Goal: Task Accomplishment & Management: Use online tool/utility

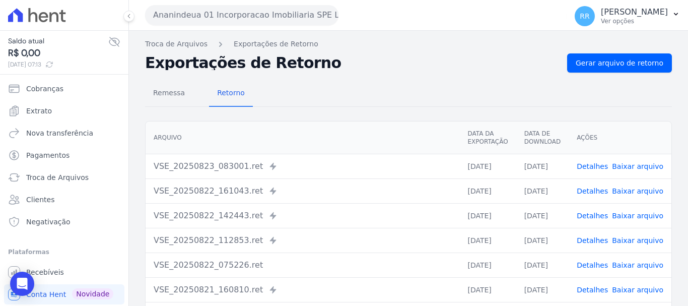
click at [268, 12] on button "Ananindeua 01 Incorporacao Imobiliaria SPE LTDA" at bounding box center [242, 15] width 194 height 20
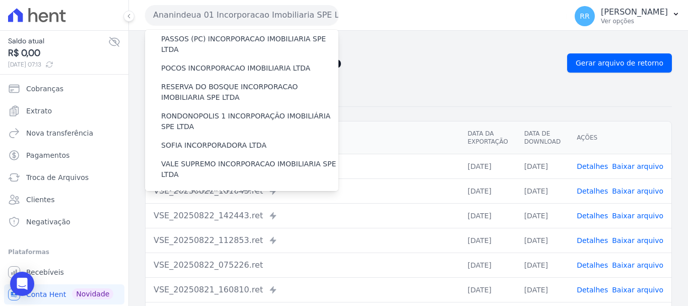
scroll to position [440, 0]
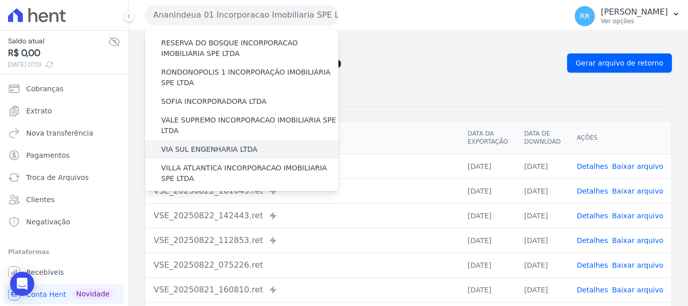
click at [180, 144] on label "VIA SUL ENGENHARIA LTDA" at bounding box center [209, 149] width 96 height 11
click at [0, 0] on input "VIA SUL ENGENHARIA LTDA" at bounding box center [0, 0] width 0 height 0
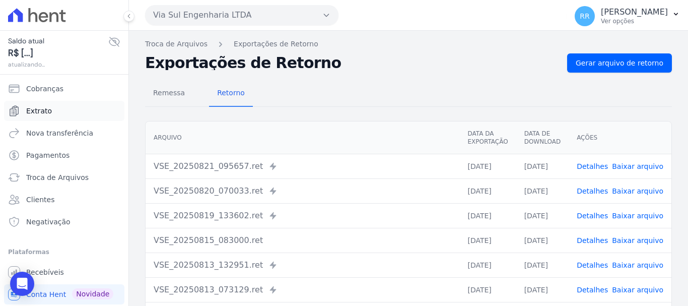
click at [40, 108] on span "Extrato" at bounding box center [39, 111] width 26 height 10
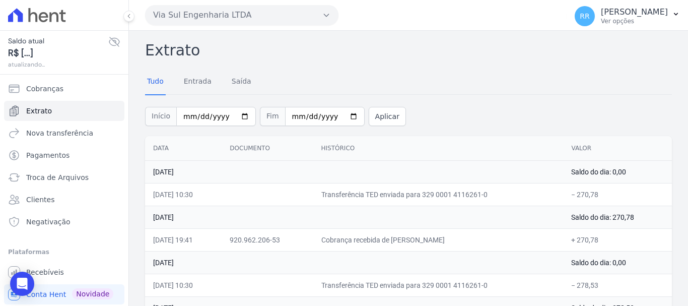
drag, startPoint x: 257, startPoint y: 8, endPoint x: 251, endPoint y: 18, distance: 12.2
click at [254, 14] on button "Via Sul Engenharia LTDA" at bounding box center [242, 15] width 194 height 20
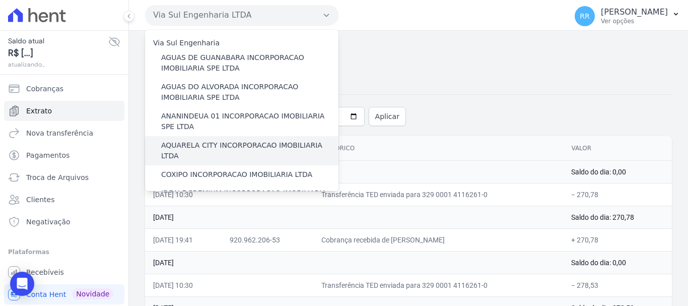
click at [196, 151] on div "AQUARELA CITY INCORPORACAO IMOBILIARIA LTDA" at bounding box center [242, 150] width 194 height 29
click at [196, 148] on label "AQUARELA CITY INCORPORACAO IMOBILIARIA LTDA" at bounding box center [249, 150] width 177 height 21
click at [0, 0] on input "AQUARELA CITY INCORPORACAO IMOBILIARIA LTDA" at bounding box center [0, 0] width 0 height 0
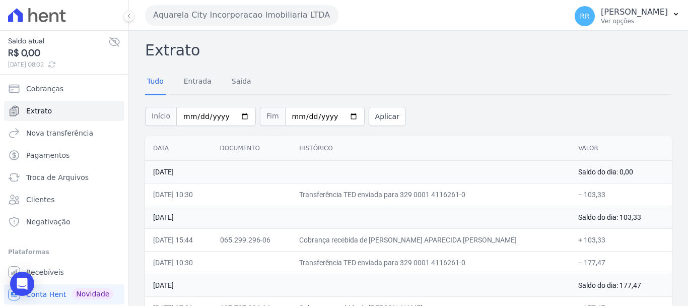
drag, startPoint x: 172, startPoint y: 13, endPoint x: 180, endPoint y: 27, distance: 15.6
click at [173, 15] on button "Aquarela City Incorporacao Imobiliaria LTDA" at bounding box center [242, 15] width 194 height 20
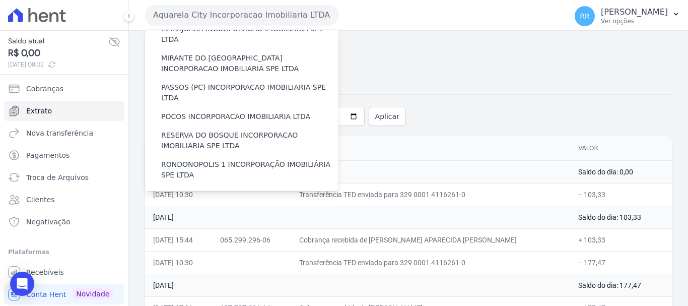
scroll to position [339, 0]
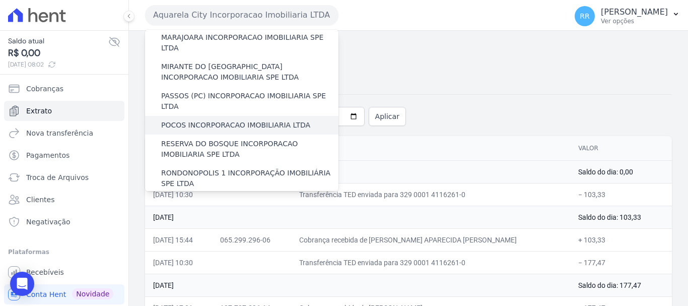
click at [187, 120] on label "POCOS INCORPORACAO IMOBILIARIA LTDA" at bounding box center [235, 125] width 149 height 11
click at [0, 0] on input "POCOS INCORPORACAO IMOBILIARIA LTDA" at bounding box center [0, 0] width 0 height 0
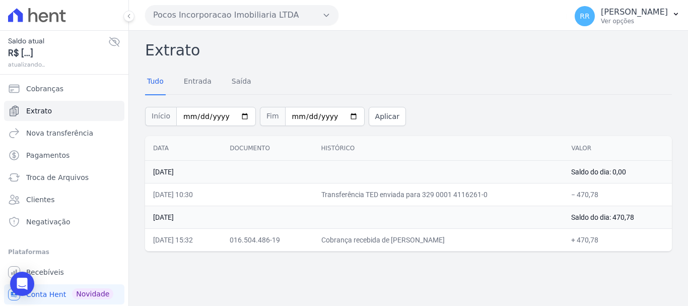
drag, startPoint x: 176, startPoint y: 7, endPoint x: 177, endPoint y: 15, distance: 8.1
click at [176, 8] on button "Pocos Incorporacao Imobiliaria LTDA" at bounding box center [242, 15] width 194 height 20
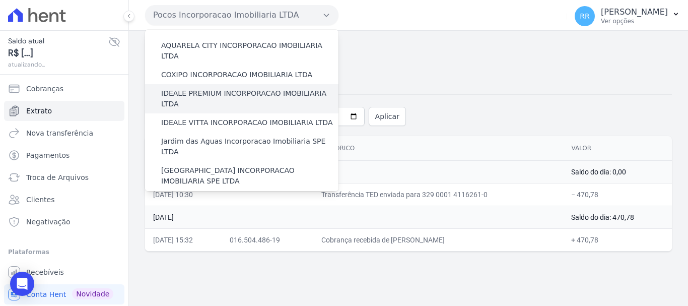
scroll to position [101, 0]
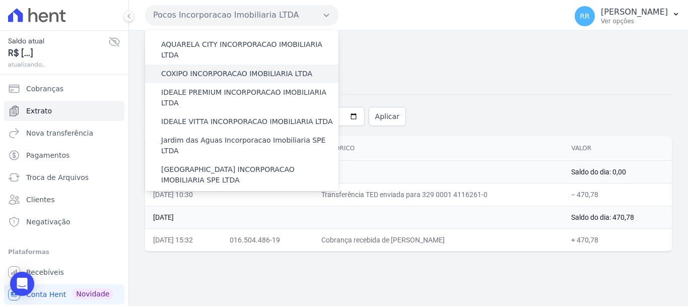
click at [205, 65] on div "COXIPO INCORPORACAO IMOBILIARIA LTDA" at bounding box center [242, 74] width 194 height 19
click at [200, 69] on label "COXIPO INCORPORACAO IMOBILIARIA LTDA" at bounding box center [236, 74] width 151 height 11
click at [0, 0] on input "COXIPO INCORPORACAO IMOBILIARIA LTDA" at bounding box center [0, 0] width 0 height 0
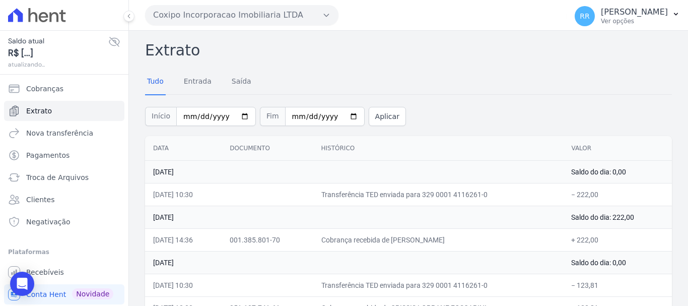
click at [195, 12] on button "Coxipo Incorporacao Imobiliaria LTDA" at bounding box center [242, 15] width 194 height 20
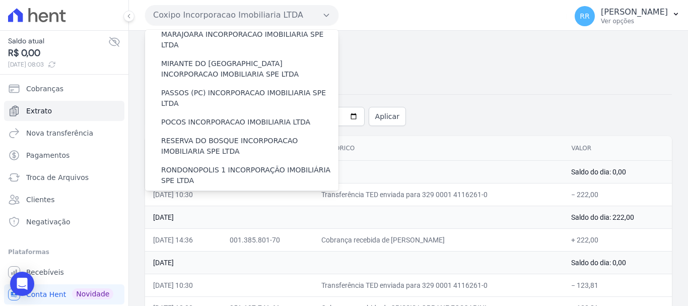
scroll to position [339, 0]
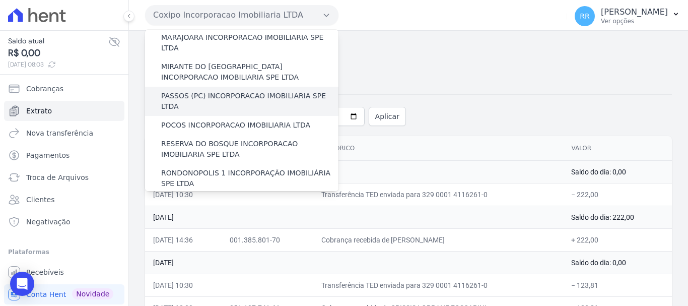
click at [175, 91] on label "PASSOS (PC) INCORPORACAO IMOBILIARIA SPE LTDA" at bounding box center [249, 101] width 177 height 21
click at [0, 0] on input "PASSOS (PC) INCORPORACAO IMOBILIARIA SPE LTDA" at bounding box center [0, 0] width 0 height 0
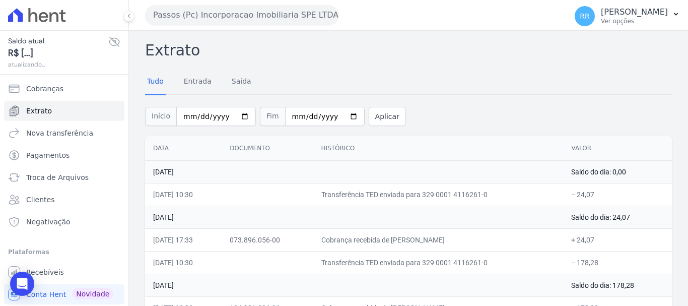
click at [173, 23] on button "Passos (Pc) Incorporacao Imobiliaria SPE LTDA" at bounding box center [242, 15] width 194 height 20
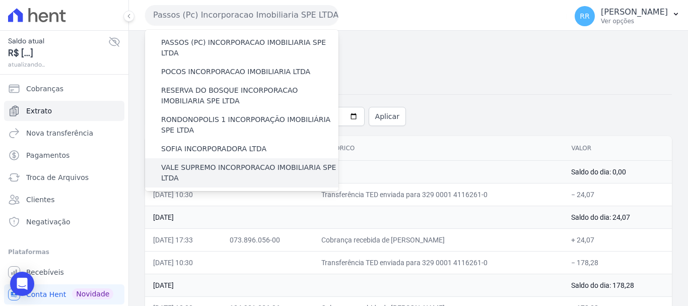
scroll to position [440, 0]
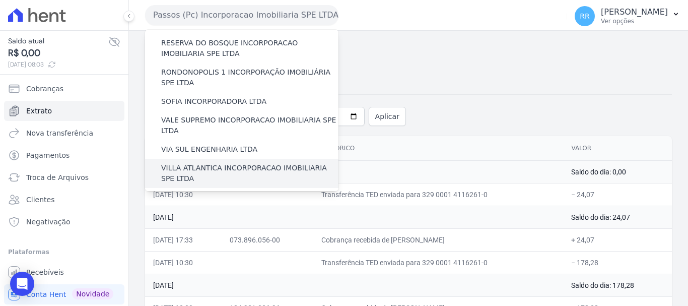
click at [196, 159] on div "VILLA ATLANTICA INCORPORACAO IMOBILIARIA SPE LTDA" at bounding box center [242, 173] width 194 height 29
click at [193, 163] on label "VILLA ATLANTICA INCORPORACAO IMOBILIARIA SPE LTDA" at bounding box center [249, 173] width 177 height 21
click at [0, 0] on input "VILLA ATLANTICA INCORPORACAO IMOBILIARIA SPE LTDA" at bounding box center [0, 0] width 0 height 0
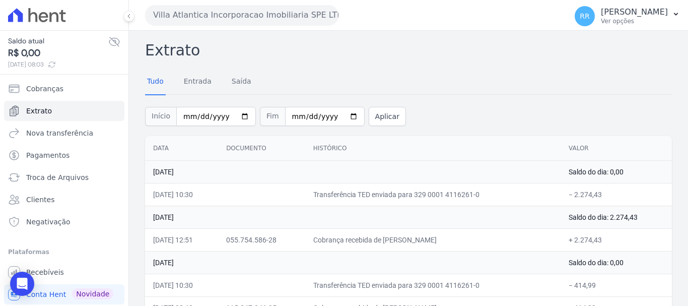
click at [181, 12] on button "Villa Atlantica Incorporacao Imobiliaria SPE LTDA" at bounding box center [242, 15] width 194 height 20
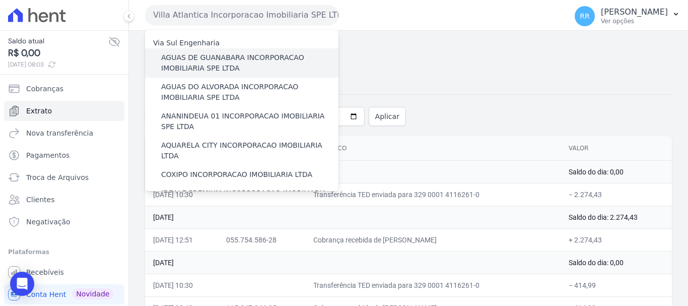
click at [222, 61] on label "AGUAS DE GUANABARA INCORPORACAO IMOBILIARIA SPE LTDA" at bounding box center [249, 62] width 177 height 21
click at [0, 0] on input "AGUAS DE GUANABARA INCORPORACAO IMOBILIARIA SPE LTDA" at bounding box center [0, 0] width 0 height 0
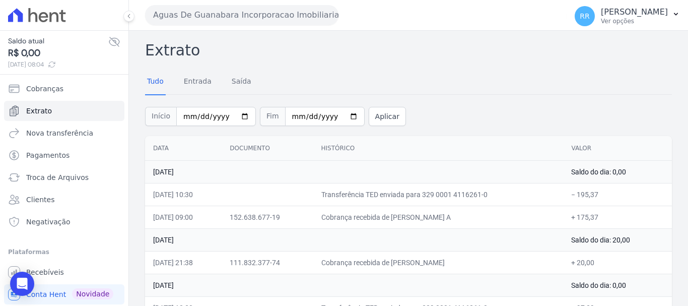
click at [215, 13] on button "Aguas De Guanabara Incorporacao Imobiliaria SPE LTDA" at bounding box center [242, 15] width 194 height 20
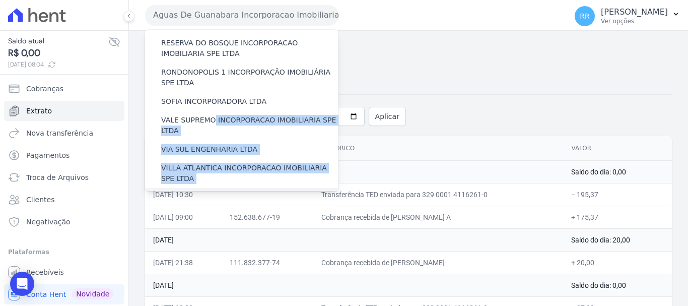
drag, startPoint x: 210, startPoint y: 71, endPoint x: 200, endPoint y: 138, distance: 67.8
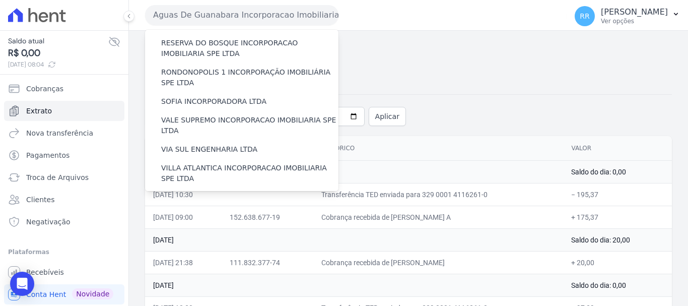
click at [197, 221] on label "VILLA TROPICAL INCORPORAÇÃO IMOBILIÁRIA SPE LTDA" at bounding box center [249, 231] width 177 height 21
click at [0, 0] on input "VILLA TROPICAL INCORPORAÇÃO IMOBILIÁRIA SPE LTDA" at bounding box center [0, 0] width 0 height 0
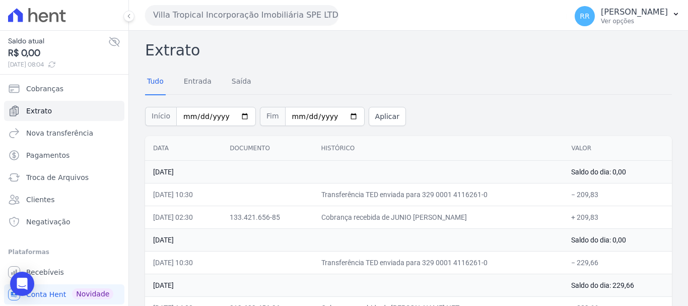
click at [242, 19] on button "Villa Tropical Incorporação Imobiliária SPE LTDA" at bounding box center [242, 15] width 194 height 20
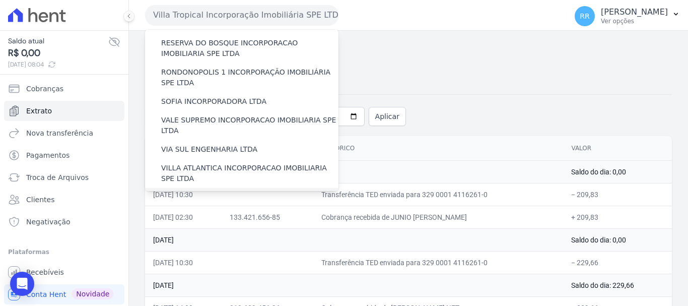
click at [220, 188] on div "[GEOGRAPHIC_DATA] INCORPORACAO IMOBILIARIA SPE LTDA" at bounding box center [242, 202] width 194 height 29
click at [213, 217] on div "VILLA TROPICAL INCORPORAÇÃO IMOBILIÁRIA SPE LTDA" at bounding box center [242, 231] width 194 height 29
click at [211, 192] on label "[GEOGRAPHIC_DATA] INCORPORACAO IMOBILIARIA SPE LTDA" at bounding box center [249, 202] width 177 height 21
click at [0, 0] on input "[GEOGRAPHIC_DATA] INCORPORACAO IMOBILIARIA SPE LTDA" at bounding box center [0, 0] width 0 height 0
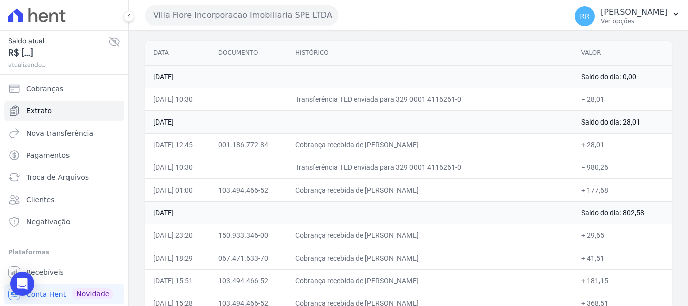
scroll to position [101, 0]
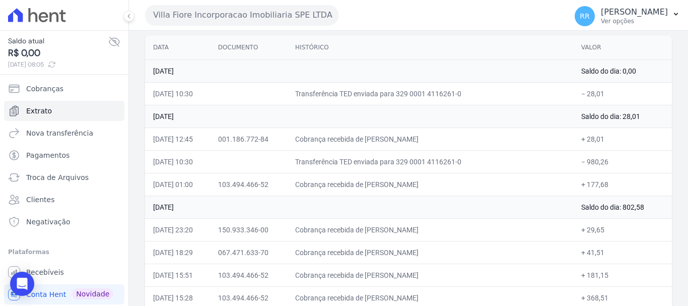
click at [199, 17] on button "Villa Fiore Incorporacao Imobiliaria SPE LTDA" at bounding box center [242, 15] width 194 height 20
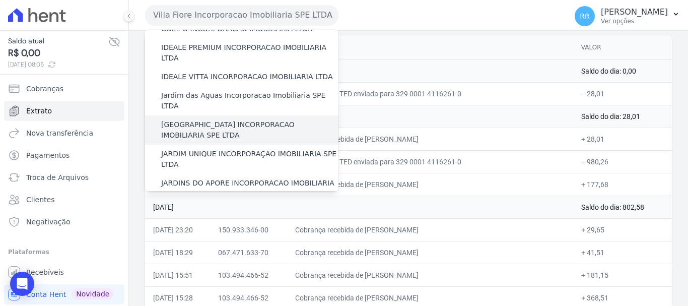
scroll to position [202, 0]
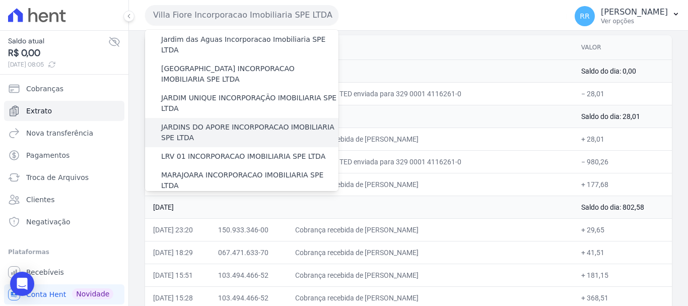
click at [238, 122] on label "JARDINS DO APORE INCORPORACAO IMOBILIARIA SPE LTDA" at bounding box center [249, 132] width 177 height 21
click at [0, 0] on input "JARDINS DO APORE INCORPORACAO IMOBILIARIA SPE LTDA" at bounding box center [0, 0] width 0 height 0
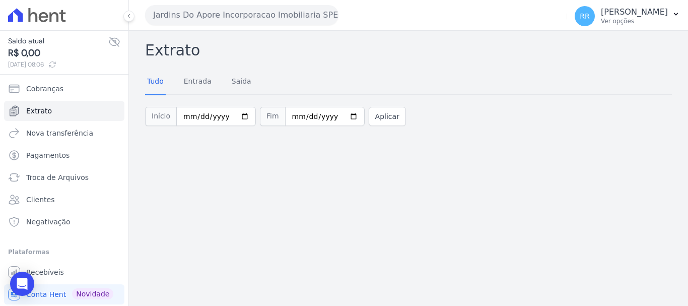
click at [296, 30] on div "Jardins Do Apore Incorporacao Imobiliaria SPE LTDA Via Sul Engenharia AGUAS DE …" at bounding box center [354, 14] width 418 height 31
click at [296, 17] on button "Jardins Do Apore Incorporacao Imobiliaria SPE LTDA" at bounding box center [242, 15] width 194 height 20
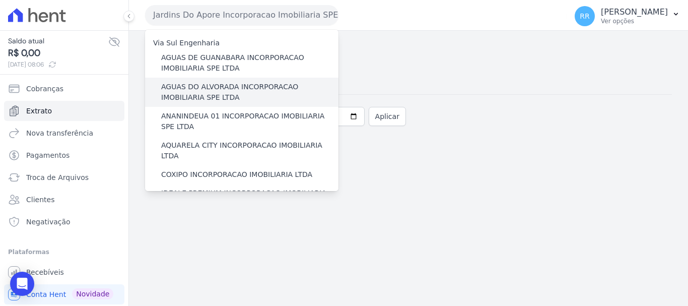
click at [203, 98] on label "AGUAS DO ALVORADA INCORPORACAO IMOBILIARIA SPE LTDA" at bounding box center [249, 92] width 177 height 21
click at [0, 0] on input "AGUAS DO ALVORADA INCORPORACAO IMOBILIARIA SPE LTDA" at bounding box center [0, 0] width 0 height 0
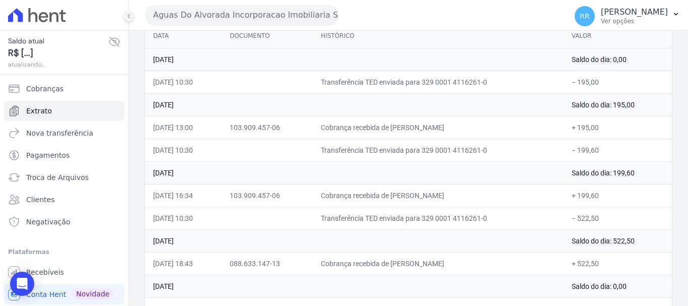
scroll to position [101, 0]
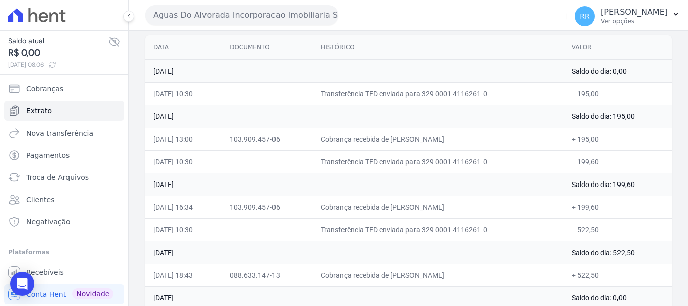
click at [267, 22] on button "Aguas Do Alvorada Incorporacao Imobiliaria SPE LTDA" at bounding box center [242, 15] width 194 height 20
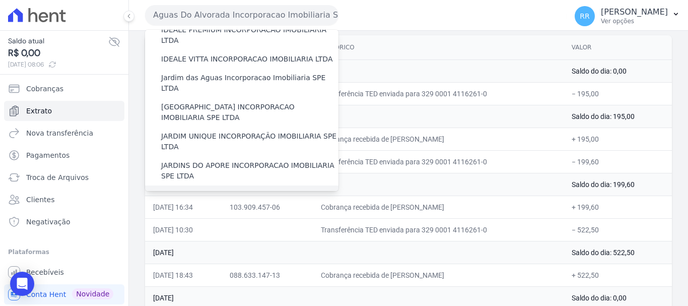
scroll to position [151, 0]
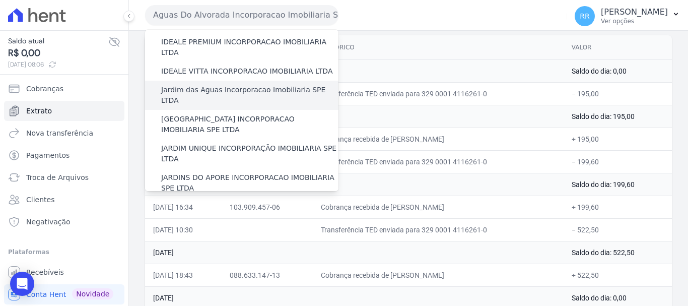
click at [180, 81] on div "Jardim das Aguas Incorporacao Imobiliaria SPE LTDA" at bounding box center [242, 95] width 194 height 29
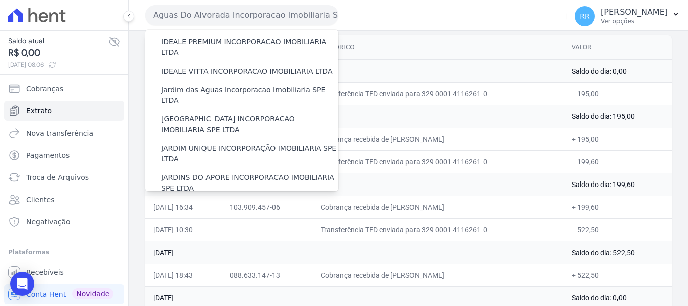
scroll to position [341, 0]
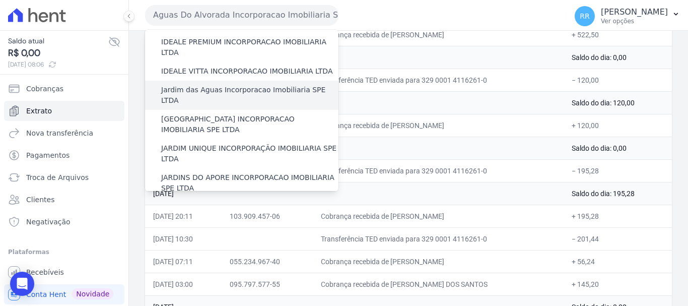
click at [220, 81] on div "Jardim das Aguas Incorporacao Imobiliaria SPE LTDA" at bounding box center [242, 95] width 194 height 29
click at [229, 85] on label "Jardim das Aguas Incorporacao Imobiliaria SPE LTDA" at bounding box center [249, 95] width 177 height 21
click at [0, 0] on input "Jardim das Aguas Incorporacao Imobiliaria SPE LTDA" at bounding box center [0, 0] width 0 height 0
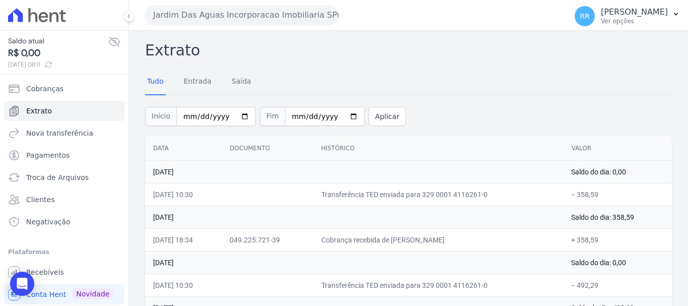
drag, startPoint x: 255, startPoint y: 4, endPoint x: 256, endPoint y: 13, distance: 9.1
click at [255, 4] on div "Jardim Das Aguas Incorporacao Imobiliaria SPE LTDA Via Sul Engenharia AGUAS DE …" at bounding box center [354, 14] width 418 height 31
click at [259, 20] on button "Jardim Das Aguas Incorporacao Imobiliaria SPE LTDA" at bounding box center [242, 15] width 194 height 20
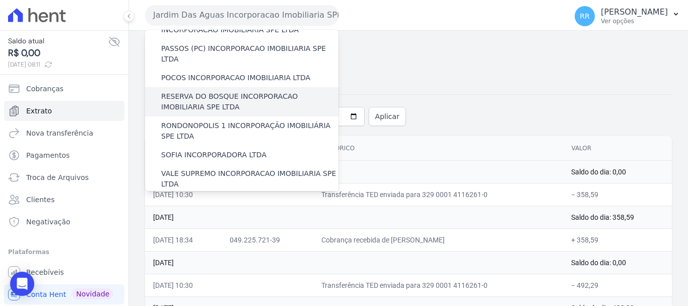
scroll to position [403, 0]
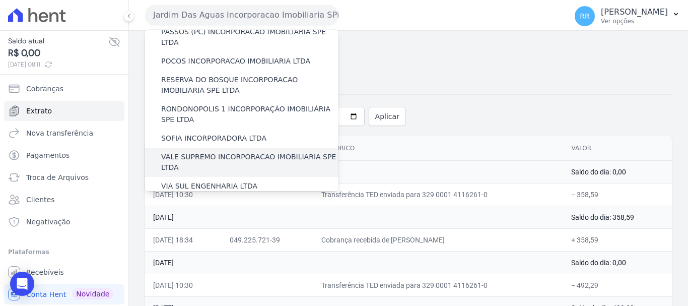
click at [185, 148] on div "VALE SUPREMO INCORPORACAO IMOBILIARIA SPE LTDA" at bounding box center [242, 162] width 194 height 29
click at [227, 152] on label "VALE SUPREMO INCORPORACAO IMOBILIARIA SPE LTDA" at bounding box center [249, 162] width 177 height 21
click at [0, 0] on input "VALE SUPREMO INCORPORACAO IMOBILIARIA SPE LTDA" at bounding box center [0, 0] width 0 height 0
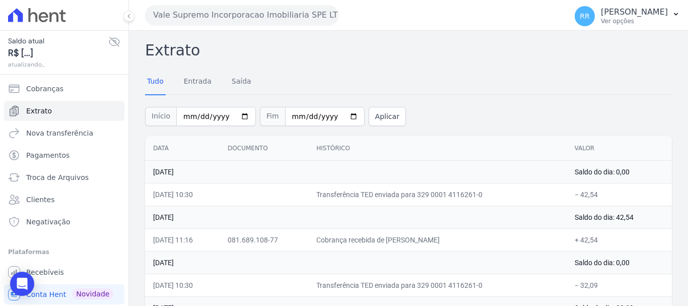
scroll to position [50, 0]
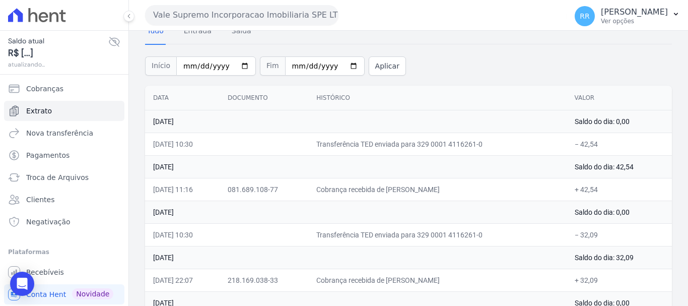
click at [285, 22] on button "Vale Supremo Incorporacao Imobiliaria SPE LTDA" at bounding box center [242, 15] width 194 height 20
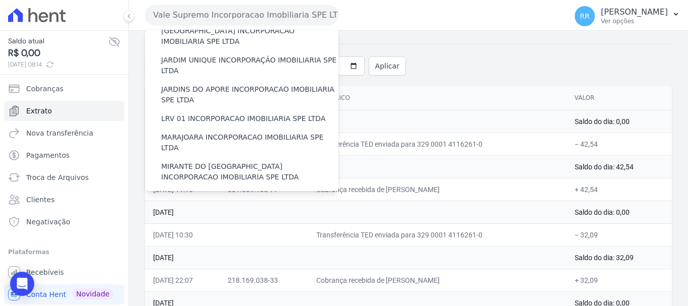
scroll to position [302, 0]
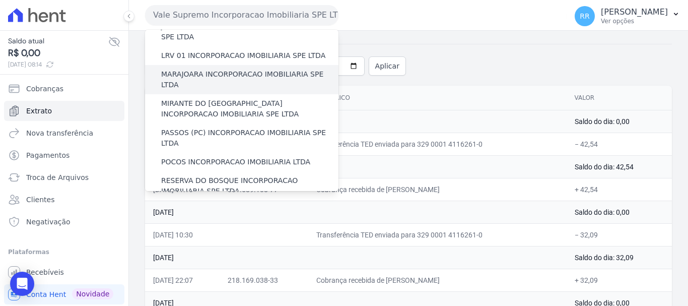
click at [188, 69] on label "MARAJOARA INCORPORACAO IMOBILIARIA SPE LTDA" at bounding box center [249, 79] width 177 height 21
click at [0, 0] on input "MARAJOARA INCORPORACAO IMOBILIARIA SPE LTDA" at bounding box center [0, 0] width 0 height 0
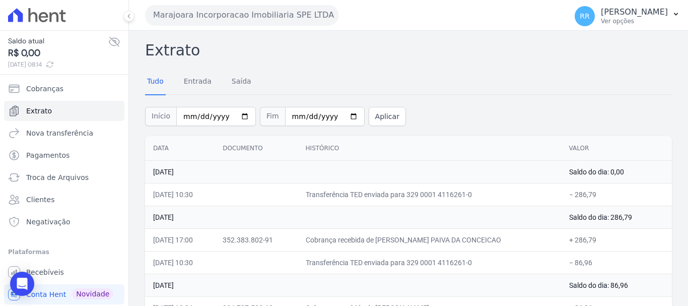
click at [193, 15] on button "Marajoara Incorporacao Imobiliaria SPE LTDA" at bounding box center [242, 15] width 194 height 20
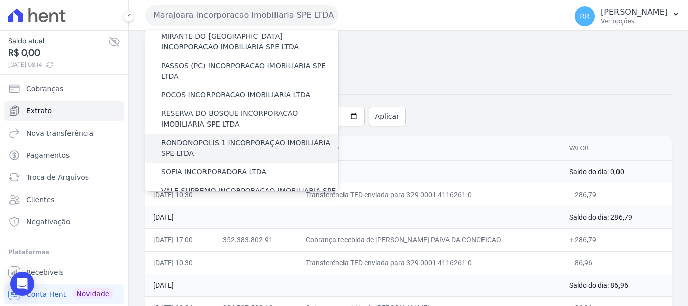
scroll to position [339, 0]
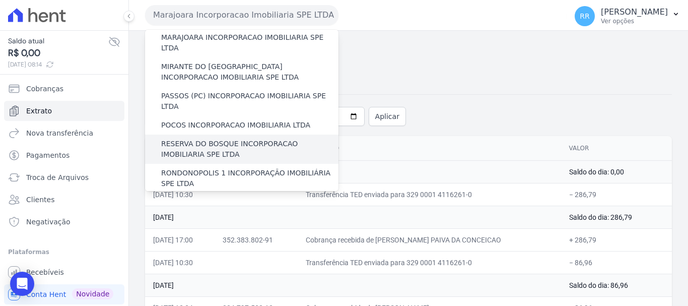
click at [196, 139] on label "RESERVA DO BOSQUE INCORPORACAO IMOBILIARIA SPE LTDA" at bounding box center [249, 149] width 177 height 21
click at [0, 0] on input "RESERVA DO BOSQUE INCORPORACAO IMOBILIARIA SPE LTDA" at bounding box center [0, 0] width 0 height 0
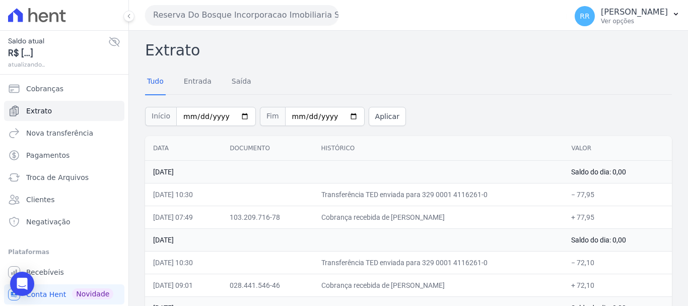
drag, startPoint x: 280, startPoint y: 15, endPoint x: 276, endPoint y: 20, distance: 6.4
click at [280, 16] on button "Reserva Do Bosque Incorporacao Imobiliaria SPE LTDA" at bounding box center [242, 15] width 194 height 20
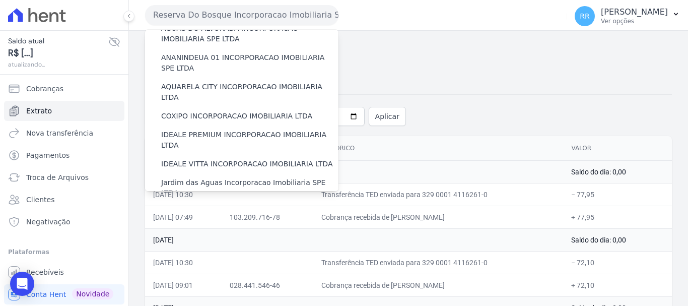
scroll to position [151, 0]
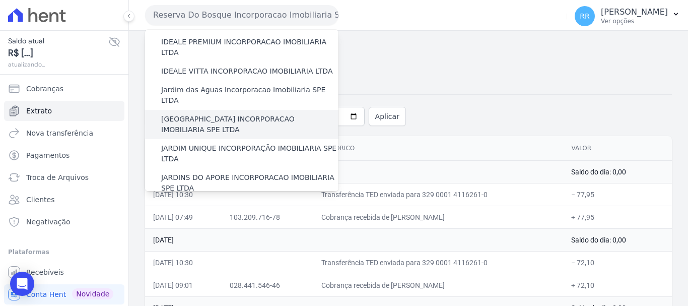
click at [243, 114] on label "[GEOGRAPHIC_DATA] INCORPORACAO IMOBILIARIA SPE LTDA" at bounding box center [249, 124] width 177 height 21
click at [0, 0] on input "[GEOGRAPHIC_DATA] INCORPORACAO IMOBILIARIA SPE LTDA" at bounding box center [0, 0] width 0 height 0
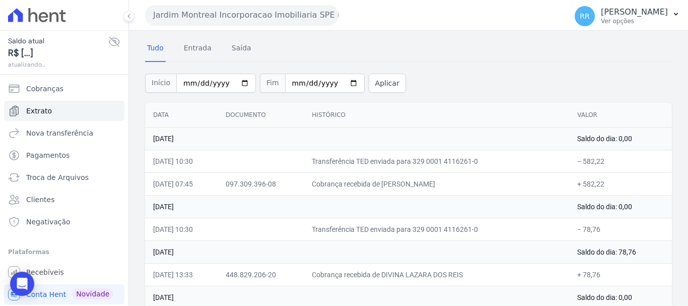
scroll to position [50, 0]
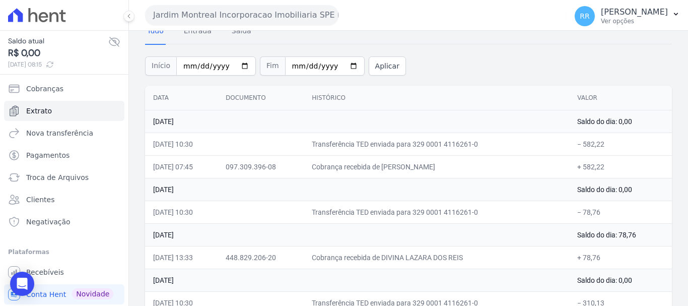
drag, startPoint x: 205, startPoint y: 17, endPoint x: 209, endPoint y: 21, distance: 5.7
click at [209, 21] on button "Jardim Montreal Incorporacao Imobiliaria SPE LTDA" at bounding box center [242, 15] width 194 height 20
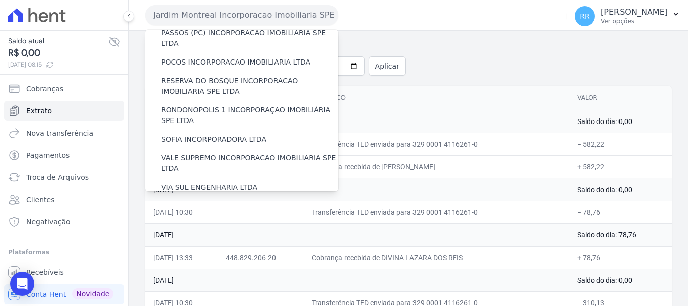
scroll to position [403, 0]
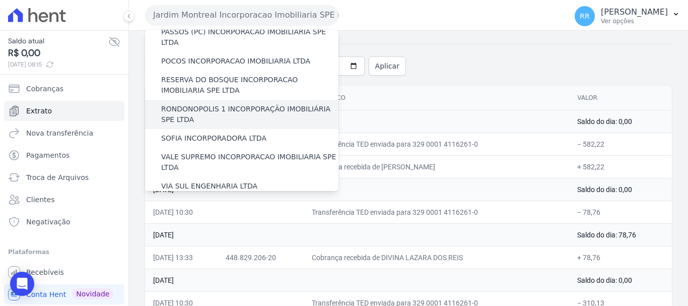
click at [209, 104] on label "RONDONOPOLIS 1 INCORPORAÇÃO IMOBILIÁRIA SPE LTDA" at bounding box center [249, 114] width 177 height 21
click at [0, 0] on input "RONDONOPOLIS 1 INCORPORAÇÃO IMOBILIÁRIA SPE LTDA" at bounding box center [0, 0] width 0 height 0
click at [249, 104] on label "RONDONOPOLIS 1 INCORPORAÇÃO IMOBILIÁRIA SPE LTDA" at bounding box center [249, 114] width 177 height 21
click at [0, 0] on input "RONDONOPOLIS 1 INCORPORAÇÃO IMOBILIÁRIA SPE LTDA" at bounding box center [0, 0] width 0 height 0
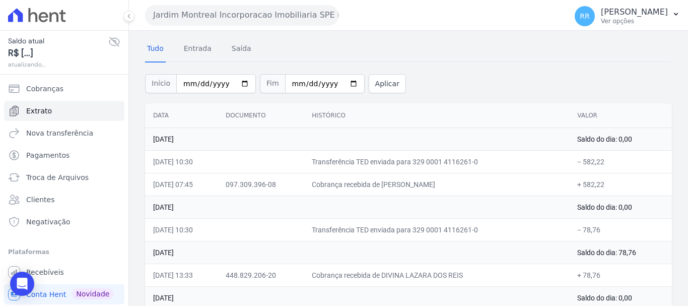
scroll to position [50, 0]
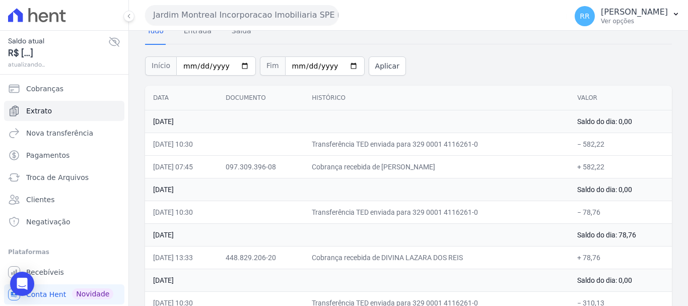
click at [217, 30] on div "Jardim Montreal Incorporacao Imobiliaria SPE LTDA Via Sul Engenharia AGUAS DE G…" at bounding box center [354, 14] width 418 height 31
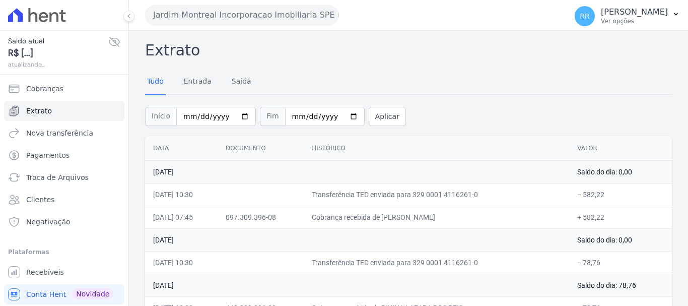
drag, startPoint x: 0, startPoint y: 0, endPoint x: 224, endPoint y: 18, distance: 224.9
click at [224, 18] on button "Jardim Montreal Incorporacao Imobiliaria SPE LTDA" at bounding box center [242, 15] width 194 height 20
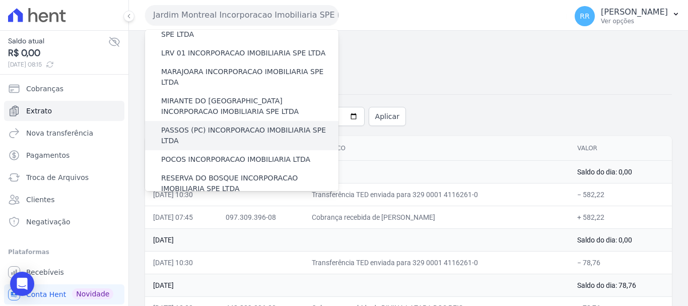
scroll to position [289, 0]
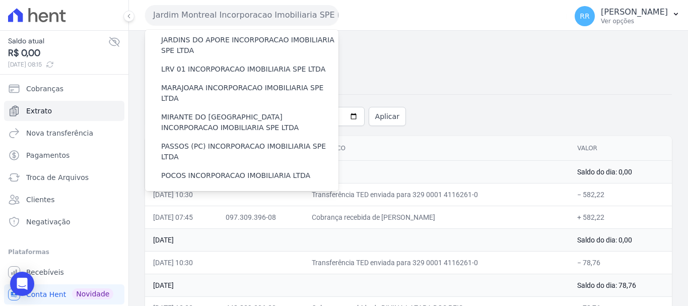
click at [180, 218] on label "RONDONOPOLIS 1 INCORPORAÇÃO IMOBILIÁRIA SPE LTDA" at bounding box center [249, 228] width 177 height 21
click at [0, 0] on input "RONDONOPOLIS 1 INCORPORAÇÃO IMOBILIÁRIA SPE LTDA" at bounding box center [0, 0] width 0 height 0
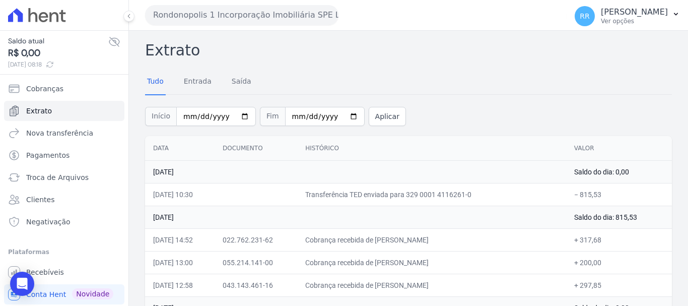
scroll to position [101, 0]
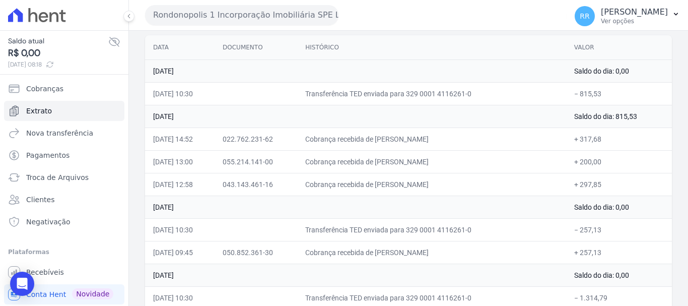
click at [214, 7] on button "Rondonopolis 1 Incorporação Imobiliária SPE LTDA" at bounding box center [242, 15] width 194 height 20
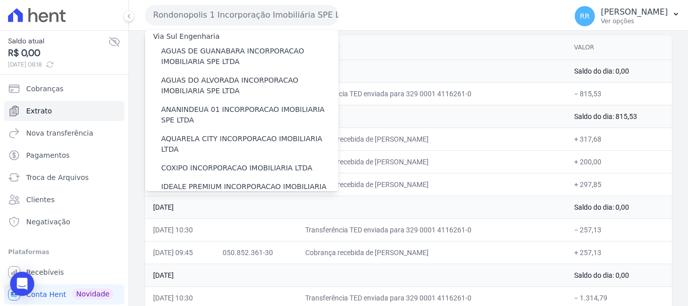
scroll to position [0, 0]
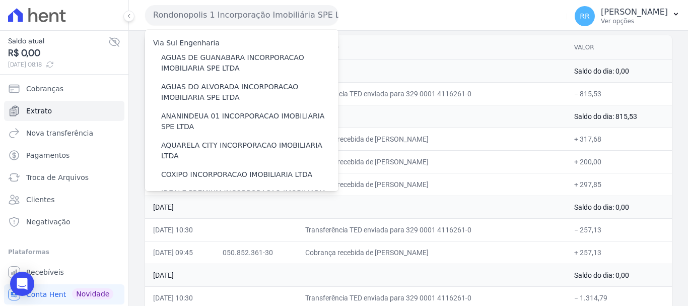
click at [214, 13] on button "Rondonopolis 1 Incorporação Imobiliária SPE LTDA" at bounding box center [242, 15] width 194 height 20
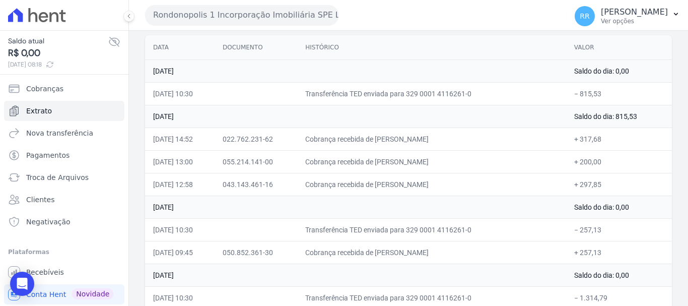
click at [214, 19] on button "Rondonopolis 1 Incorporação Imobiliária SPE LTDA" at bounding box center [242, 15] width 194 height 20
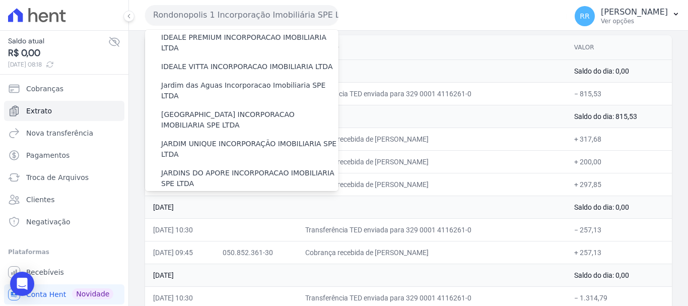
scroll to position [138, 0]
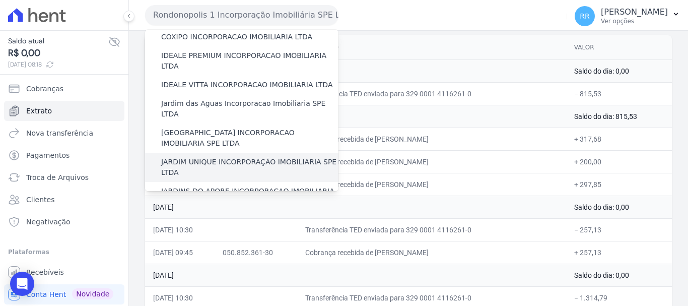
click at [219, 157] on label "JARDIM UNIQUE INCORPORAÇÃO IMOBILIARIA SPE LTDA" at bounding box center [249, 167] width 177 height 21
click at [0, 0] on input "JARDIM UNIQUE INCORPORAÇÃO IMOBILIARIA SPE LTDA" at bounding box center [0, 0] width 0 height 0
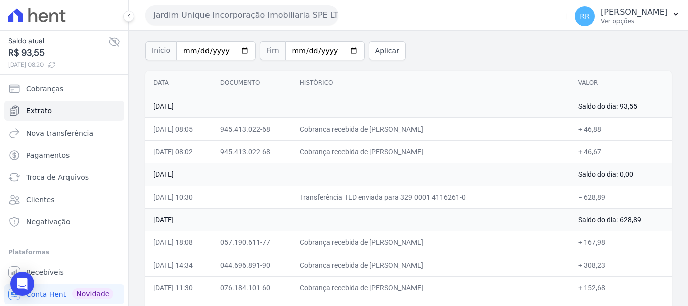
scroll to position [50, 0]
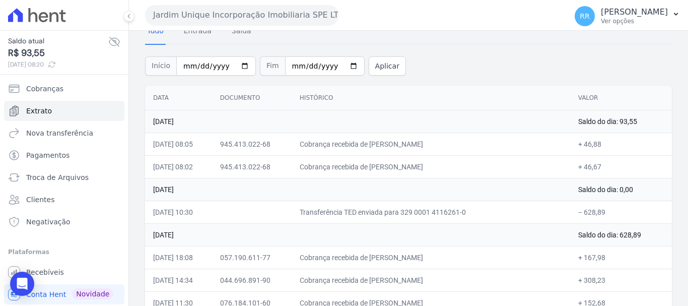
click at [166, 12] on button "Jardim Unique Incorporação Imobiliaria SPE LTDA" at bounding box center [242, 15] width 194 height 20
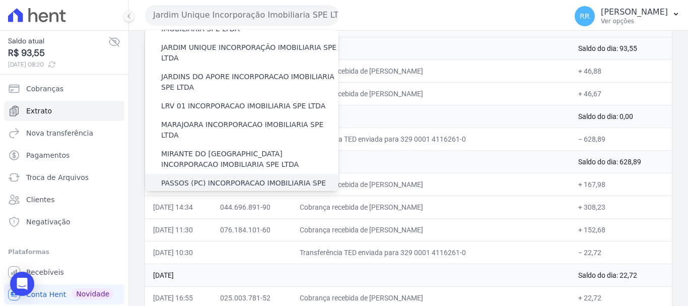
scroll to position [202, 0]
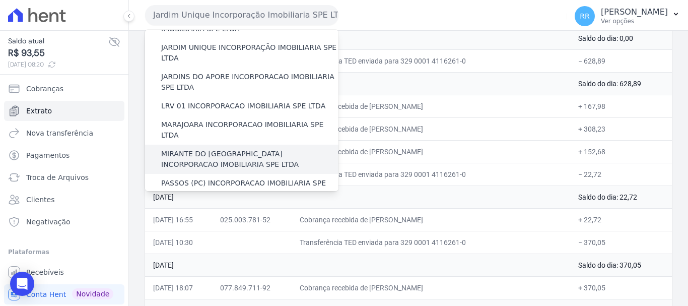
click at [220, 149] on label "MIRANTE DO [GEOGRAPHIC_DATA] INCORPORACAO IMOBILIARIA SPE LTDA" at bounding box center [249, 159] width 177 height 21
click at [0, 0] on input "MIRANTE DO [GEOGRAPHIC_DATA] INCORPORACAO IMOBILIARIA SPE LTDA" at bounding box center [0, 0] width 0 height 0
click at [221, 149] on label "MIRANTE DO [GEOGRAPHIC_DATA] INCORPORACAO IMOBILIARIA SPE LTDA" at bounding box center [249, 159] width 177 height 21
click at [0, 0] on input "MIRANTE DO [GEOGRAPHIC_DATA] INCORPORACAO IMOBILIARIA SPE LTDA" at bounding box center [0, 0] width 0 height 0
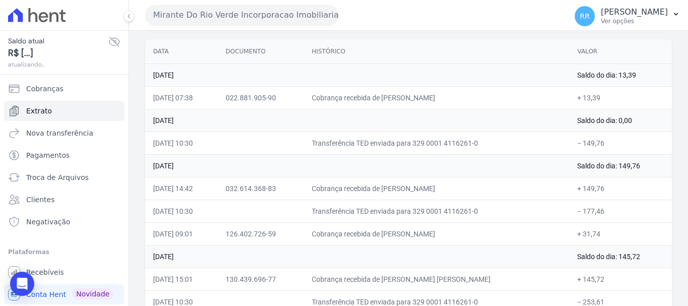
scroll to position [101, 0]
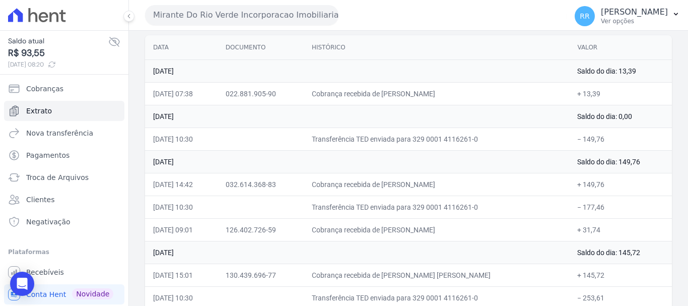
click at [184, 14] on button "Mirante Do Rio Verde Incorporacao Imobiliaria SPE LTDA" at bounding box center [242, 15] width 194 height 20
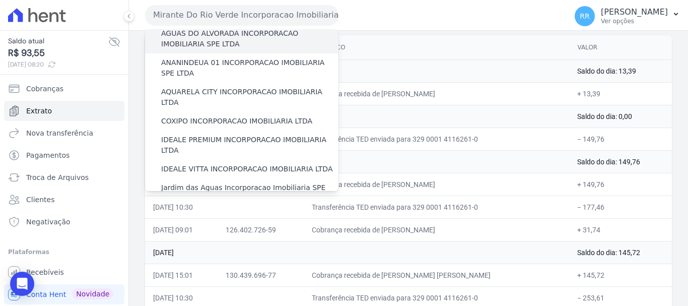
scroll to position [202, 0]
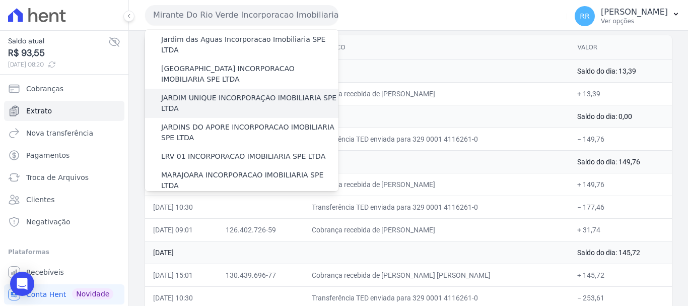
click at [220, 93] on label "JARDIM UNIQUE INCORPORAÇÃO IMOBILIARIA SPE LTDA" at bounding box center [249, 103] width 177 height 21
click at [0, 0] on input "JARDIM UNIQUE INCORPORAÇÃO IMOBILIARIA SPE LTDA" at bounding box center [0, 0] width 0 height 0
click at [220, 93] on label "JARDIM UNIQUE INCORPORAÇÃO IMOBILIARIA SPE LTDA" at bounding box center [249, 103] width 177 height 21
click at [0, 0] on input "JARDIM UNIQUE INCORPORAÇÃO IMOBILIARIA SPE LTDA" at bounding box center [0, 0] width 0 height 0
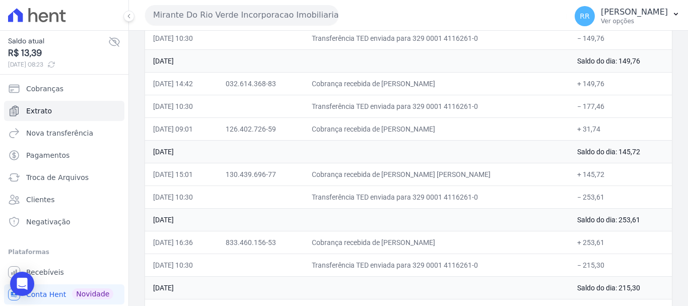
click at [271, 18] on button "Mirante Do Rio Verde Incorporacao Imobiliaria SPE LTDA" at bounding box center [242, 15] width 194 height 20
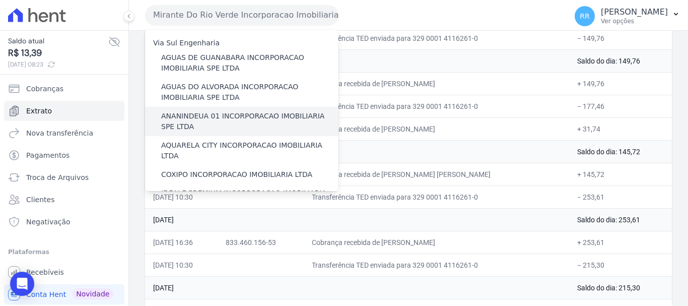
click at [197, 123] on label "ANANINDEUA 01 INCORPORACAO IMOBILIARIA SPE LTDA" at bounding box center [249, 121] width 177 height 21
click at [0, 0] on input "ANANINDEUA 01 INCORPORACAO IMOBILIARIA SPE LTDA" at bounding box center [0, 0] width 0 height 0
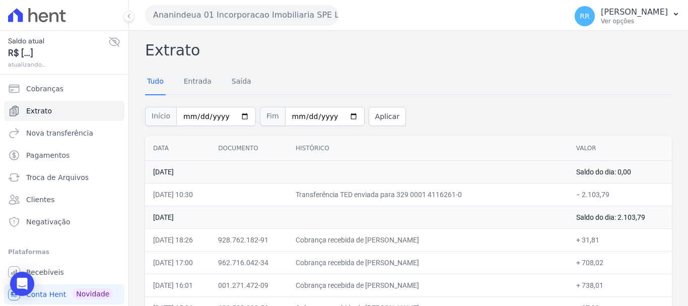
click at [373, 54] on h2 "Extrato" at bounding box center [408, 50] width 527 height 23
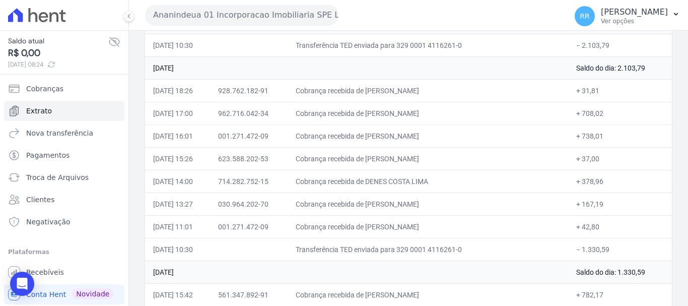
scroll to position [252, 0]
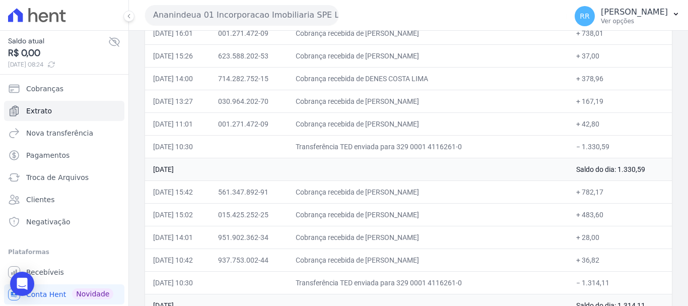
drag, startPoint x: 276, startPoint y: 2, endPoint x: 268, endPoint y: 19, distance: 19.4
click at [270, 15] on div "Ananindeua 01 Incorporacao Imobiliaria SPE LTDA Via Sul Engenharia AGUAS DE [GE…" at bounding box center [354, 14] width 418 height 31
click at [268, 19] on button "Ananindeua 01 Incorporacao Imobiliaria SPE LTDA" at bounding box center [242, 15] width 194 height 20
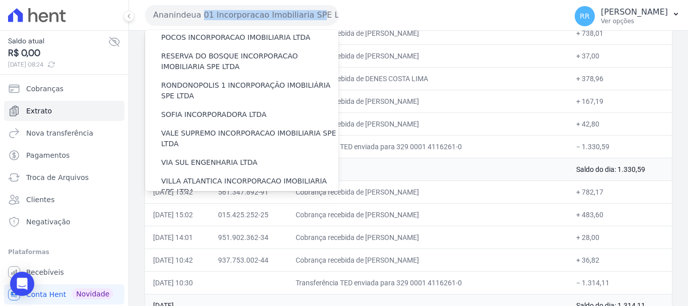
scroll to position [440, 0]
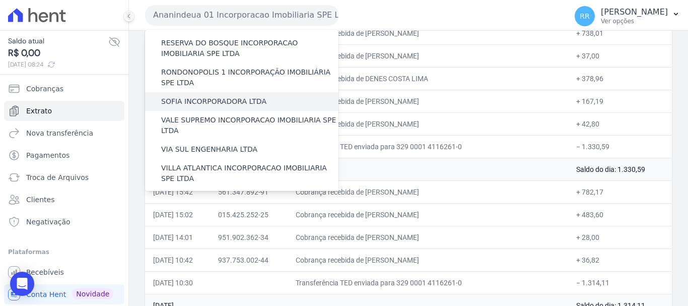
click at [214, 96] on label "SOFIA INCORPORADORA LTDA" at bounding box center [213, 101] width 105 height 11
click at [0, 0] on input "SOFIA INCORPORADORA LTDA" at bounding box center [0, 0] width 0 height 0
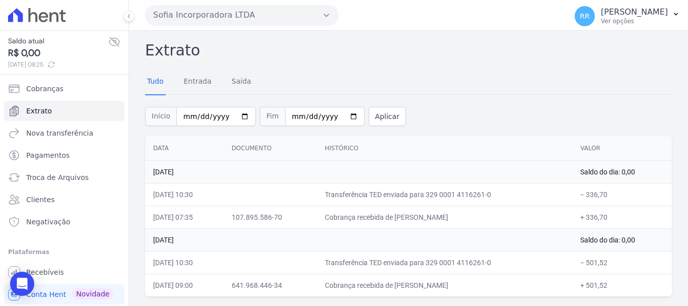
click at [228, 16] on button "Sofia Incorporadora LTDA" at bounding box center [242, 15] width 194 height 20
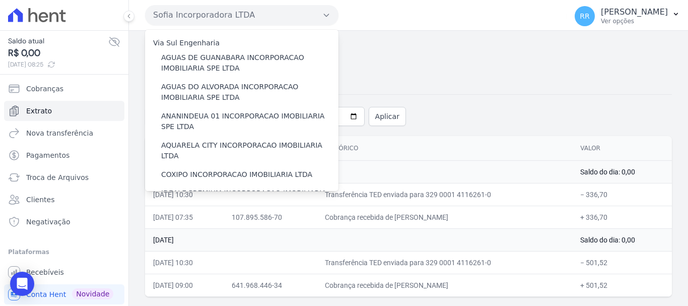
click at [227, 9] on button "Sofia Incorporadora LTDA" at bounding box center [242, 15] width 194 height 20
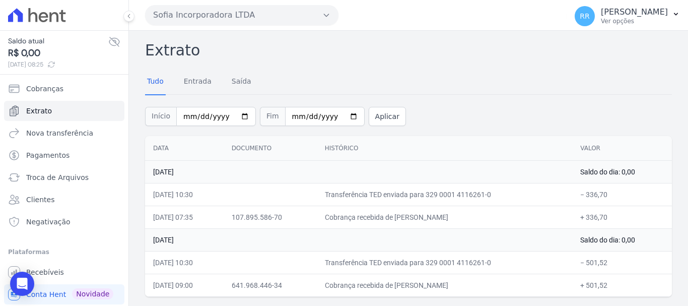
click at [236, 10] on button "Sofia Incorporadora LTDA" at bounding box center [242, 15] width 194 height 20
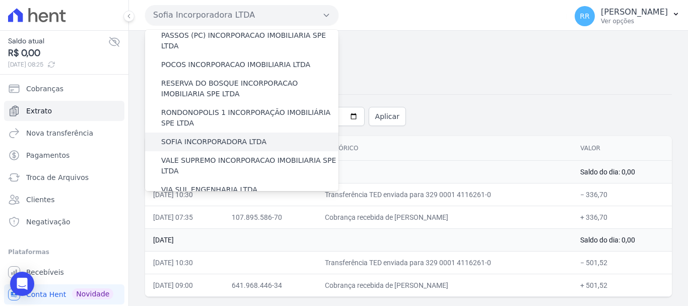
scroll to position [403, 0]
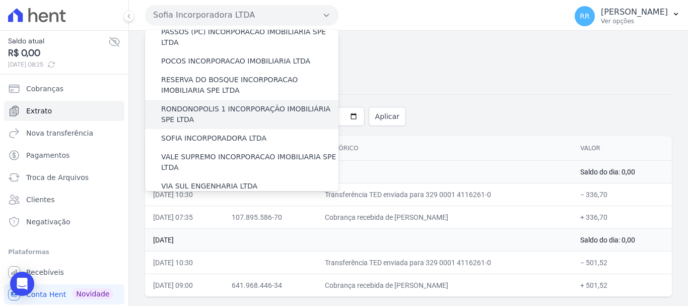
click at [221, 104] on label "RONDONOPOLIS 1 INCORPORAÇÃO IMOBILIÁRIA SPE LTDA" at bounding box center [249, 114] width 177 height 21
click at [0, 0] on input "RONDONOPOLIS 1 INCORPORAÇÃO IMOBILIÁRIA SPE LTDA" at bounding box center [0, 0] width 0 height 0
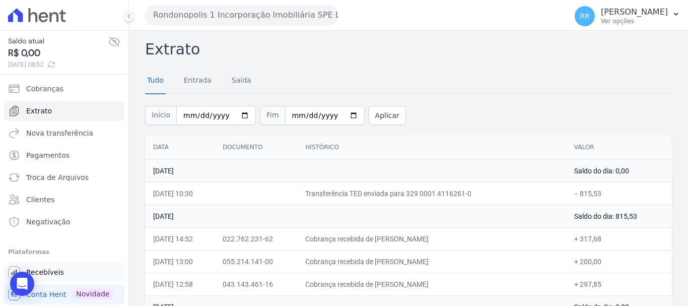
scroll to position [0, 0]
click at [47, 175] on span "Troca de Arquivos" at bounding box center [57, 177] width 62 height 10
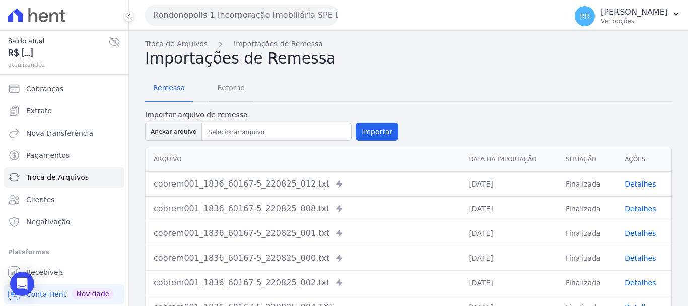
click at [235, 87] on span "Retorno" at bounding box center [231, 88] width 40 height 20
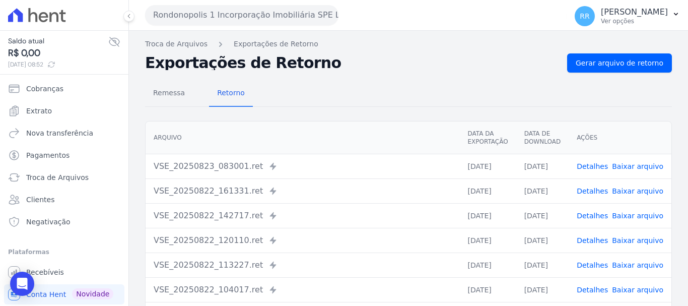
click at [599, 167] on link "Detalhes" at bounding box center [592, 166] width 31 height 8
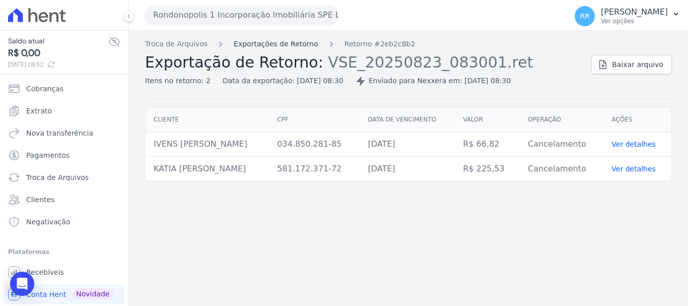
click at [282, 47] on link "Exportações de Retorno" at bounding box center [276, 44] width 85 height 11
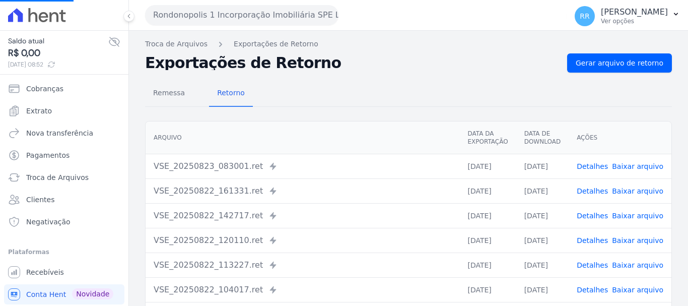
drag, startPoint x: 599, startPoint y: 188, endPoint x: 581, endPoint y: 190, distance: 18.3
click at [599, 189] on link "Detalhes" at bounding box center [592, 191] width 31 height 8
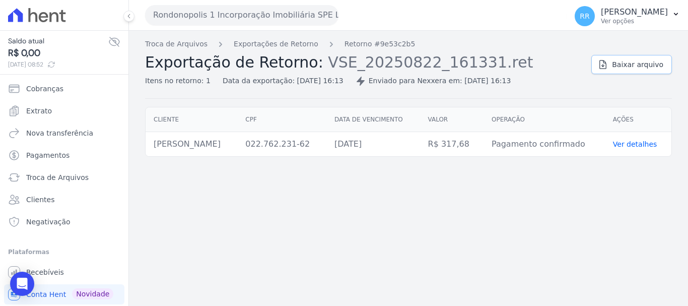
click at [637, 63] on span "Baixar arquivo" at bounding box center [637, 64] width 51 height 10
click at [625, 67] on span "Baixar arquivo" at bounding box center [637, 64] width 51 height 10
click at [293, 41] on link "Exportações de Retorno" at bounding box center [276, 44] width 85 height 11
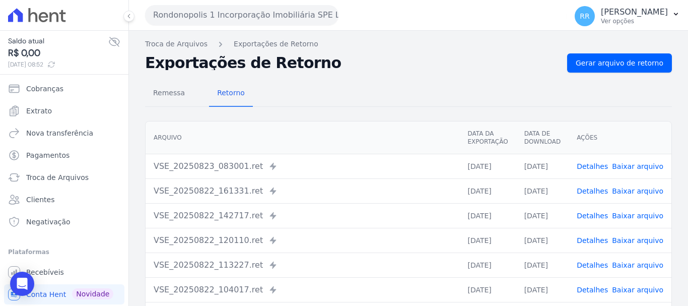
click at [345, 72] on div "Exportações de Retorno Gerar arquivo de retorno" at bounding box center [408, 62] width 527 height 19
click at [595, 188] on link "Detalhes" at bounding box center [592, 191] width 31 height 8
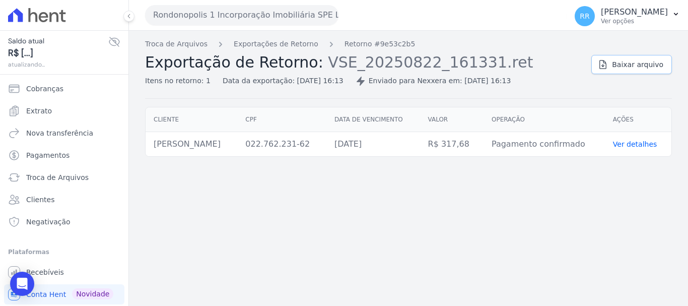
click at [634, 66] on span "Baixar arquivo" at bounding box center [637, 64] width 51 height 10
click at [615, 59] on link "Baixar arquivo" at bounding box center [632, 64] width 81 height 19
click at [623, 60] on span "Baixar arquivo" at bounding box center [637, 64] width 51 height 10
click at [620, 60] on span "Baixar arquivo" at bounding box center [637, 64] width 51 height 10
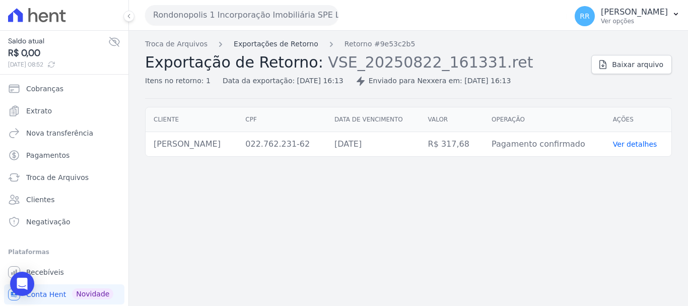
click at [292, 46] on link "Exportações de Retorno" at bounding box center [276, 44] width 85 height 11
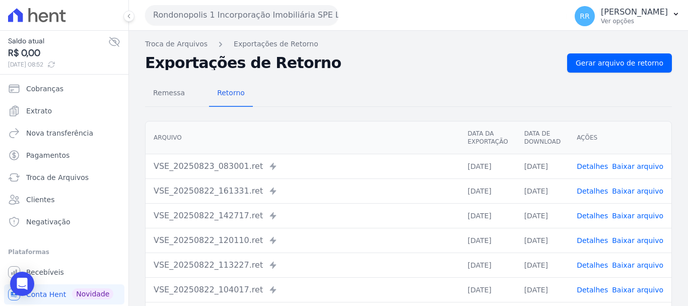
click at [601, 216] on link "Detalhes" at bounding box center [592, 216] width 31 height 8
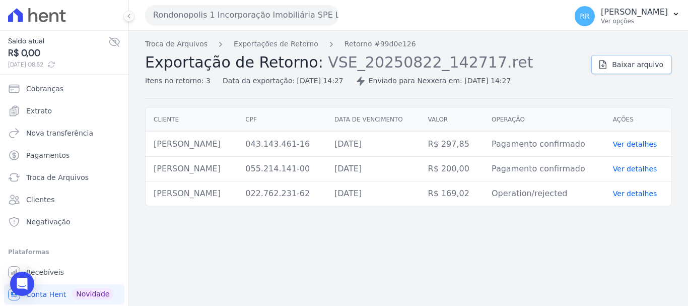
click at [637, 65] on span "Baixar arquivo" at bounding box center [637, 64] width 51 height 10
click at [409, 97] on div "Troca de Arquivos Exportações de Retorno Retorno #99d0e126 Exportação de Retorn…" at bounding box center [408, 69] width 527 height 60
click at [230, 20] on button "Rondonopolis 1 Incorporação Imobiliária SPE LTDA" at bounding box center [242, 15] width 194 height 20
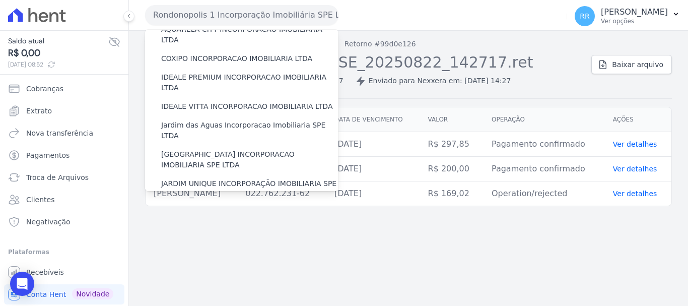
scroll to position [151, 0]
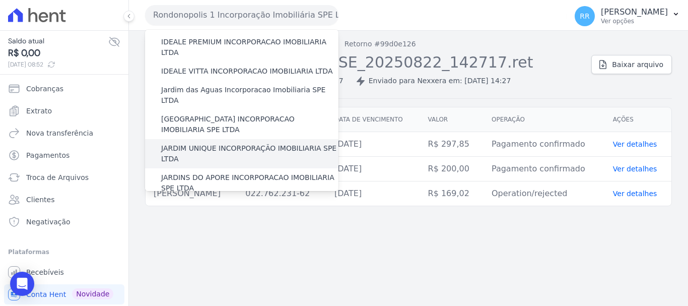
click at [224, 143] on label "JARDIM UNIQUE INCORPORAÇÃO IMOBILIARIA SPE LTDA" at bounding box center [249, 153] width 177 height 21
click at [0, 0] on input "JARDIM UNIQUE INCORPORAÇÃO IMOBILIARIA SPE LTDA" at bounding box center [0, 0] width 0 height 0
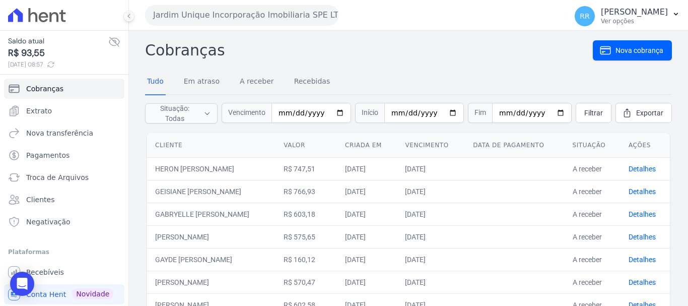
click at [55, 188] on ul "Cobranças Extrato Nova transferência Pagamentos Troca de [GEOGRAPHIC_DATA] Clie…" at bounding box center [64, 155] width 120 height 153
click at [64, 182] on link "Troca de Arquivos" at bounding box center [64, 177] width 120 height 20
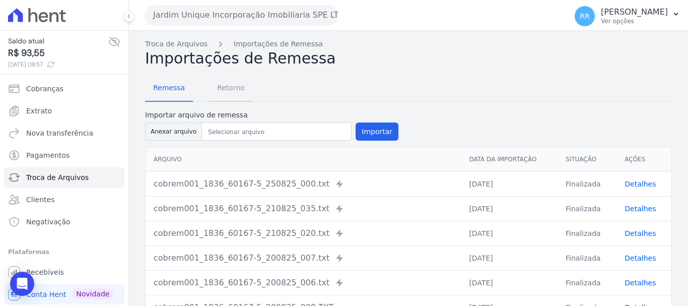
click at [230, 87] on span "Retorno" at bounding box center [231, 88] width 40 height 20
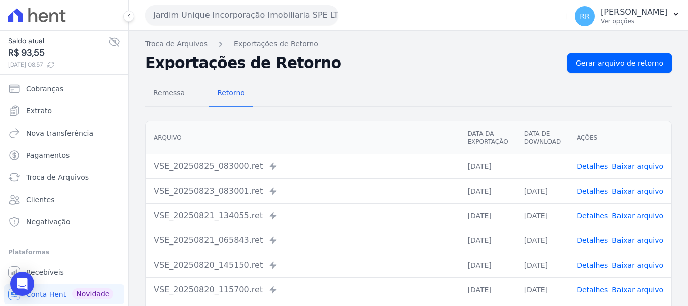
click at [598, 169] on link "Detalhes" at bounding box center [592, 166] width 31 height 8
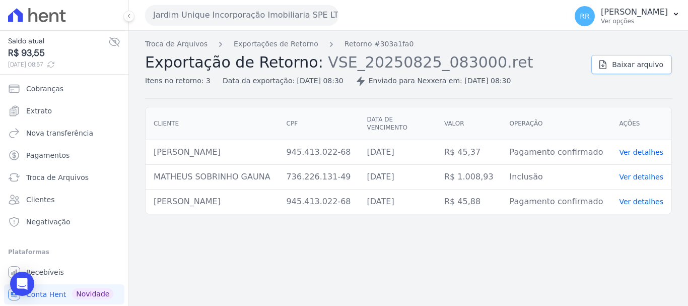
drag, startPoint x: 631, startPoint y: 65, endPoint x: 566, endPoint y: 70, distance: 65.2
click at [631, 65] on span "Baixar arquivo" at bounding box center [637, 64] width 51 height 10
click at [286, 46] on link "Exportações de Retorno" at bounding box center [276, 44] width 85 height 11
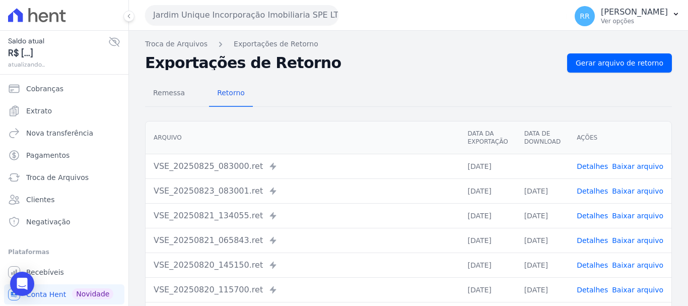
click at [592, 191] on link "Detalhes" at bounding box center [592, 191] width 31 height 8
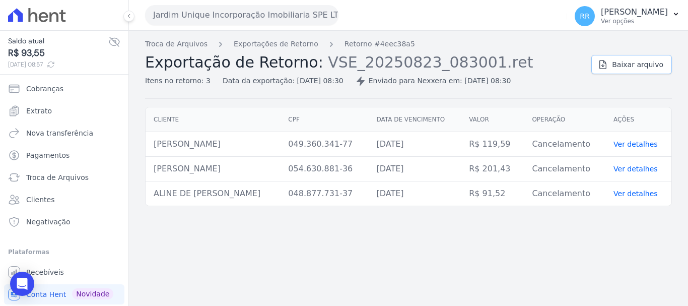
click at [630, 66] on span "Baixar arquivo" at bounding box center [637, 64] width 51 height 10
click at [246, 46] on link "Exportações de Retorno" at bounding box center [276, 44] width 85 height 11
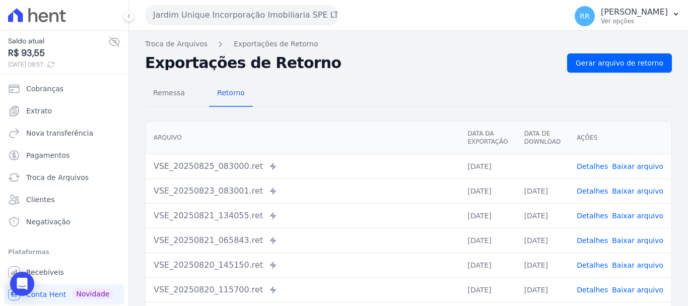
click at [595, 248] on td "Detalhes Baixar arquivo" at bounding box center [620, 240] width 103 height 25
click at [597, 241] on link "Detalhes" at bounding box center [592, 240] width 31 height 8
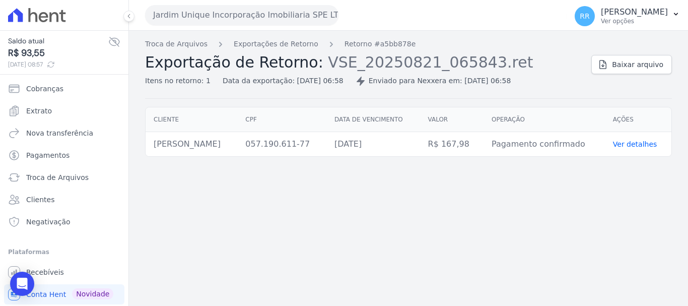
click at [284, 49] on div "Troca de Arquivos Exportações de Retorno Retorno #a5bb878e Exportação de Retorn…" at bounding box center [364, 62] width 438 height 47
click at [287, 46] on link "Exportações de Retorno" at bounding box center [276, 44] width 85 height 11
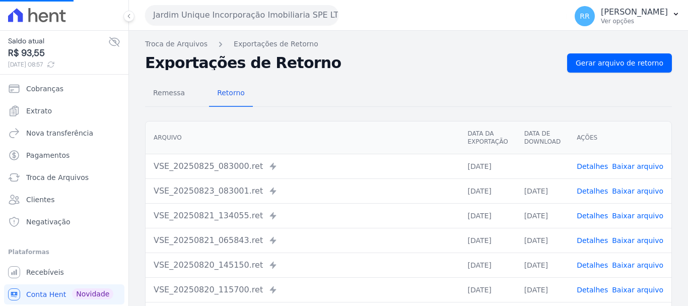
click at [621, 184] on td "Detalhes Baixar arquivo" at bounding box center [620, 190] width 103 height 25
click at [622, 193] on link "Baixar arquivo" at bounding box center [637, 191] width 51 height 8
click at [310, 23] on button "Jardim Unique Incorporação Imobiliaria SPE LTDA" at bounding box center [242, 15] width 194 height 20
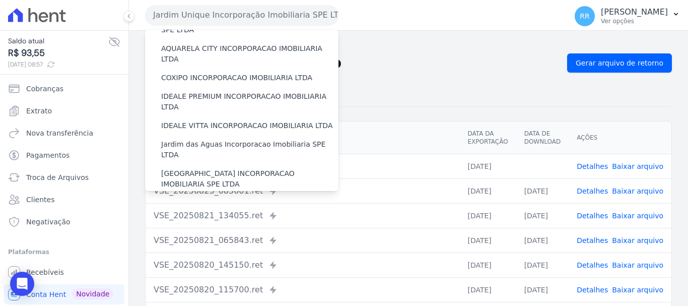
scroll to position [252, 0]
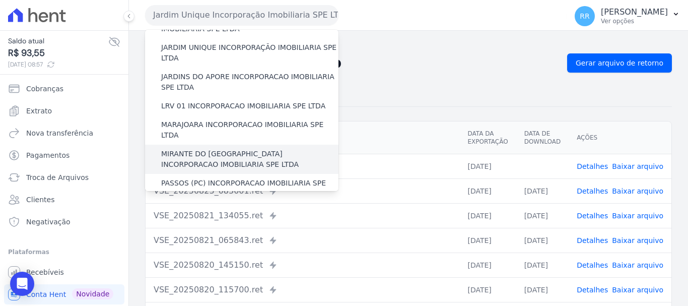
click at [238, 149] on label "MIRANTE DO [GEOGRAPHIC_DATA] INCORPORACAO IMOBILIARIA SPE LTDA" at bounding box center [249, 159] width 177 height 21
click at [0, 0] on input "MIRANTE DO [GEOGRAPHIC_DATA] INCORPORACAO IMOBILIARIA SPE LTDA" at bounding box center [0, 0] width 0 height 0
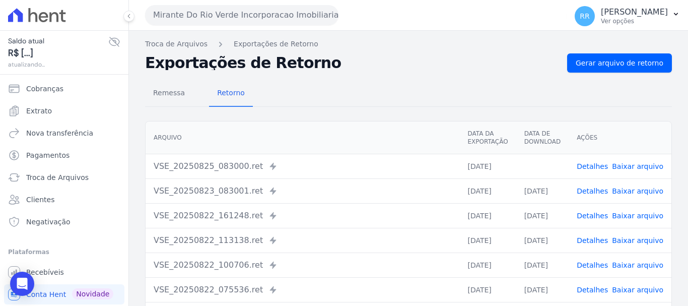
click at [598, 167] on link "Detalhes" at bounding box center [592, 166] width 31 height 8
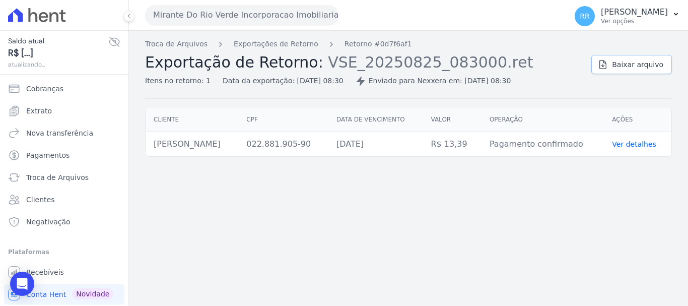
click at [649, 65] on span "Baixar arquivo" at bounding box center [637, 64] width 51 height 10
click at [282, 43] on link "Exportações de Retorno" at bounding box center [276, 44] width 85 height 11
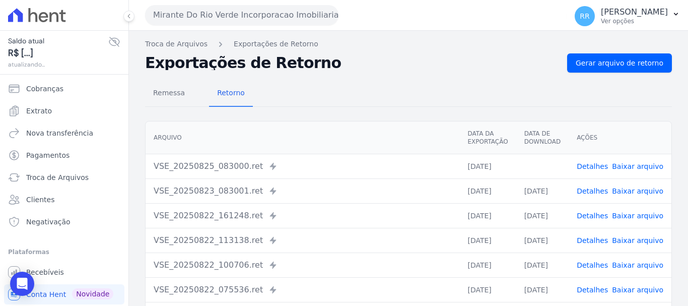
click at [598, 192] on link "Detalhes" at bounding box center [592, 191] width 31 height 8
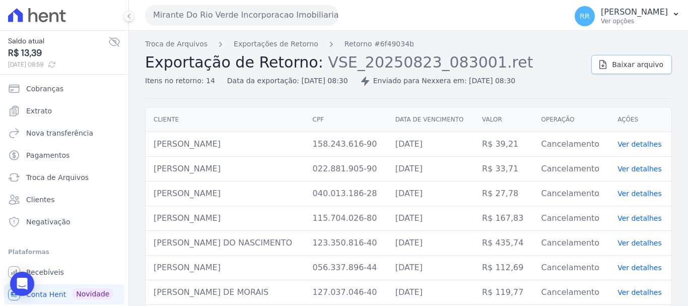
click at [613, 71] on link "Baixar arquivo" at bounding box center [632, 64] width 81 height 19
click at [292, 46] on link "Exportações de Retorno" at bounding box center [276, 44] width 85 height 11
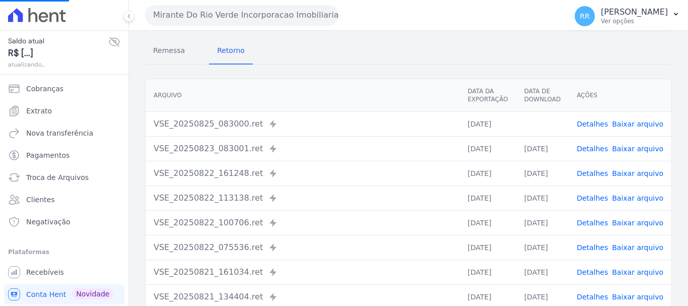
scroll to position [101, 0]
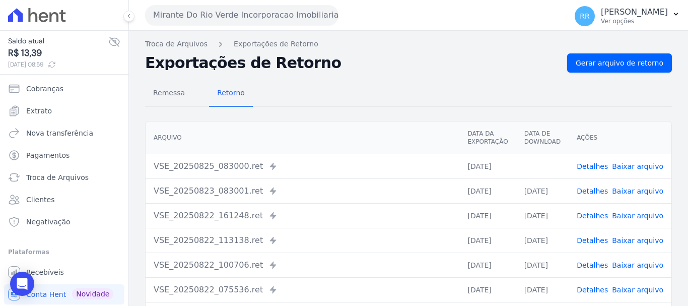
click at [599, 215] on link "Detalhes" at bounding box center [592, 216] width 31 height 8
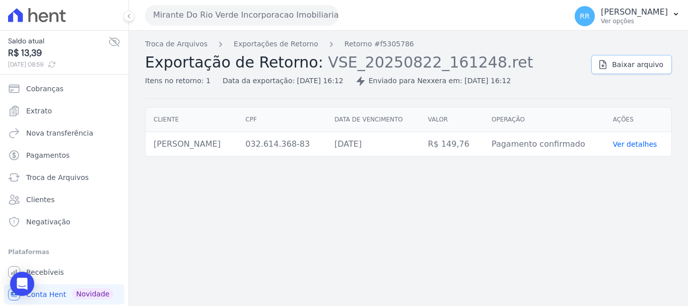
click at [628, 63] on span "Baixar arquivo" at bounding box center [637, 64] width 51 height 10
click at [276, 9] on button "Mirante Do Rio Verde Incorporacao Imobiliaria SPE LTDA" at bounding box center [242, 15] width 194 height 20
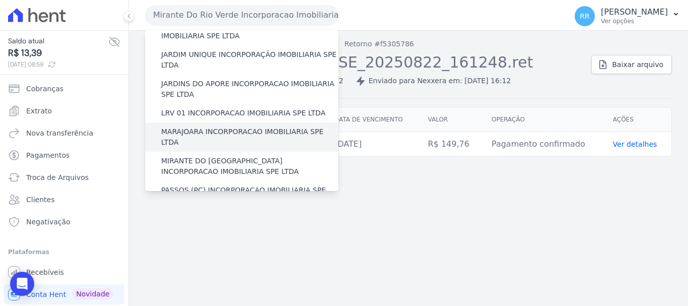
scroll to position [238, 0]
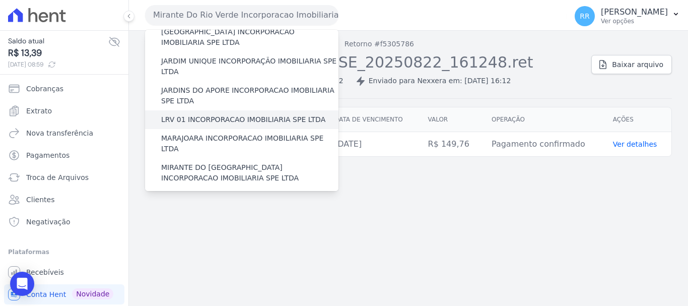
click at [206, 114] on label "LRV 01 INCORPORACAO IMOBILIARIA SPE LTDA" at bounding box center [243, 119] width 164 height 11
click at [0, 0] on input "LRV 01 INCORPORACAO IMOBILIARIA SPE LTDA" at bounding box center [0, 0] width 0 height 0
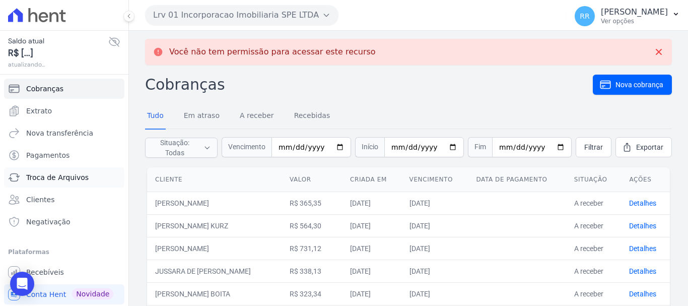
click at [35, 185] on link "Troca de Arquivos" at bounding box center [64, 177] width 120 height 20
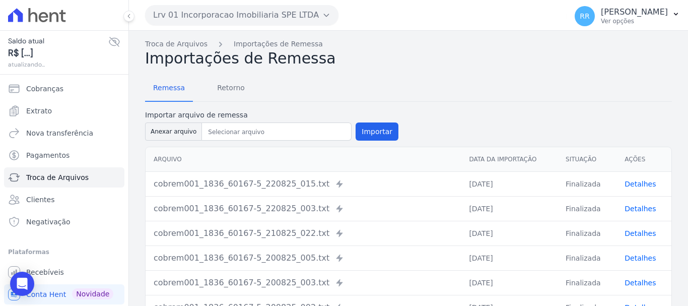
click at [251, 88] on div "Remessa Retorno" at bounding box center [408, 89] width 527 height 26
click at [217, 87] on span "Retorno" at bounding box center [231, 88] width 40 height 20
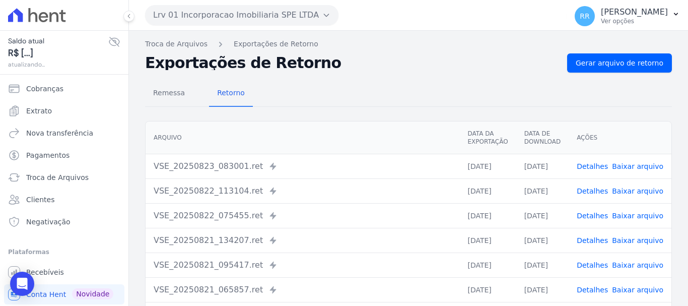
click at [587, 162] on link "Detalhes" at bounding box center [592, 166] width 31 height 8
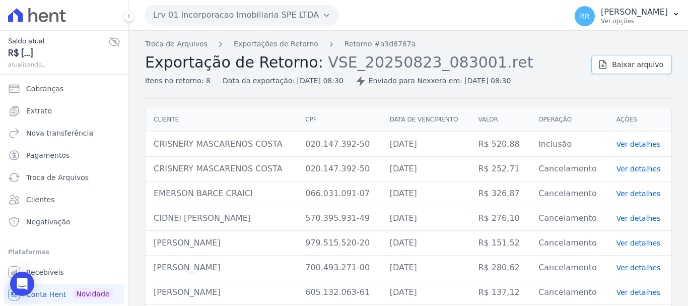
click at [630, 68] on span "Baixar arquivo" at bounding box center [637, 64] width 51 height 10
click at [609, 116] on th "Ações" at bounding box center [640, 119] width 63 height 25
click at [300, 39] on link "Exportações de Retorno" at bounding box center [276, 44] width 85 height 11
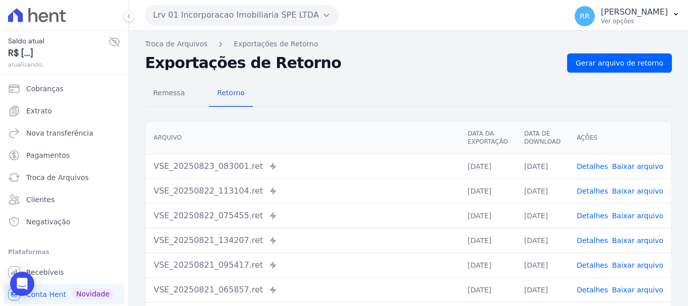
click at [543, 187] on td "[DATE]" at bounding box center [543, 190] width 52 height 25
click at [586, 167] on link "Detalhes" at bounding box center [592, 166] width 31 height 8
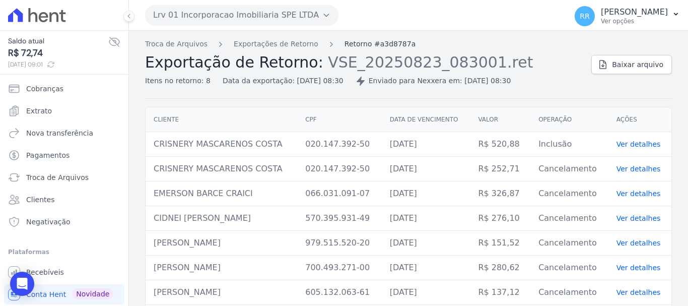
click at [354, 41] on link "Retorno #a3d8787a" at bounding box center [380, 44] width 71 height 11
click at [263, 43] on link "Exportações de Retorno" at bounding box center [276, 44] width 85 height 11
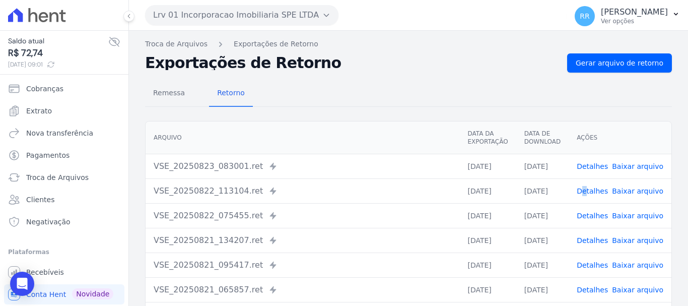
drag, startPoint x: 588, startPoint y: 184, endPoint x: 589, endPoint y: 190, distance: 5.6
click at [587, 184] on td "Detalhes Baixar arquivo" at bounding box center [620, 190] width 103 height 25
click at [593, 193] on link "Detalhes" at bounding box center [592, 191] width 31 height 8
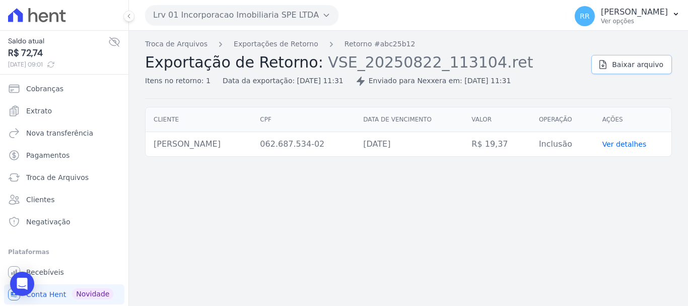
click at [626, 59] on span "Baixar arquivo" at bounding box center [637, 64] width 51 height 10
click at [277, 46] on link "Exportações de Retorno" at bounding box center [276, 44] width 85 height 11
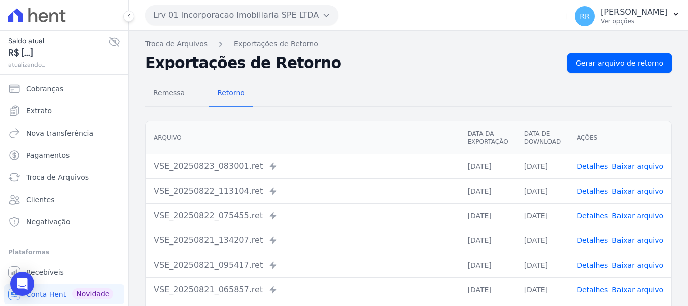
click at [595, 212] on link "Detalhes" at bounding box center [592, 216] width 31 height 8
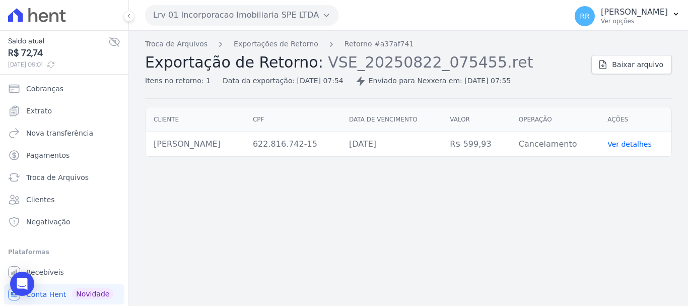
click at [653, 77] on div "Troca de Arquivos Exportações de Retorno Retorno #a37af741 Exportação de Retorn…" at bounding box center [408, 69] width 527 height 60
click at [262, 305] on div "Troca de Arquivos Exportações de Retorno Retorno #a37af741 Exportação de Retorn…" at bounding box center [408, 168] width 559 height 275
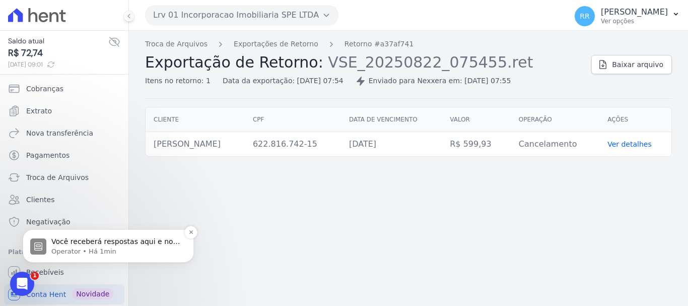
click at [55, 254] on p "Operator • Há 1min" at bounding box center [116, 251] width 130 height 9
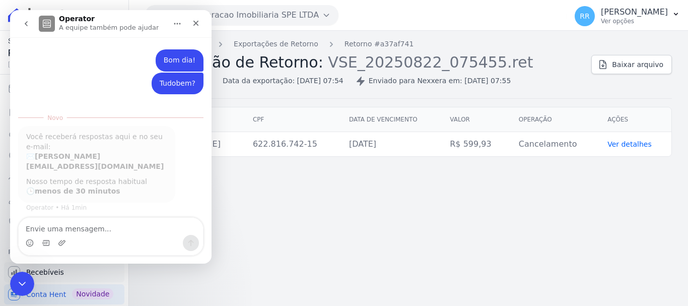
scroll to position [2, 0]
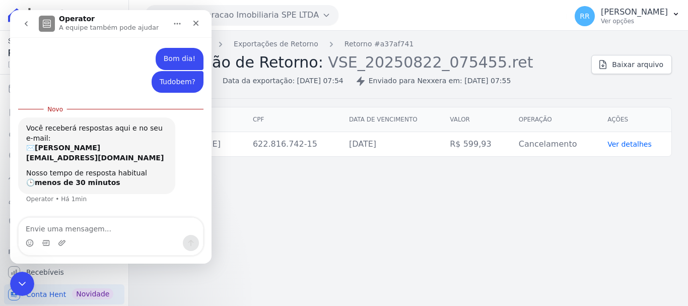
click at [369, 222] on div "Troca de Arquivos Exportações de Retorno Retorno #a37af741 Exportação de Retorn…" at bounding box center [408, 168] width 559 height 275
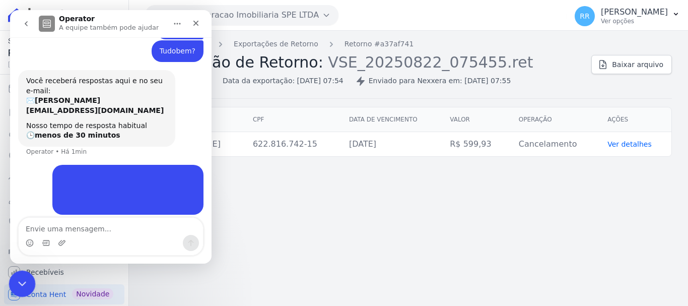
click at [11, 278] on div "Encerramento do Messenger da Intercom" at bounding box center [21, 282] width 24 height 24
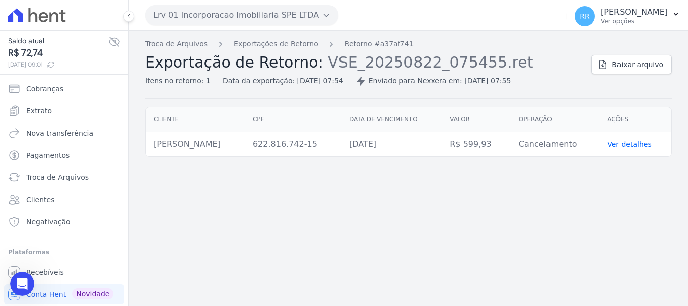
click at [186, 16] on button "Lrv 01 Incorporacao Imobiliaria SPE LTDA" at bounding box center [242, 15] width 194 height 20
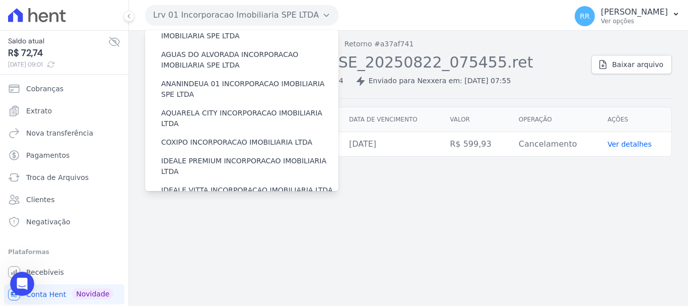
scroll to position [0, 0]
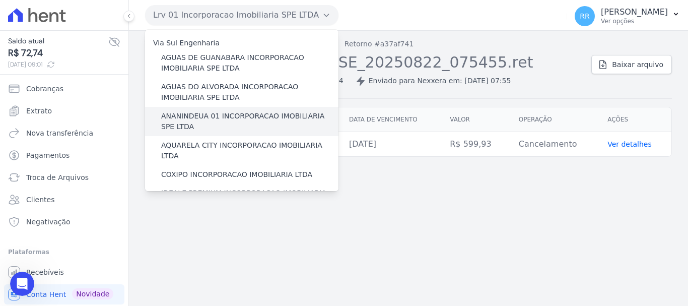
click at [205, 115] on label "ANANINDEUA 01 INCORPORACAO IMOBILIARIA SPE LTDA" at bounding box center [249, 121] width 177 height 21
click at [0, 0] on input "ANANINDEUA 01 INCORPORACAO IMOBILIARIA SPE LTDA" at bounding box center [0, 0] width 0 height 0
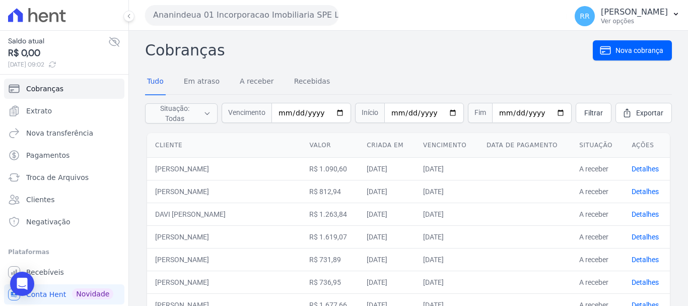
click at [580, 191] on td "A receber" at bounding box center [597, 191] width 52 height 23
click at [598, 196] on td "A receber" at bounding box center [597, 191] width 52 height 23
click at [307, 82] on link "Recebidas" at bounding box center [312, 82] width 40 height 26
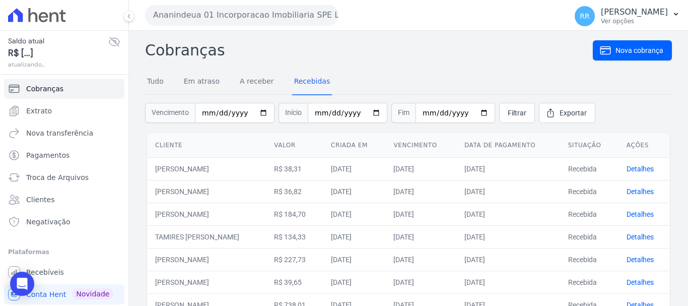
click at [400, 75] on nav "Tudo Em atraso A receber Recebidas" at bounding box center [408, 82] width 527 height 25
click at [269, 84] on div "Tudo Em atraso A receber Recebidas" at bounding box center [238, 82] width 187 height 26
click at [585, 168] on td "Recebida" at bounding box center [589, 168] width 58 height 23
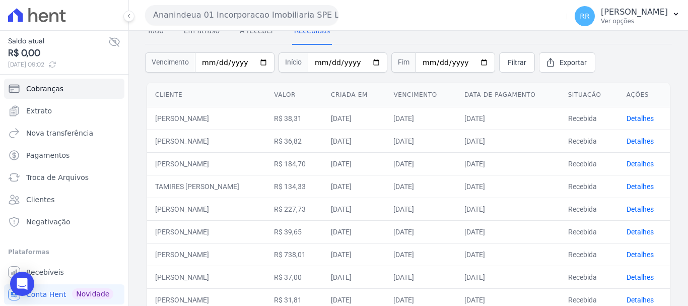
click at [593, 120] on td "Recebida" at bounding box center [589, 118] width 58 height 23
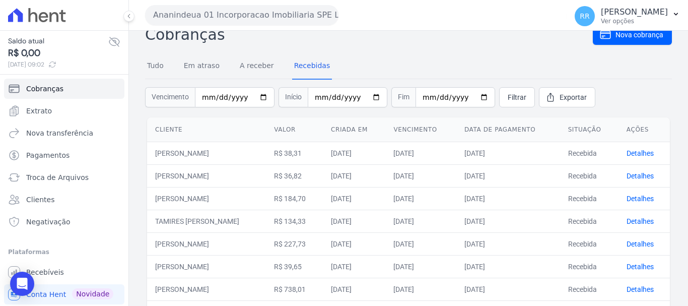
scroll to position [0, 0]
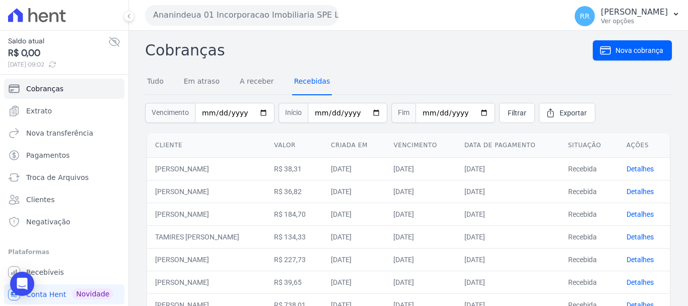
click at [300, 87] on link "Recebidas" at bounding box center [312, 82] width 40 height 26
click at [50, 183] on link "Troca de Arquivos" at bounding box center [64, 177] width 120 height 20
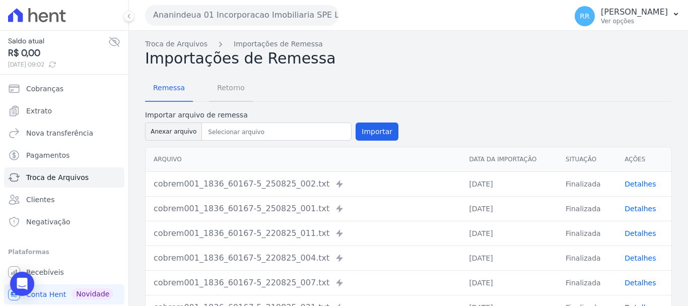
click at [234, 90] on span "Retorno" at bounding box center [231, 88] width 40 height 20
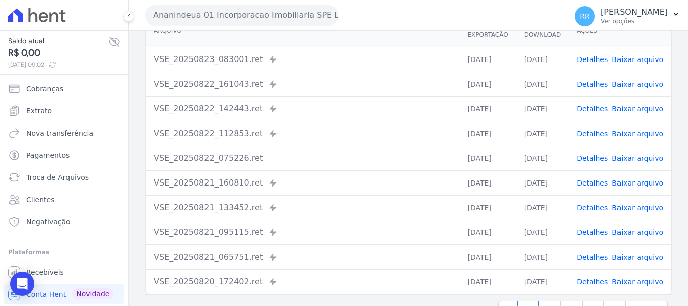
scroll to position [89, 0]
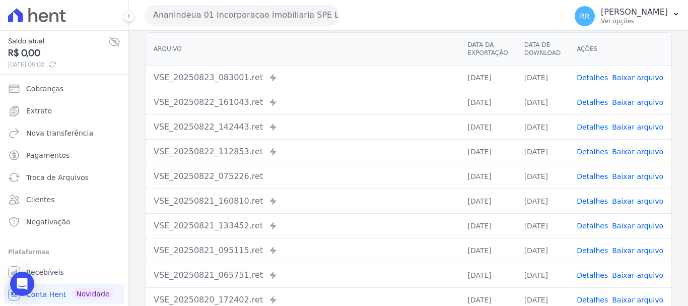
click at [600, 107] on td "Detalhes Baixar arquivo" at bounding box center [620, 102] width 103 height 25
click at [602, 109] on td "Detalhes Baixar arquivo" at bounding box center [620, 102] width 103 height 25
click at [602, 104] on link "Detalhes" at bounding box center [592, 102] width 31 height 8
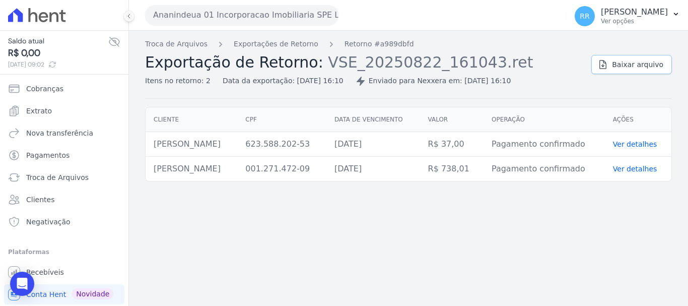
click at [602, 67] on link "Baixar arquivo" at bounding box center [632, 64] width 81 height 19
click at [277, 48] on link "Exportações de Retorno" at bounding box center [276, 44] width 85 height 11
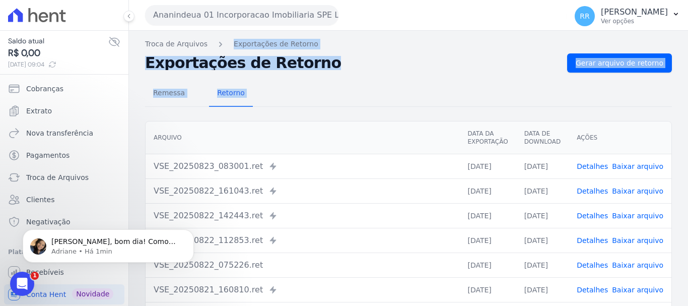
drag, startPoint x: 224, startPoint y: 41, endPoint x: 204, endPoint y: 115, distance: 76.3
click at [204, 115] on div "Troca de Arquivos Exportações de Retorno Exportações de Retorno Gerar arquivo d…" at bounding box center [408, 238] width 559 height 414
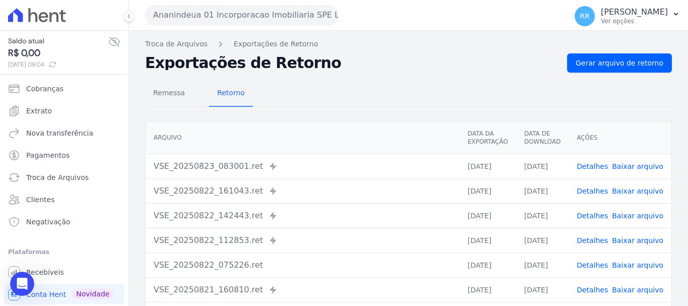
click at [451, 135] on th "Arquivo" at bounding box center [303, 137] width 314 height 33
click at [369, 112] on div "Remessa Retorno Arquivo Data da Exportação Data de Download Ações VSE_20250823_…" at bounding box center [408, 255] width 527 height 364
click at [38, 174] on span "Troca de Arquivos" at bounding box center [57, 177] width 62 height 10
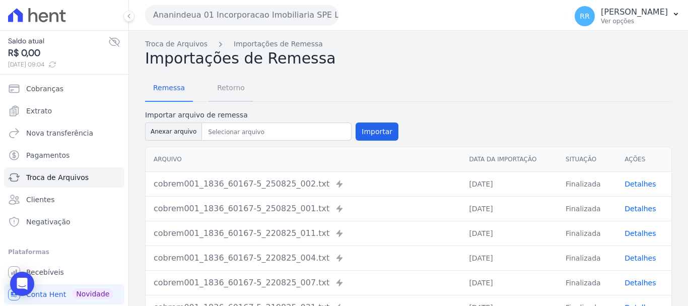
click at [215, 89] on span "Retorno" at bounding box center [231, 88] width 40 height 20
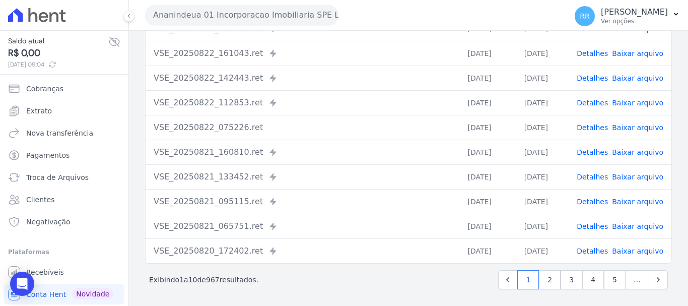
scroll to position [139, 0]
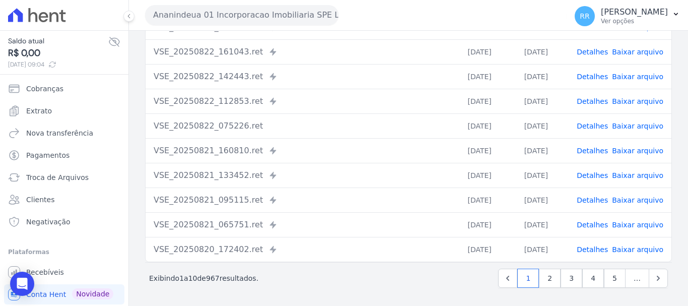
click at [582, 104] on link "Detalhes" at bounding box center [592, 101] width 31 height 8
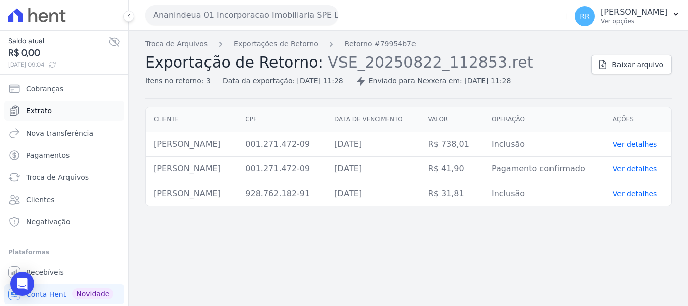
click at [41, 114] on span "Extrato" at bounding box center [39, 111] width 26 height 10
click at [281, 282] on div "Troca de Arquivos Exportações de Retorno Retorno #79954b7e Exportação de Retorn…" at bounding box center [408, 168] width 559 height 275
click at [52, 113] on link "Extrato" at bounding box center [64, 111] width 120 height 20
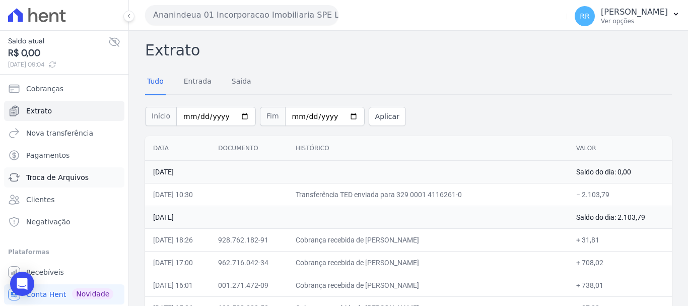
click at [42, 172] on span "Troca de Arquivos" at bounding box center [57, 177] width 62 height 10
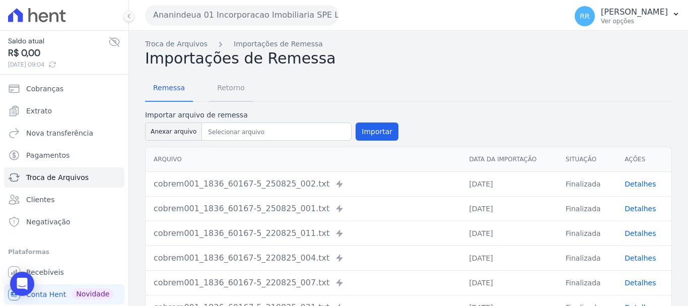
click at [217, 85] on span "Retorno" at bounding box center [231, 88] width 40 height 20
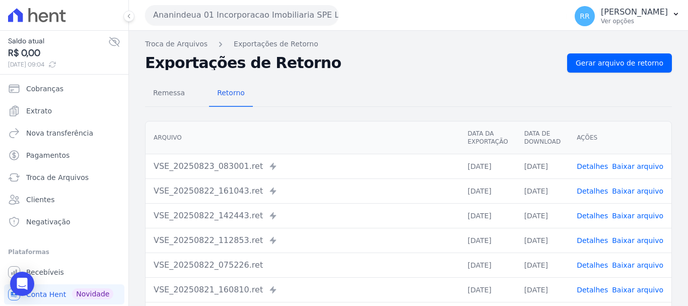
click at [615, 197] on td "Detalhes Baixar arquivo" at bounding box center [620, 190] width 103 height 25
click at [603, 193] on link "Detalhes" at bounding box center [592, 191] width 31 height 8
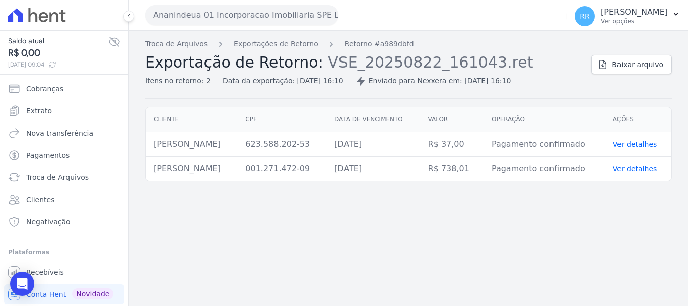
click at [321, 15] on button "Ananindeua 01 Incorporacao Imobiliaria SPE LTDA" at bounding box center [242, 15] width 194 height 20
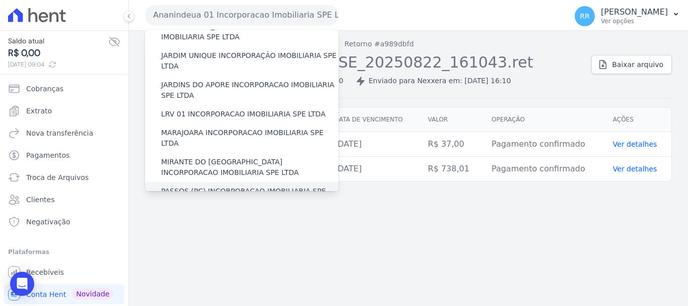
scroll to position [202, 0]
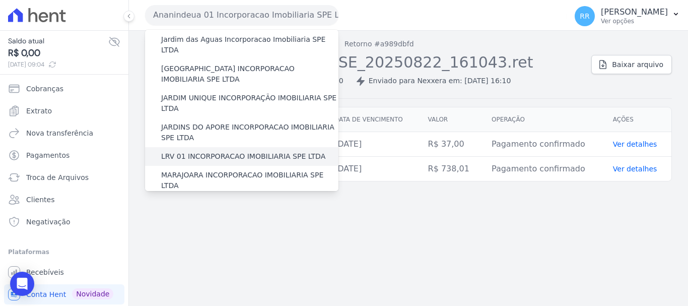
click at [185, 151] on label "LRV 01 INCORPORACAO IMOBILIARIA SPE LTDA" at bounding box center [243, 156] width 164 height 11
click at [0, 0] on input "LRV 01 INCORPORACAO IMOBILIARIA SPE LTDA" at bounding box center [0, 0] width 0 height 0
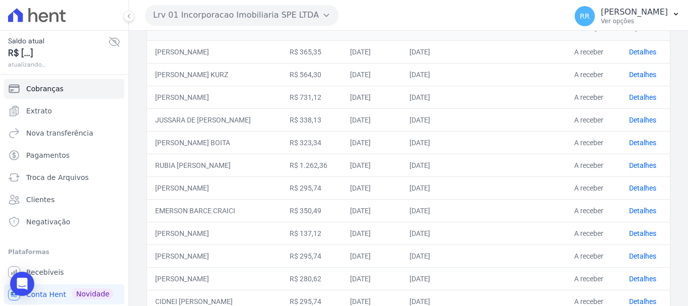
scroll to position [101, 0]
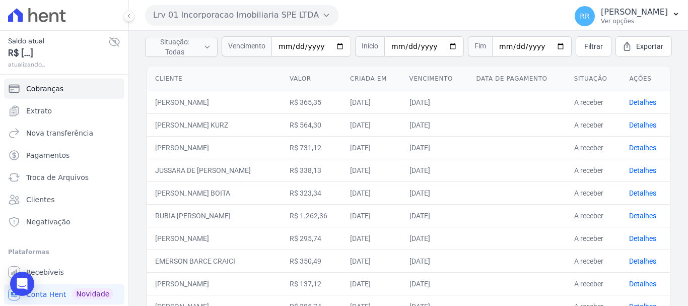
click at [603, 129] on td "A receber" at bounding box center [593, 124] width 55 height 23
click at [644, 135] on td "Detalhes" at bounding box center [645, 124] width 49 height 23
click at [645, 127] on link "Detalhes" at bounding box center [642, 125] width 27 height 8
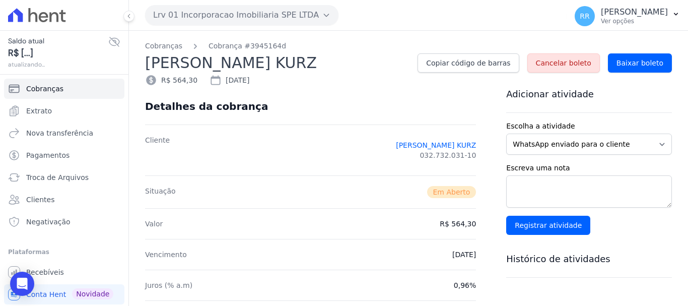
click at [195, 44] on icon "Breadcrumb" at bounding box center [195, 46] width 10 height 10
click at [186, 45] on ol "Cobranças Cobrança #3945164d" at bounding box center [215, 46] width 141 height 11
click at [160, 52] on h2 "[PERSON_NAME] KURZ" at bounding box center [277, 62] width 265 height 23
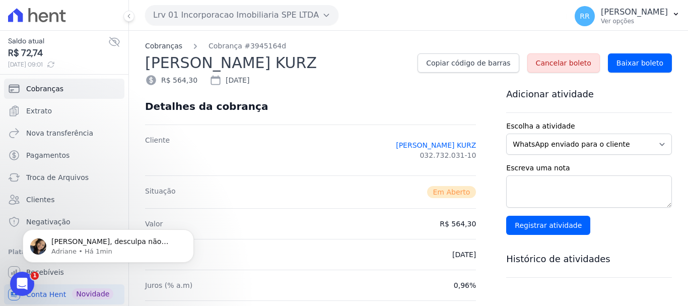
click at [167, 45] on link "Cobranças" at bounding box center [163, 46] width 37 height 11
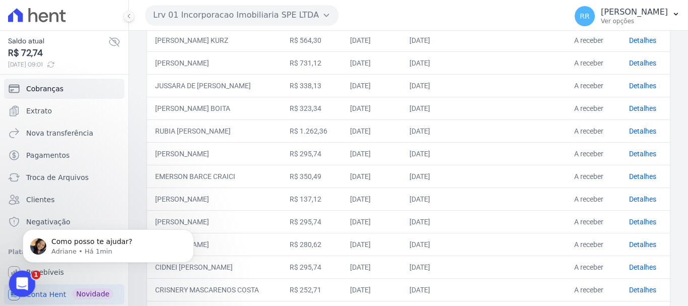
click at [26, 291] on div "Abertura do Messenger da Intercom" at bounding box center [20, 282] width 33 height 33
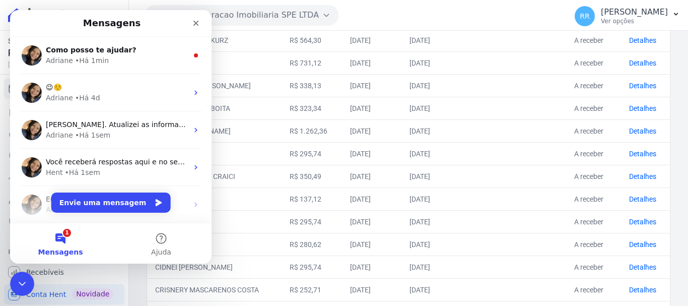
drag, startPoint x: 640, startPoint y: 286, endPoint x: 569, endPoint y: 275, distance: 71.8
click at [640, 286] on link "Detalhes" at bounding box center [642, 290] width 27 height 8
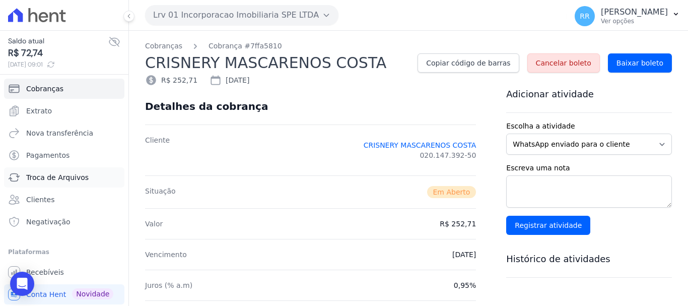
click at [55, 182] on span "Troca de Arquivos" at bounding box center [57, 177] width 62 height 10
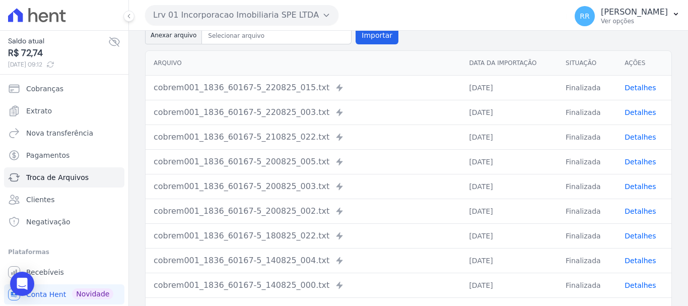
scroll to position [101, 0]
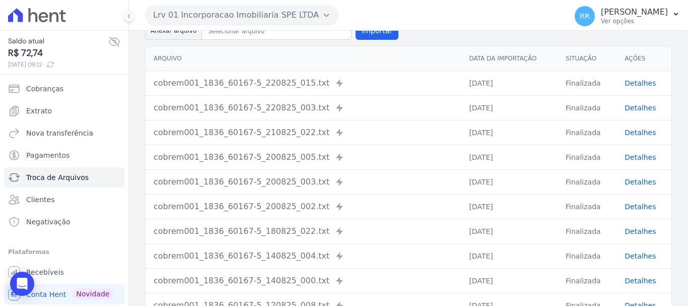
drag, startPoint x: 635, startPoint y: 157, endPoint x: 606, endPoint y: 158, distance: 28.7
click at [634, 157] on link "Detalhes" at bounding box center [640, 157] width 31 height 8
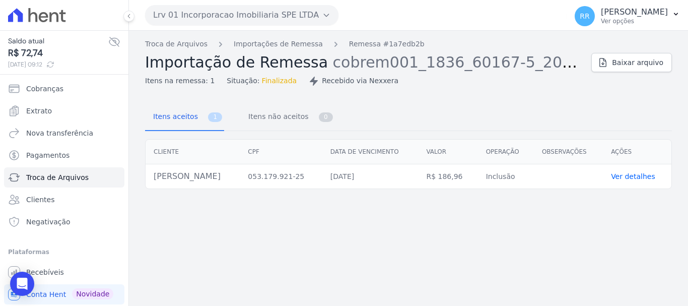
click at [304, 49] on div "Troca de Arquivos Importações de Remessa Remessa #1a7edb2b Importação de Remess…" at bounding box center [364, 62] width 438 height 47
click at [297, 49] on link "Importações de Remessa" at bounding box center [278, 44] width 89 height 11
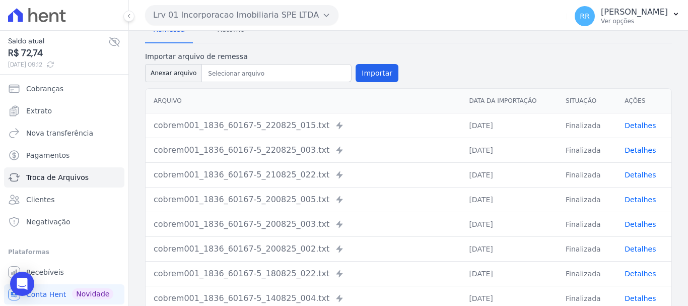
scroll to position [151, 0]
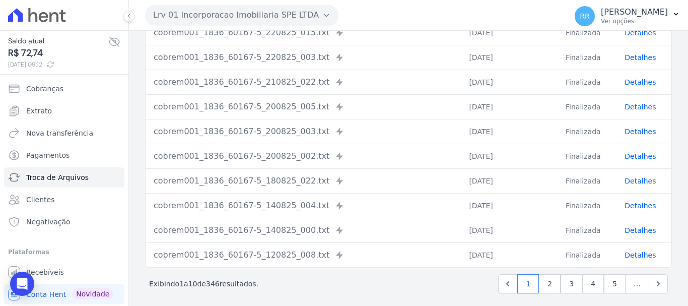
click at [630, 158] on link "Detalhes" at bounding box center [640, 156] width 31 height 8
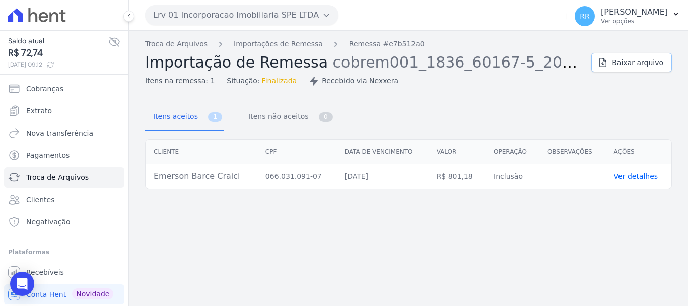
click at [618, 63] on span "Baixar arquivo" at bounding box center [637, 62] width 51 height 10
drag, startPoint x: 288, startPoint y: 25, endPoint x: 332, endPoint y: 95, distance: 83.1
click at [288, 25] on button "Lrv 01 Incorporacao Imobiliaria SPE LTDA" at bounding box center [242, 15] width 194 height 20
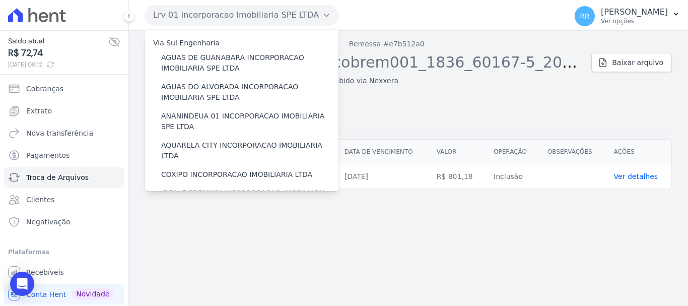
click at [423, 118] on div "Itens aceitos 1 Itens não aceitos 0" at bounding box center [408, 117] width 527 height 27
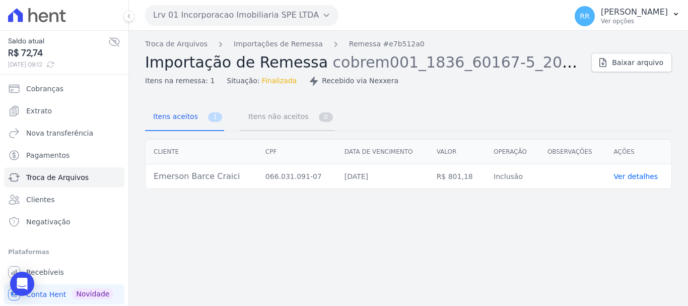
click at [275, 118] on span "Itens não aceitos" at bounding box center [276, 116] width 68 height 20
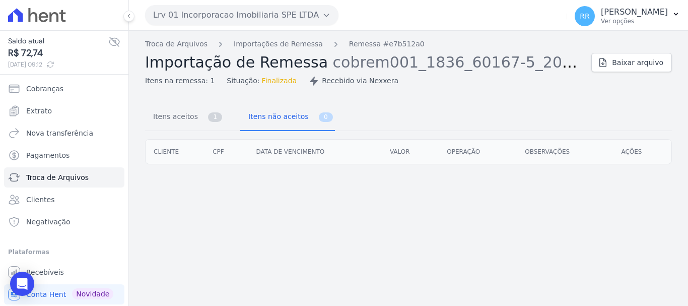
click at [289, 49] on div "Troca de Arquivos Importações de Remessa Remessa #e7b512a0 Importação de Remess…" at bounding box center [364, 62] width 438 height 47
click at [291, 45] on link "Importações de Remessa" at bounding box center [278, 44] width 89 height 11
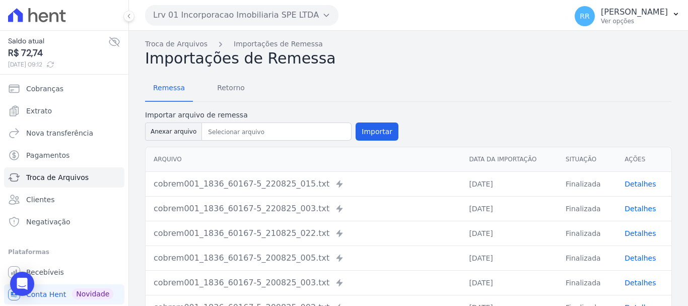
scroll to position [151, 0]
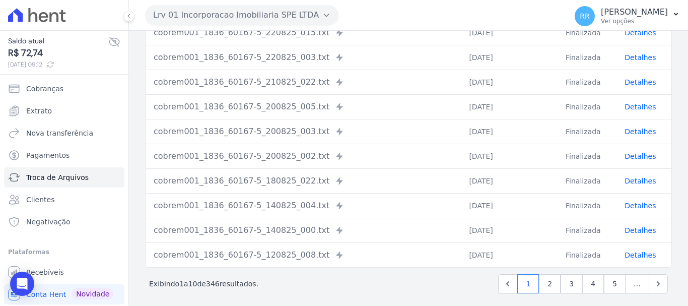
click at [631, 110] on link "Detalhes" at bounding box center [640, 107] width 31 height 8
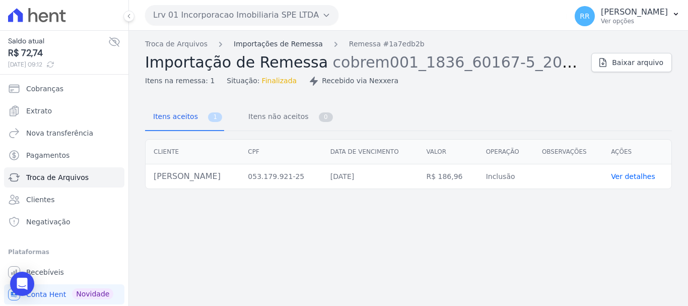
click at [284, 47] on link "Importações de Remessa" at bounding box center [278, 44] width 89 height 11
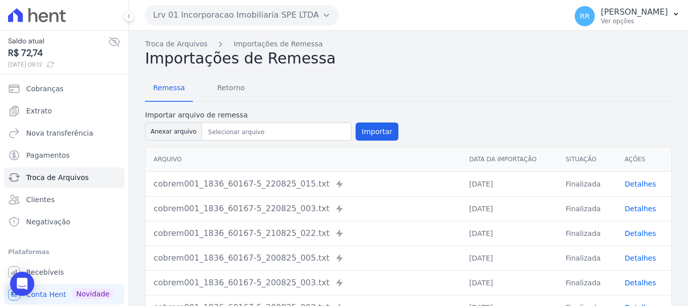
click at [637, 226] on td "Detalhes" at bounding box center [644, 233] width 55 height 25
click at [637, 227] on td "Detalhes" at bounding box center [644, 233] width 55 height 25
click at [627, 232] on link "Detalhes" at bounding box center [640, 233] width 31 height 8
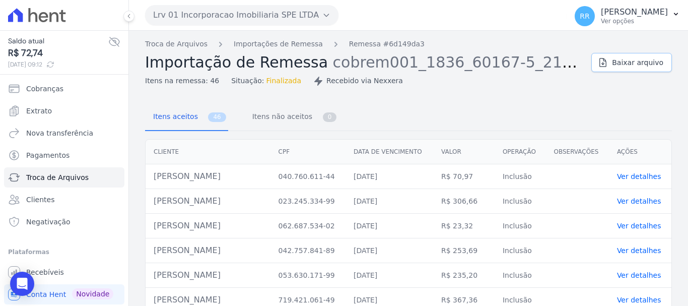
drag, startPoint x: 616, startPoint y: 66, endPoint x: 587, endPoint y: 76, distance: 31.4
click at [616, 66] on span "Baixar arquivo" at bounding box center [637, 62] width 51 height 10
click at [194, 117] on span "Itens aceitos" at bounding box center [173, 116] width 53 height 20
click at [346, 83] on div "Recebido via Nexxera" at bounding box center [358, 81] width 90 height 11
click at [270, 75] on div "Itens na remessa: 46 Situação: Finalizada Recebido via Nexxera" at bounding box center [364, 79] width 438 height 15
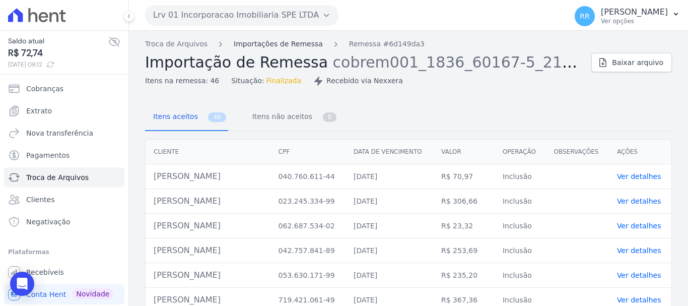
click at [279, 44] on link "Importações de Remessa" at bounding box center [278, 44] width 89 height 11
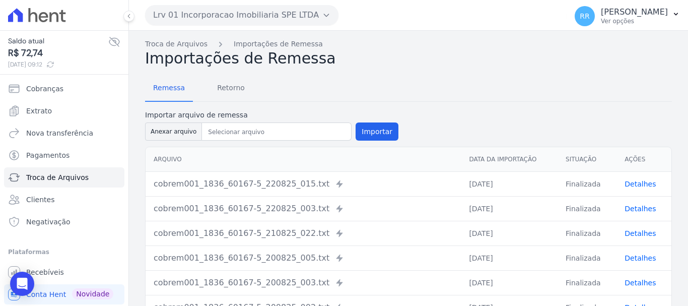
click at [633, 234] on link "Detalhes" at bounding box center [640, 233] width 31 height 8
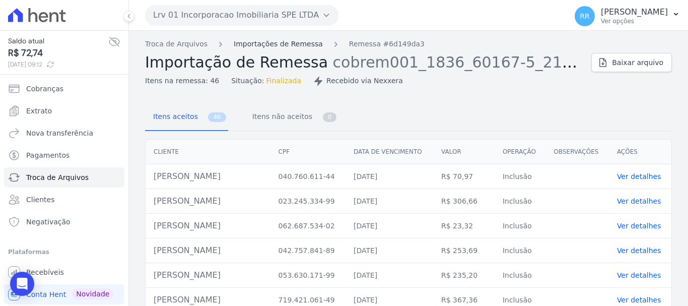
click at [273, 43] on link "Importações de Remessa" at bounding box center [278, 44] width 89 height 11
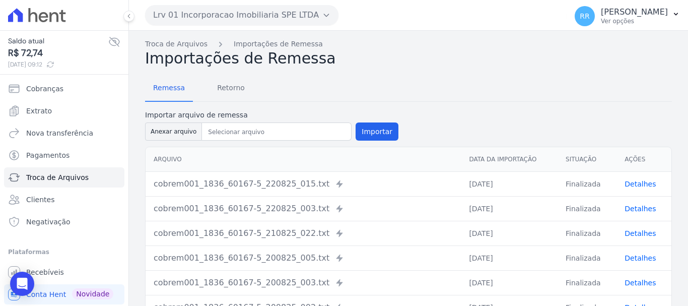
click at [643, 214] on td "Detalhes" at bounding box center [644, 208] width 55 height 25
click at [646, 210] on link "Detalhes" at bounding box center [640, 209] width 31 height 8
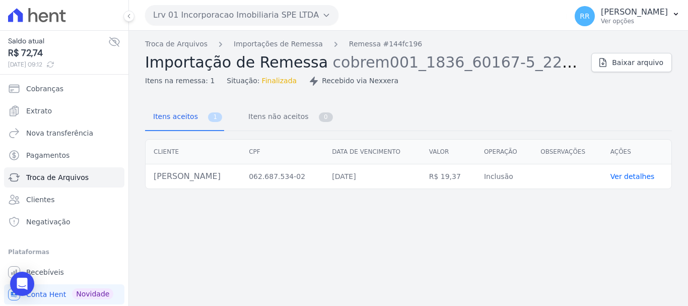
click at [262, 79] on span "Finalizada" at bounding box center [279, 81] width 35 height 11
click at [264, 85] on span "Finalizada" at bounding box center [279, 81] width 35 height 11
click at [283, 41] on link "Importações de Remessa" at bounding box center [278, 44] width 89 height 11
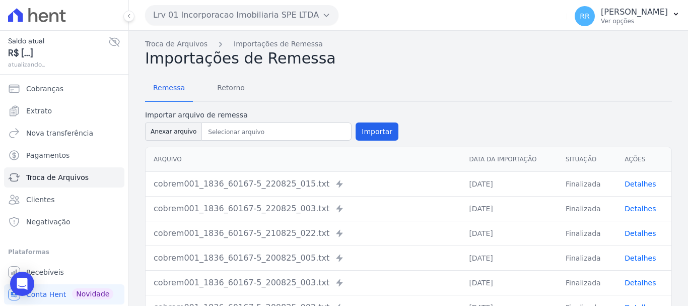
click at [633, 210] on link "Detalhes" at bounding box center [640, 209] width 31 height 8
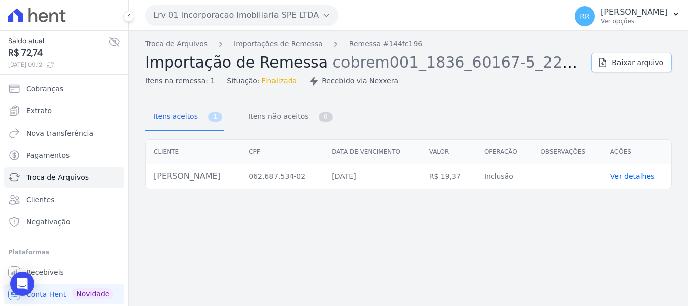
click at [635, 59] on span "Baixar arquivo" at bounding box center [637, 62] width 51 height 10
click at [265, 41] on link "Importações de Remessa" at bounding box center [278, 44] width 89 height 11
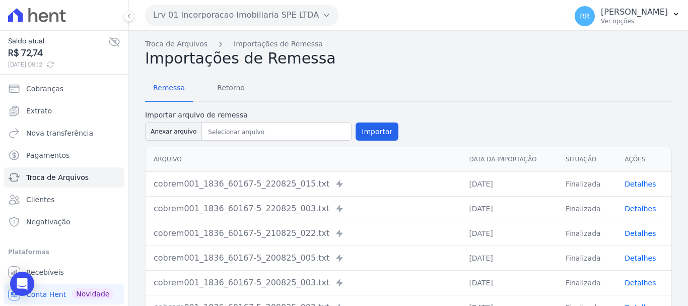
drag, startPoint x: 629, startPoint y: 182, endPoint x: 618, endPoint y: 182, distance: 11.1
click at [629, 182] on link "Detalhes" at bounding box center [640, 184] width 31 height 8
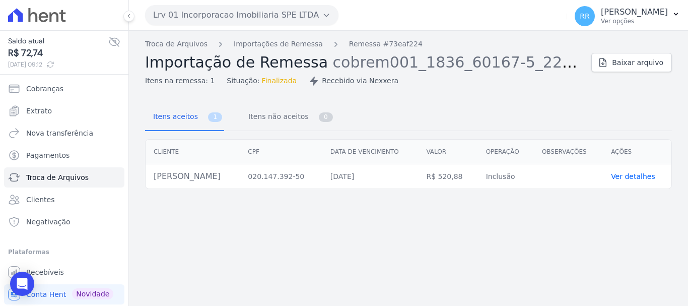
click at [629, 169] on td "Ver detalhes" at bounding box center [637, 176] width 69 height 25
click at [633, 173] on link "Ver detalhes" at bounding box center [633, 176] width 44 height 8
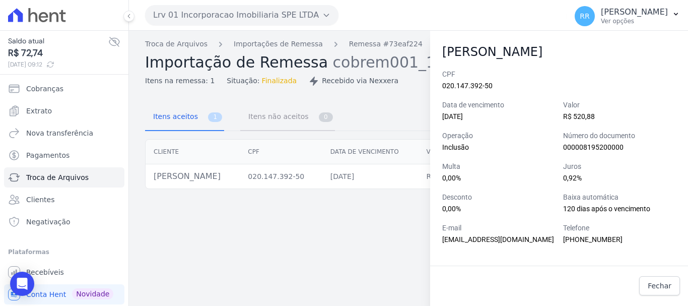
click at [318, 119] on link "Itens não aceitos 0" at bounding box center [287, 117] width 95 height 27
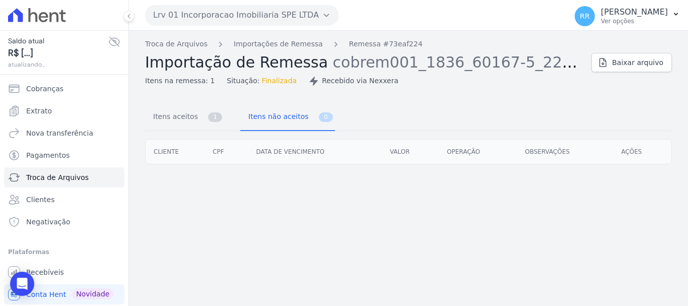
click at [361, 105] on div "Itens aceitos 1 Itens não aceitos 0" at bounding box center [408, 117] width 527 height 27
click at [607, 64] on icon at bounding box center [603, 62] width 7 height 8
click at [262, 81] on span "Finalizada" at bounding box center [279, 81] width 35 height 11
click at [296, 48] on link "Importações de Remessa" at bounding box center [278, 44] width 89 height 11
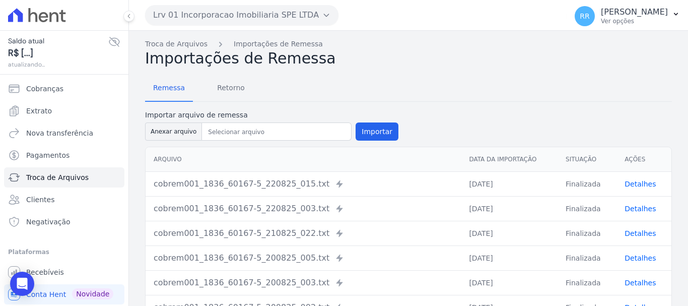
click at [646, 185] on link "Detalhes" at bounding box center [640, 184] width 31 height 8
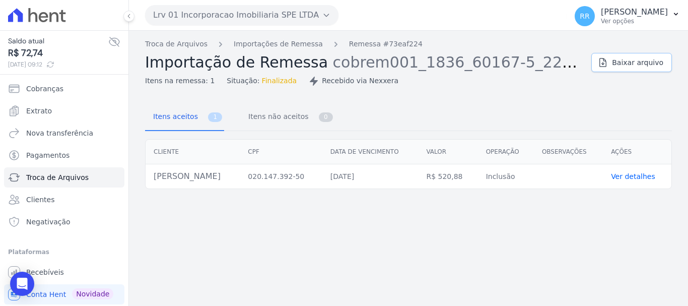
click at [629, 62] on span "Baixar arquivo" at bounding box center [637, 62] width 51 height 10
click at [189, 47] on link "Troca de Arquivos" at bounding box center [176, 44] width 62 height 11
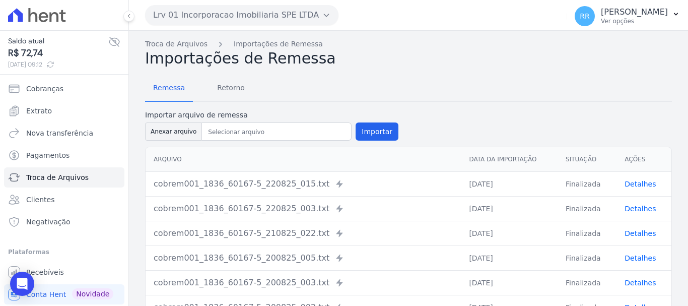
click at [634, 232] on link "Detalhes" at bounding box center [640, 233] width 31 height 8
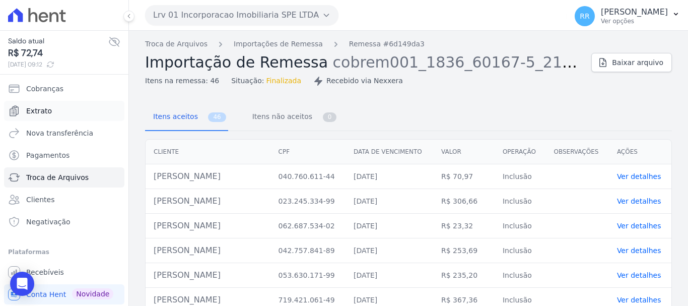
click at [34, 111] on span "Extrato" at bounding box center [39, 111] width 26 height 10
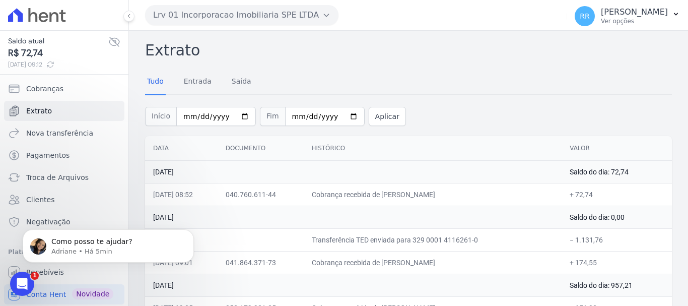
click at [227, 11] on button "Lrv 01 Incorporacao Imobiliaria SPE LTDA" at bounding box center [242, 15] width 194 height 20
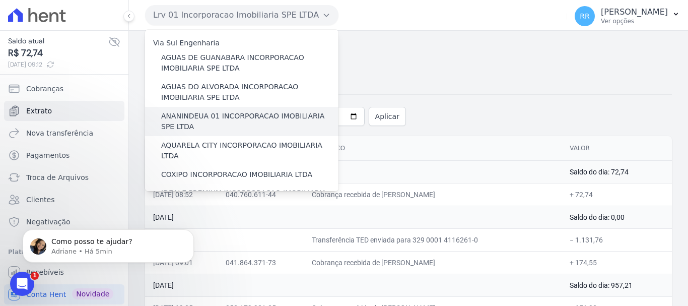
click at [217, 120] on label "ANANINDEUA 01 INCORPORACAO IMOBILIARIA SPE LTDA" at bounding box center [249, 121] width 177 height 21
click at [0, 0] on input "ANANINDEUA 01 INCORPORACAO IMOBILIARIA SPE LTDA" at bounding box center [0, 0] width 0 height 0
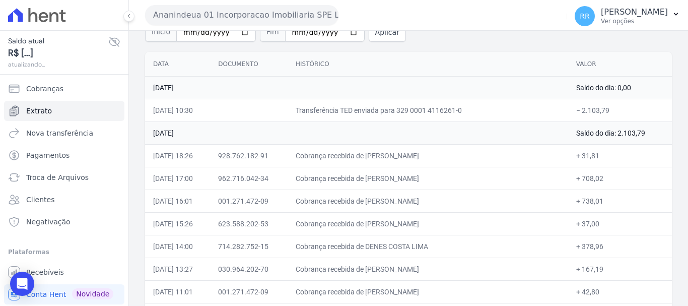
scroll to position [50, 0]
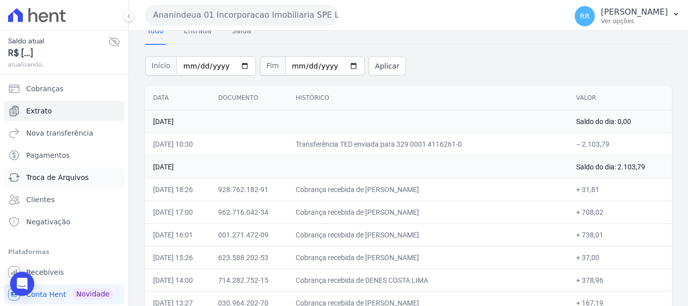
click at [67, 182] on span "Troca de Arquivos" at bounding box center [57, 177] width 62 height 10
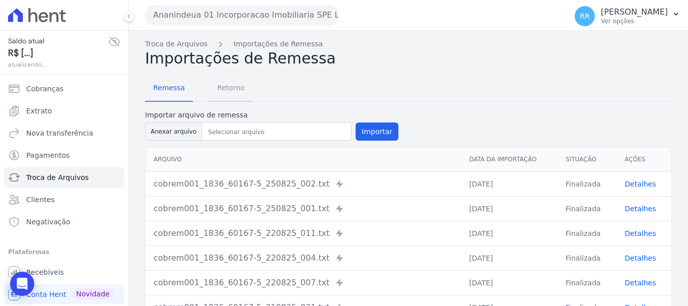
click at [230, 83] on span "Retorno" at bounding box center [231, 88] width 40 height 20
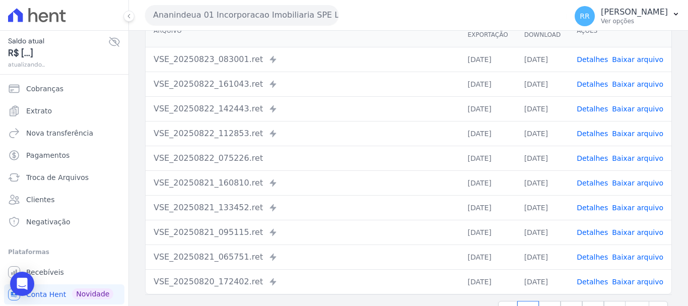
scroll to position [89, 0]
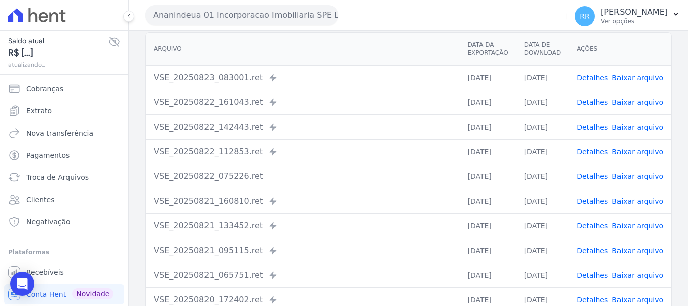
click at [635, 177] on link "Baixar arquivo" at bounding box center [637, 176] width 51 height 8
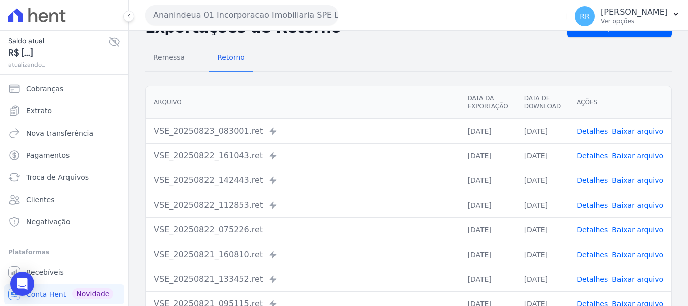
scroll to position [50, 0]
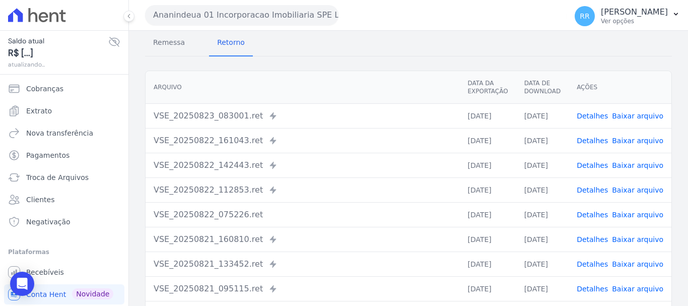
click at [593, 214] on link "Detalhes" at bounding box center [592, 215] width 31 height 8
drag, startPoint x: 606, startPoint y: 216, endPoint x: 599, endPoint y: 217, distance: 7.2
click at [606, 216] on link "Detalhes" at bounding box center [592, 215] width 31 height 8
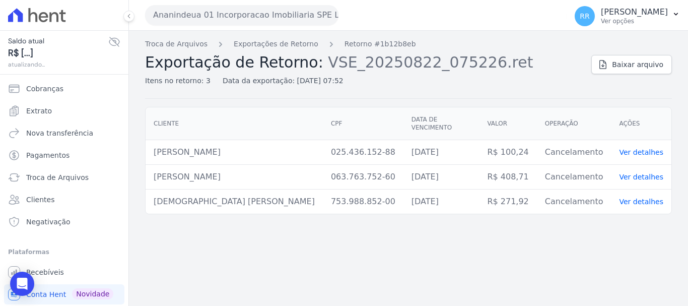
drag, startPoint x: 241, startPoint y: 231, endPoint x: 217, endPoint y: 221, distance: 26.9
click at [236, 230] on div "Troca de Arquivos Exportações de Retorno Retorno #1b12b8eb Exportação de Retorn…" at bounding box center [408, 168] width 559 height 275
click at [308, 42] on ol "Troca de Arquivos Exportações de Retorno Retorno #1b12b8eb" at bounding box center [280, 44] width 271 height 11
click at [300, 43] on link "Exportações de Retorno" at bounding box center [276, 44] width 85 height 11
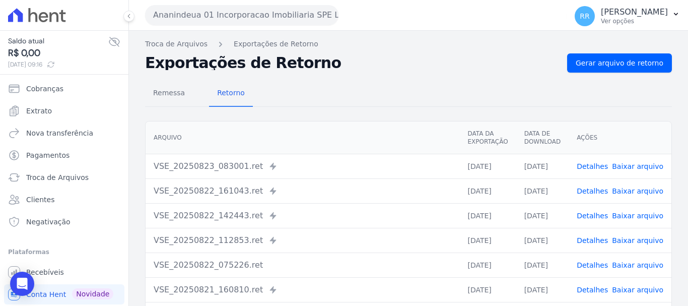
click at [589, 212] on link "Detalhes" at bounding box center [592, 216] width 31 height 8
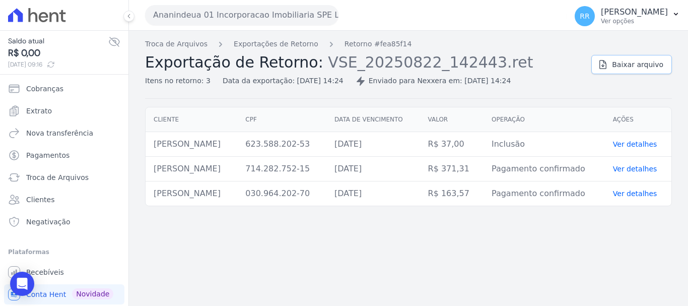
drag, startPoint x: 607, startPoint y: 65, endPoint x: 551, endPoint y: 68, distance: 56.0
click at [607, 65] on icon at bounding box center [603, 64] width 10 height 10
click at [248, 42] on link "Exportações de Retorno" at bounding box center [276, 44] width 85 height 11
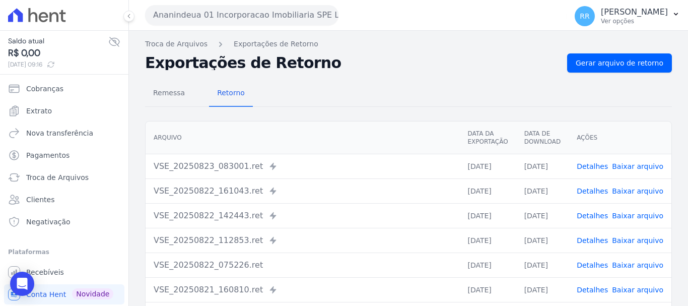
click at [593, 274] on td "Detalhes Baixar arquivo" at bounding box center [620, 264] width 103 height 25
click at [594, 280] on td "Detalhes Baixar arquivo" at bounding box center [620, 289] width 103 height 25
click at [595, 288] on link "Detalhes" at bounding box center [592, 290] width 31 height 8
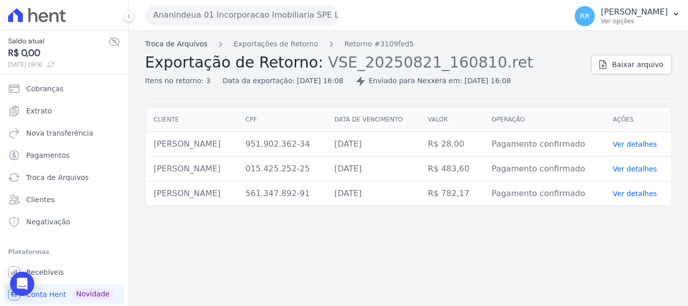
click at [200, 39] on link "Troca de Arquivos" at bounding box center [176, 44] width 62 height 11
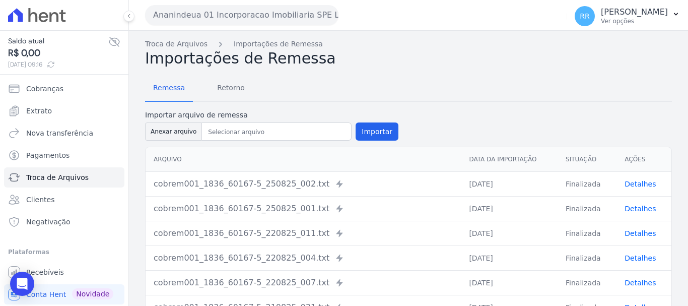
click at [619, 229] on td "Detalhes" at bounding box center [644, 233] width 55 height 25
click at [627, 240] on td "Detalhes" at bounding box center [644, 233] width 55 height 25
click at [629, 236] on link "Detalhes" at bounding box center [640, 233] width 31 height 8
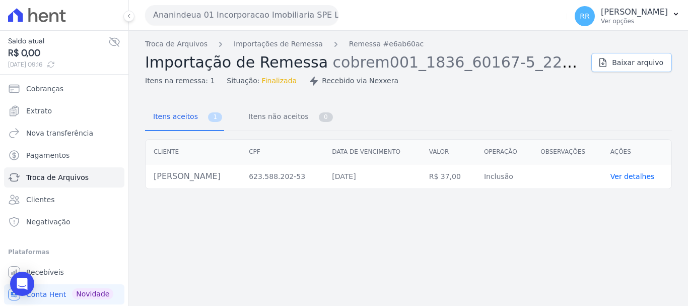
click at [624, 53] on link "Baixar arquivo" at bounding box center [632, 62] width 81 height 19
click at [252, 47] on link "Importações de Remessa" at bounding box center [278, 44] width 89 height 11
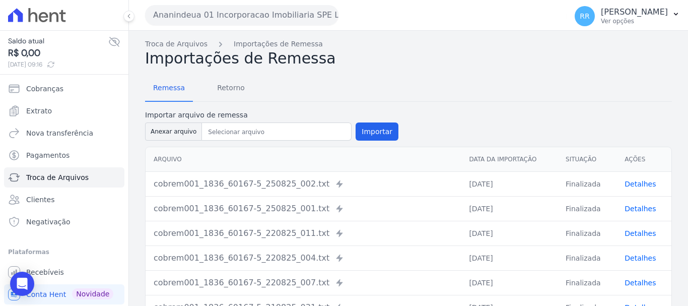
click at [438, 213] on div "cobrem001_1836_60167-5_250825_001.txt Recebido via Nexxera" at bounding box center [303, 209] width 299 height 12
click at [610, 202] on td "Finalizada" at bounding box center [587, 208] width 59 height 25
click at [618, 203] on td "Detalhes" at bounding box center [644, 208] width 55 height 25
click at [640, 205] on td "Detalhes" at bounding box center [644, 208] width 55 height 25
click at [639, 206] on link "Detalhes" at bounding box center [640, 209] width 31 height 8
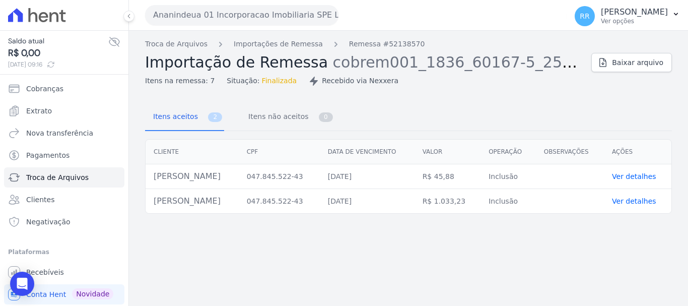
click at [250, 87] on div "Troca de Arquivos Importações de Remessa Remessa #52138570 Importação de Remess…" at bounding box center [408, 168] width 559 height 275
click at [660, 76] on div "Troca de Arquivos Importações de Remessa Remessa #52138570 Importação de Remess…" at bounding box center [408, 62] width 527 height 47
click at [657, 67] on span "Baixar arquivo" at bounding box center [637, 62] width 51 height 10
click at [286, 48] on link "Importações de Remessa" at bounding box center [278, 44] width 89 height 11
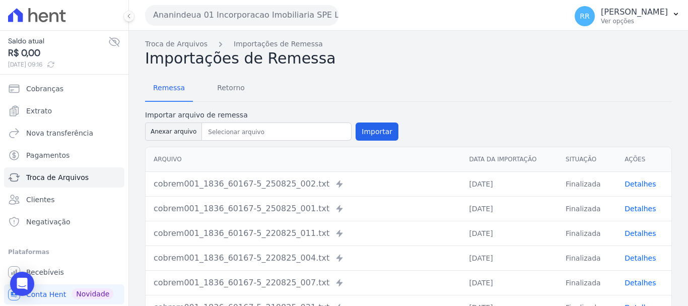
click at [357, 206] on div "cobrem001_1836_60167-5_250825_001.txt Recebido via Nexxera" at bounding box center [303, 209] width 299 height 12
click at [636, 186] on link "Detalhes" at bounding box center [640, 184] width 31 height 8
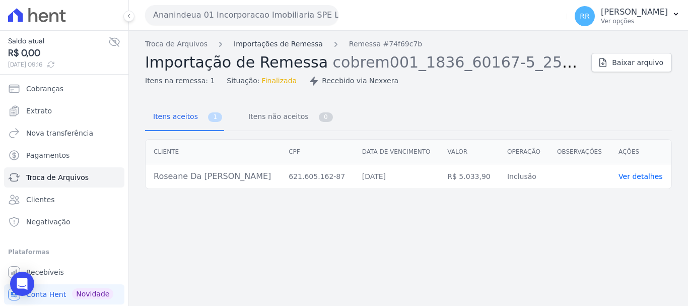
click at [280, 44] on link "Importações de Remessa" at bounding box center [278, 44] width 89 height 11
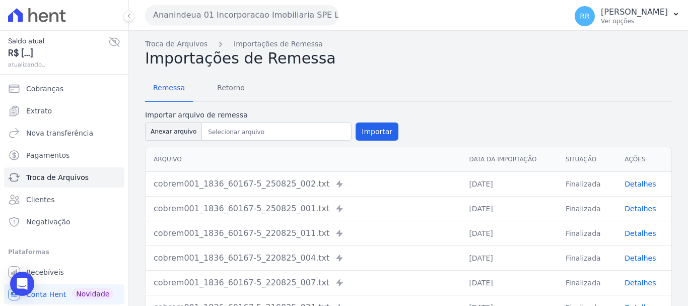
click at [637, 234] on link "Detalhes" at bounding box center [640, 233] width 31 height 8
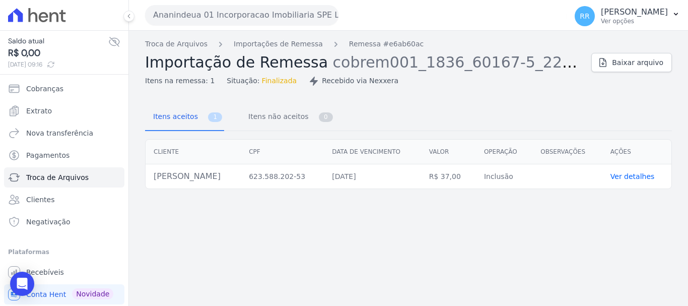
click at [232, 14] on button "Ananindeua 01 Incorporacao Imobiliaria SPE LTDA" at bounding box center [242, 15] width 194 height 20
click at [226, 3] on div "Ananindeua 01 Incorporacao Imobiliaria SPE LTDA Via Sul Engenharia AGUAS DE [GE…" at bounding box center [354, 14] width 418 height 31
click at [223, 20] on button "Ananindeua 01 Incorporacao Imobiliaria SPE LTDA" at bounding box center [242, 15] width 194 height 20
click at [227, 18] on button "Ananindeua 01 Incorporacao Imobiliaria SPE LTDA" at bounding box center [242, 15] width 194 height 20
click at [294, 17] on button "Ananindeua 01 Incorporacao Imobiliaria SPE LTDA" at bounding box center [242, 15] width 194 height 20
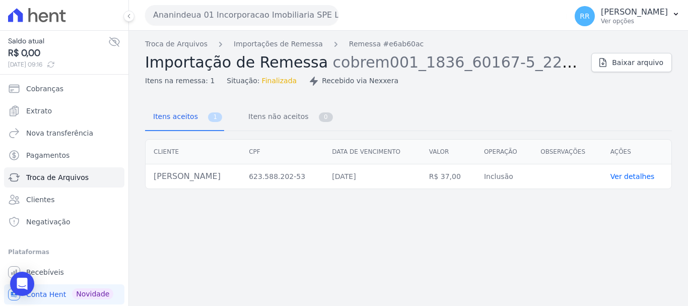
click at [324, 11] on button "Ananindeua 01 Incorporacao Imobiliaria SPE LTDA" at bounding box center [242, 15] width 194 height 20
click at [208, 23] on button "Ananindeua 01 Incorporacao Imobiliaria SPE LTDA" at bounding box center [242, 15] width 194 height 20
click at [145, 5] on button "Ananindeua 01 Incorporacao Imobiliaria SPE LTDA" at bounding box center [242, 15] width 194 height 20
click at [282, 22] on button "Ananindeua 01 Incorporacao Imobiliaria SPE LTDA" at bounding box center [242, 15] width 194 height 20
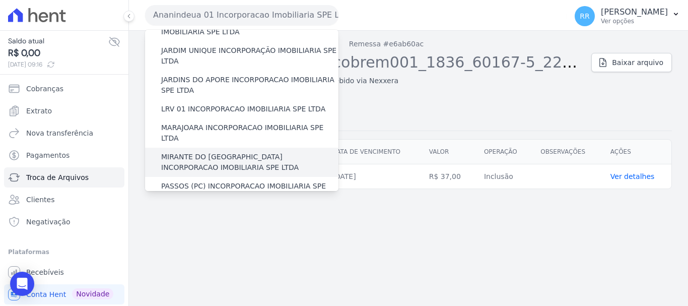
scroll to position [252, 0]
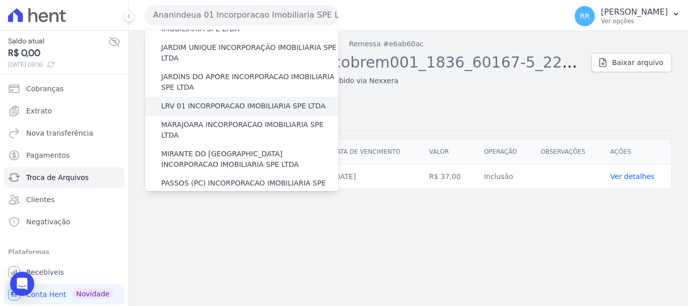
click at [206, 101] on label "LRV 01 INCORPORACAO IMOBILIARIA SPE LTDA" at bounding box center [243, 106] width 164 height 11
click at [0, 0] on input "LRV 01 INCORPORACAO IMOBILIARIA SPE LTDA" at bounding box center [0, 0] width 0 height 0
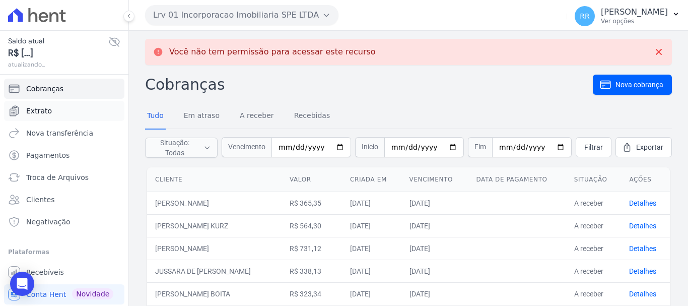
click at [41, 111] on span "Extrato" at bounding box center [39, 111] width 26 height 10
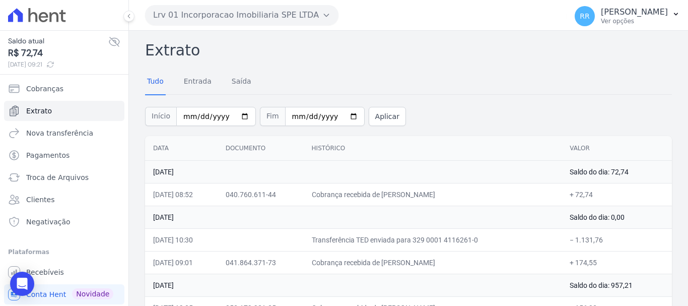
click at [251, 13] on button "Lrv 01 Incorporacao Imobiliaria SPE LTDA" at bounding box center [242, 15] width 194 height 20
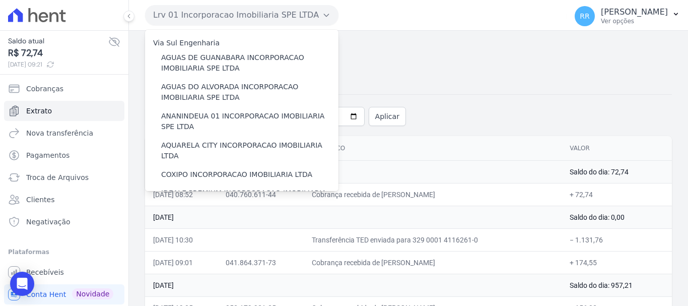
click at [526, 108] on div "Início 2025-08-01 Fim 2025-08-25 Aplicar" at bounding box center [408, 115] width 527 height 42
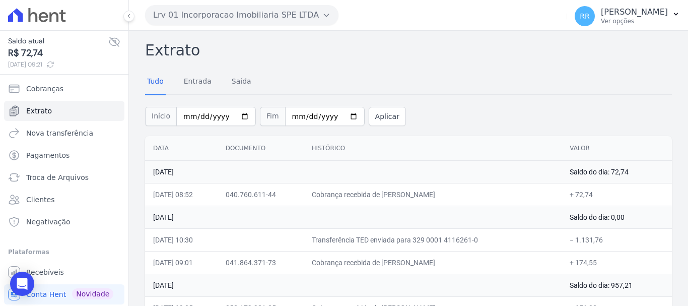
click at [259, 9] on button "Lrv 01 Incorporacao Imobiliaria SPE LTDA" at bounding box center [242, 15] width 194 height 20
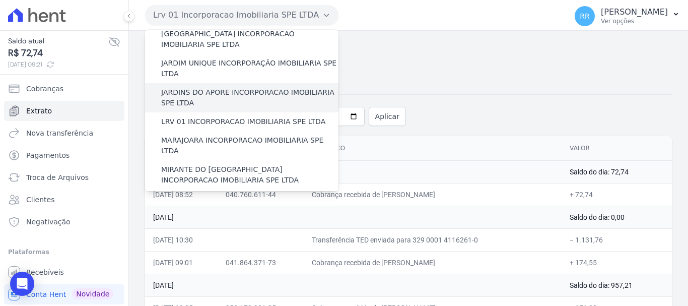
scroll to position [252, 0]
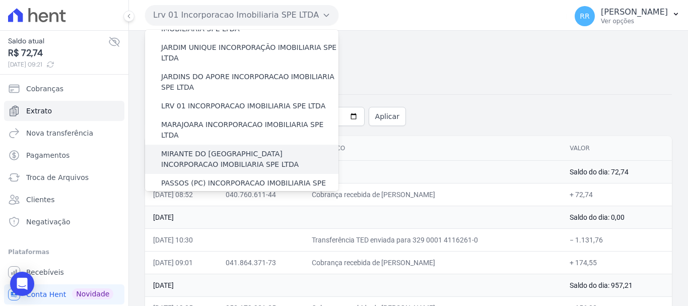
click at [210, 149] on label "MIRANTE DO [GEOGRAPHIC_DATA] INCORPORACAO IMOBILIARIA SPE LTDA" at bounding box center [249, 159] width 177 height 21
click at [0, 0] on input "MIRANTE DO [GEOGRAPHIC_DATA] INCORPORACAO IMOBILIARIA SPE LTDA" at bounding box center [0, 0] width 0 height 0
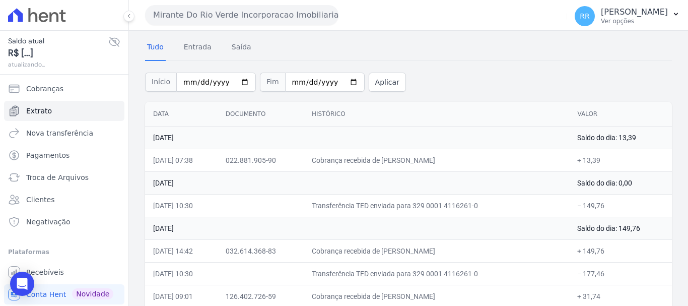
scroll to position [50, 0]
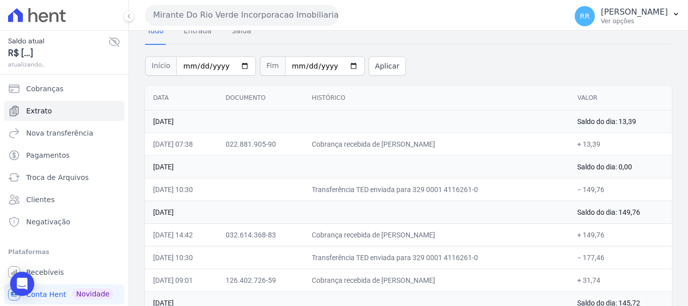
click at [249, 7] on button "Mirante Do Rio Verde Incorporacao Imobiliaria SPE LTDA" at bounding box center [242, 15] width 194 height 20
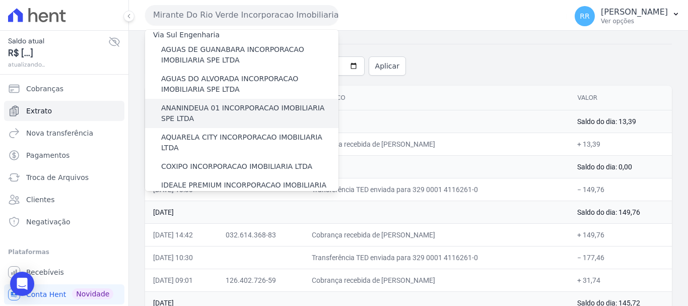
scroll to position [0, 0]
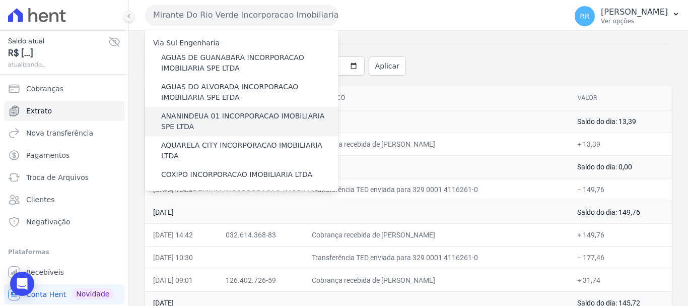
click at [217, 127] on label "ANANINDEUA 01 INCORPORACAO IMOBILIARIA SPE LTDA" at bounding box center [249, 121] width 177 height 21
click at [0, 0] on input "ANANINDEUA 01 INCORPORACAO IMOBILIARIA SPE LTDA" at bounding box center [0, 0] width 0 height 0
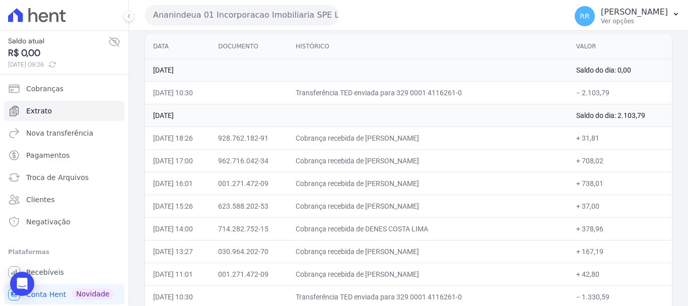
scroll to position [101, 0]
click at [220, 16] on button "Ananindeua 01 Incorporacao Imobiliaria SPE LTDA" at bounding box center [242, 15] width 194 height 20
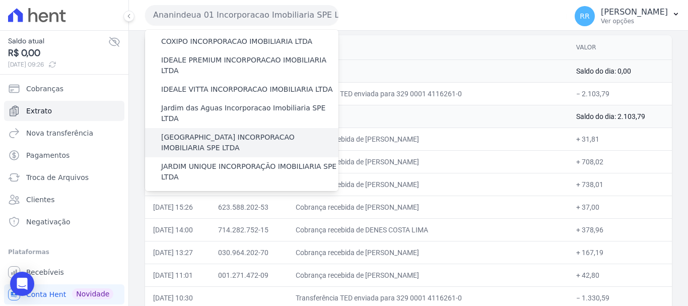
scroll to position [151, 0]
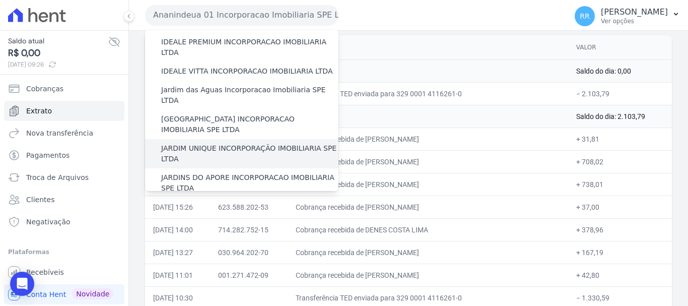
click at [221, 143] on label "JARDIM UNIQUE INCORPORAÇÃO IMOBILIARIA SPE LTDA" at bounding box center [249, 153] width 177 height 21
click at [0, 0] on input "JARDIM UNIQUE INCORPORAÇÃO IMOBILIARIA SPE LTDA" at bounding box center [0, 0] width 0 height 0
click at [211, 143] on label "JARDIM UNIQUE INCORPORAÇÃO IMOBILIARIA SPE LTDA" at bounding box center [249, 153] width 177 height 21
click at [0, 0] on input "JARDIM UNIQUE INCORPORAÇÃO IMOBILIARIA SPE LTDA" at bounding box center [0, 0] width 0 height 0
click at [223, 143] on label "JARDIM UNIQUE INCORPORAÇÃO IMOBILIARIA SPE LTDA" at bounding box center [249, 153] width 177 height 21
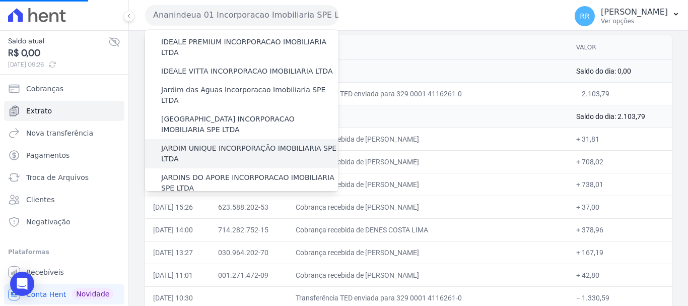
click at [0, 0] on input "JARDIM UNIQUE INCORPORAÇÃO IMOBILIARIA SPE LTDA" at bounding box center [0, 0] width 0 height 0
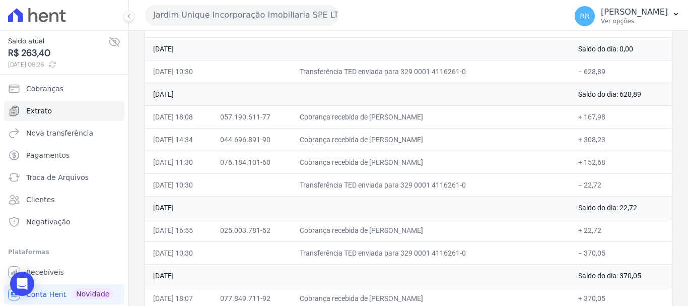
scroll to position [202, 0]
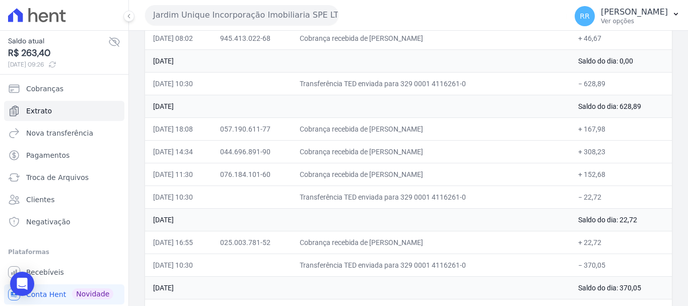
click at [189, 13] on button "Jardim Unique Incorporação Imobiliaria SPE LTDA" at bounding box center [242, 15] width 194 height 20
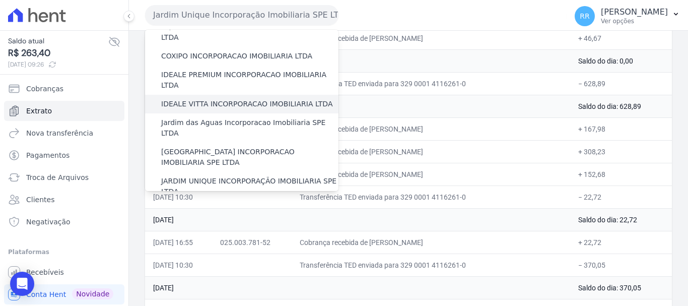
scroll to position [101, 0]
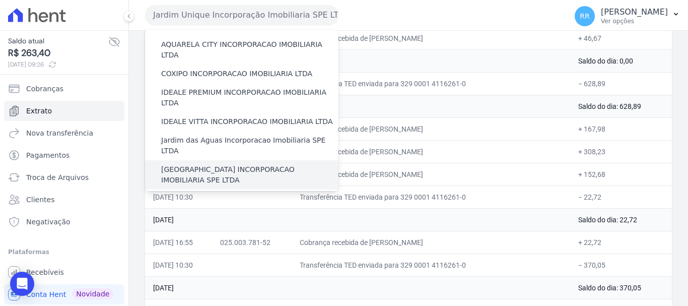
click at [214, 164] on label "[GEOGRAPHIC_DATA] INCORPORACAO IMOBILIARIA SPE LTDA" at bounding box center [249, 174] width 177 height 21
click at [0, 0] on input "[GEOGRAPHIC_DATA] INCORPORACAO IMOBILIARIA SPE LTDA" at bounding box center [0, 0] width 0 height 0
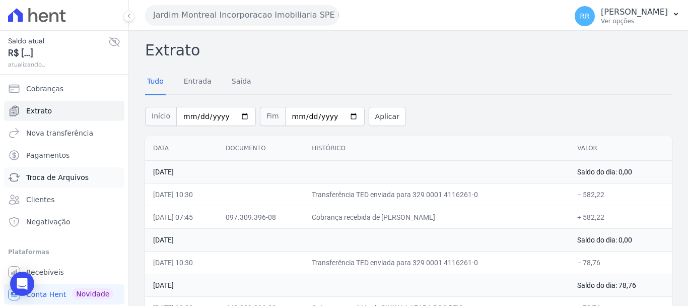
click at [67, 175] on span "Troca de Arquivos" at bounding box center [57, 177] width 62 height 10
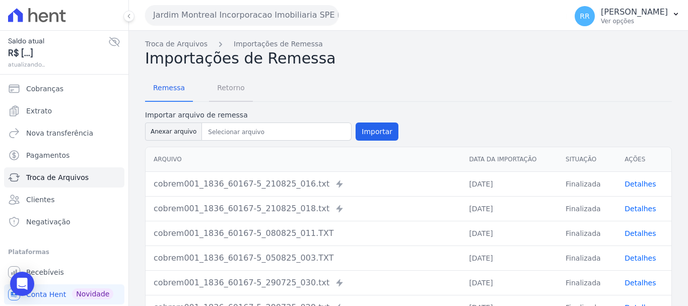
click at [231, 88] on span "Retorno" at bounding box center [231, 88] width 40 height 20
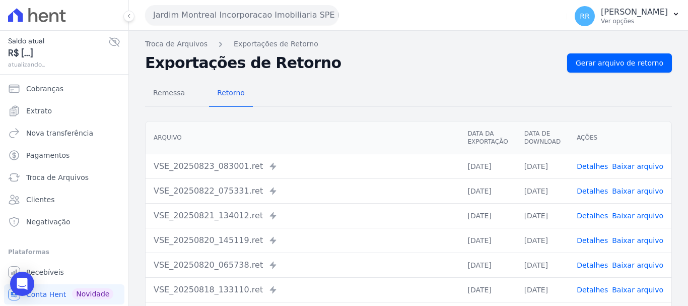
click at [588, 193] on link "Detalhes" at bounding box center [592, 191] width 31 height 8
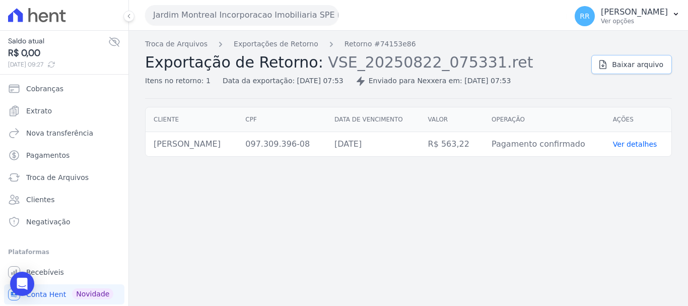
click at [633, 67] on span "Baixar arquivo" at bounding box center [637, 64] width 51 height 10
click at [290, 47] on link "Exportações de Retorno" at bounding box center [276, 44] width 85 height 11
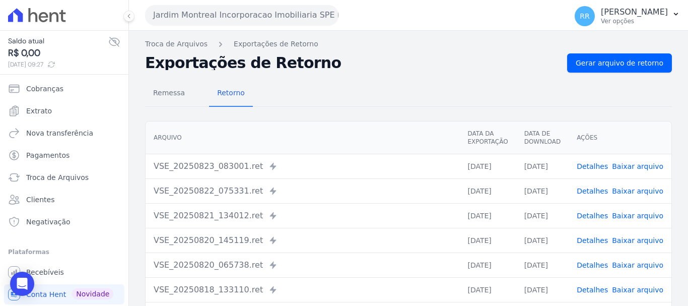
click at [590, 215] on link "Detalhes" at bounding box center [592, 216] width 31 height 8
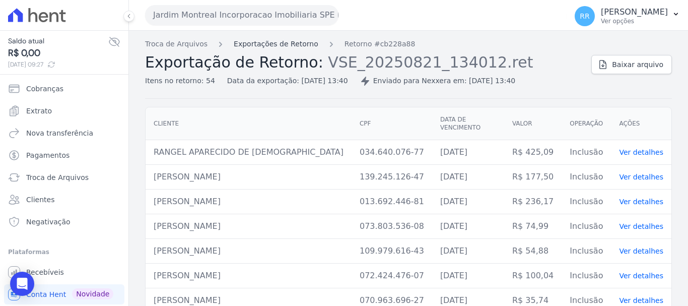
click at [298, 44] on link "Exportações de Retorno" at bounding box center [276, 44] width 85 height 11
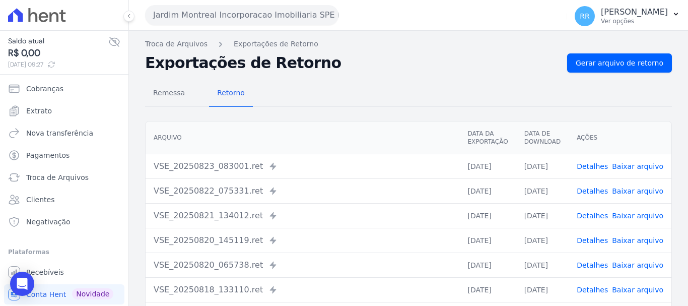
click at [592, 166] on link "Detalhes" at bounding box center [592, 166] width 31 height 8
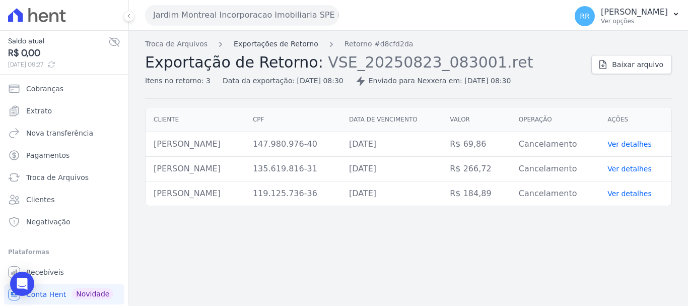
click at [286, 44] on link "Exportações de Retorno" at bounding box center [276, 44] width 85 height 11
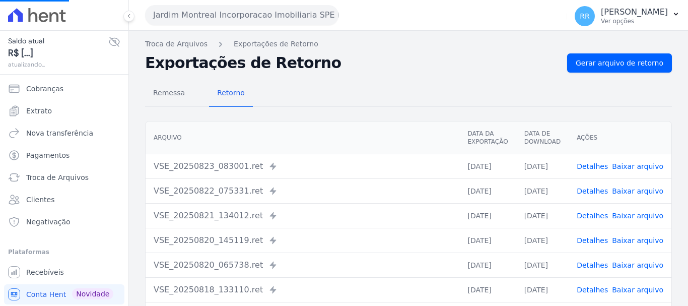
click at [600, 191] on link "Detalhes" at bounding box center [592, 191] width 31 height 8
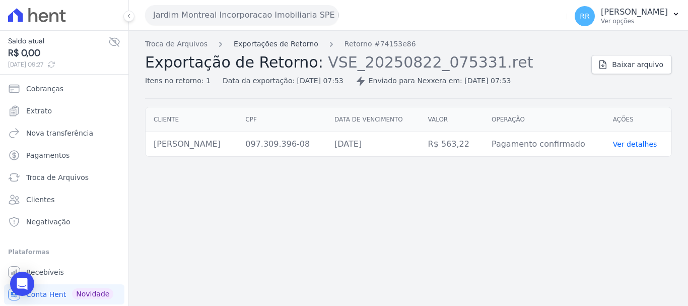
click at [263, 42] on link "Exportações de Retorno" at bounding box center [276, 44] width 85 height 11
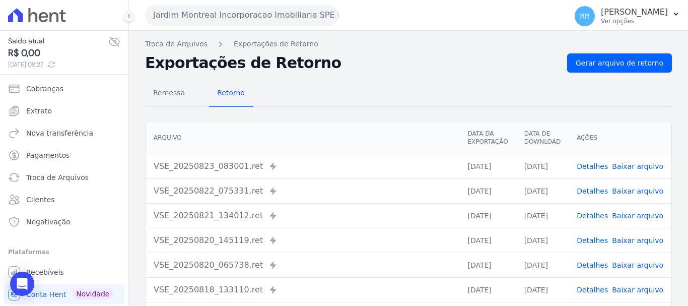
click at [594, 238] on link "Detalhes" at bounding box center [592, 240] width 31 height 8
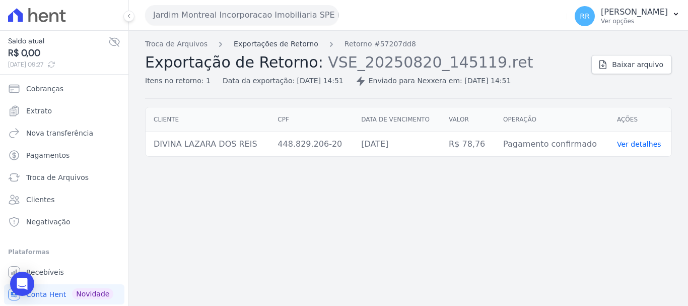
click at [276, 41] on link "Exportações de Retorno" at bounding box center [276, 44] width 85 height 11
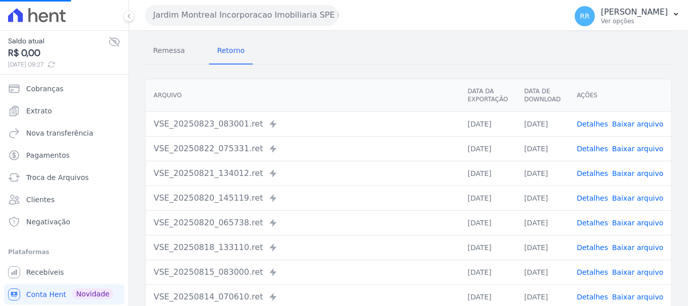
scroll to position [101, 0]
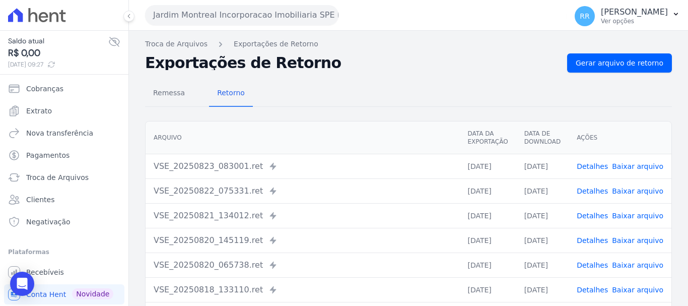
click at [596, 266] on link "Detalhes" at bounding box center [592, 265] width 31 height 8
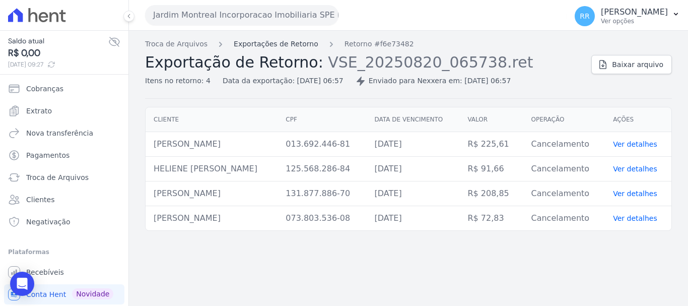
click at [292, 41] on link "Exportações de Retorno" at bounding box center [276, 44] width 85 height 11
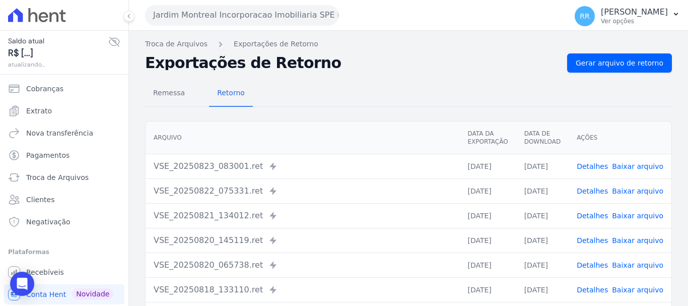
click at [591, 194] on link "Detalhes" at bounding box center [592, 191] width 31 height 8
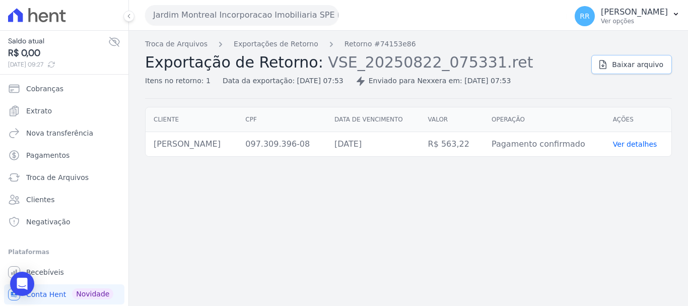
click at [637, 68] on span "Baixar arquivo" at bounding box center [637, 64] width 51 height 10
click at [46, 113] on span "Extrato" at bounding box center [39, 111] width 26 height 10
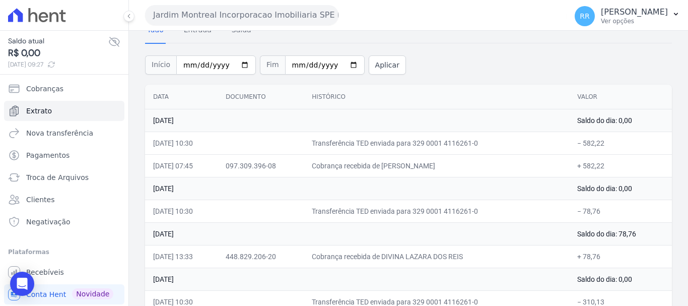
scroll to position [50, 0]
click at [256, 21] on button "Jardim Montreal Incorporacao Imobiliaria SPE LTDA" at bounding box center [242, 15] width 194 height 20
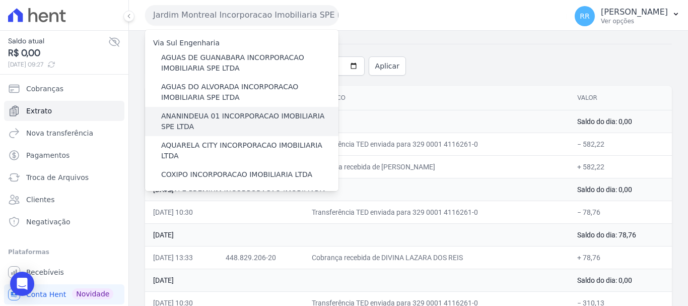
click at [215, 119] on label "ANANINDEUA 01 INCORPORACAO IMOBILIARIA SPE LTDA" at bounding box center [249, 121] width 177 height 21
click at [0, 0] on input "ANANINDEUA 01 INCORPORACAO IMOBILIARIA SPE LTDA" at bounding box center [0, 0] width 0 height 0
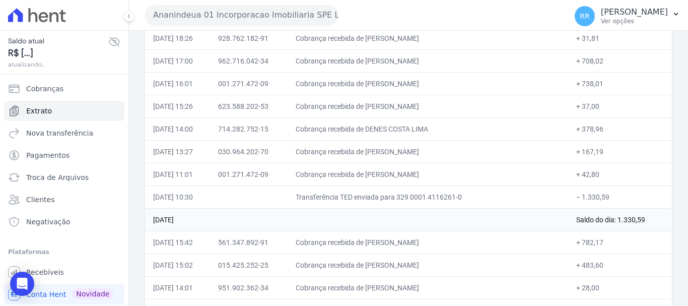
scroll to position [151, 0]
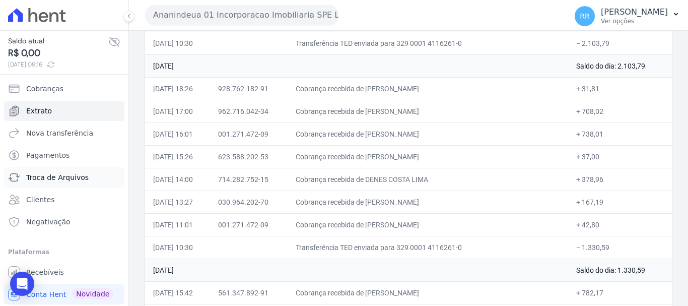
click at [46, 179] on span "Troca de Arquivos" at bounding box center [57, 177] width 62 height 10
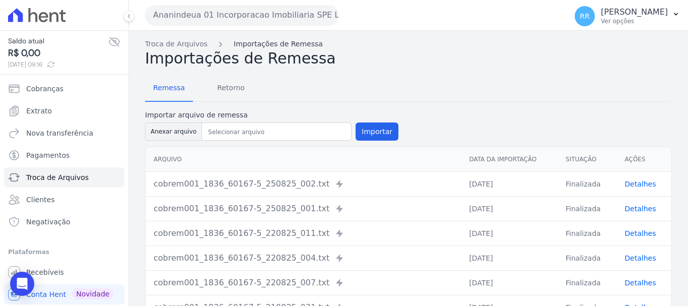
click at [273, 43] on link "Importações de Remessa" at bounding box center [278, 44] width 89 height 11
click at [227, 88] on span "Retorno" at bounding box center [231, 88] width 40 height 20
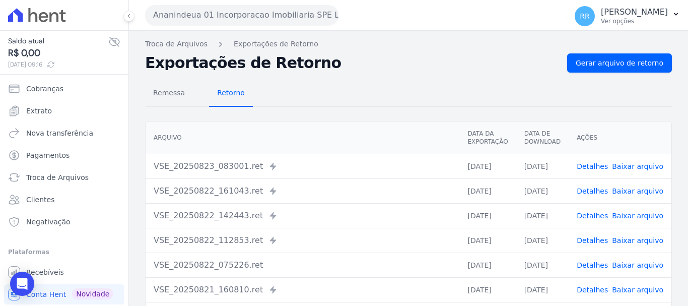
click at [215, 96] on span "Retorno" at bounding box center [231, 93] width 40 height 20
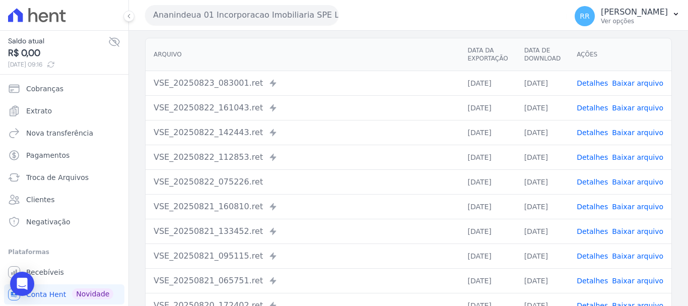
scroll to position [101, 0]
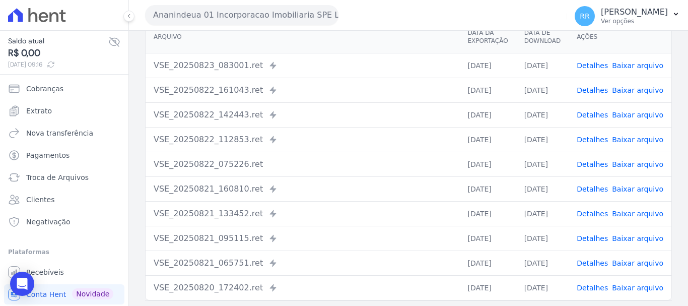
click at [602, 144] on link "Detalhes" at bounding box center [592, 140] width 31 height 8
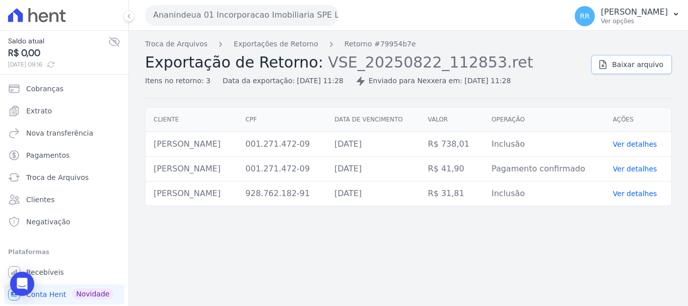
click at [612, 71] on link "Baixar arquivo" at bounding box center [632, 64] width 81 height 19
click at [258, 45] on link "Exportações de Retorno" at bounding box center [276, 44] width 85 height 11
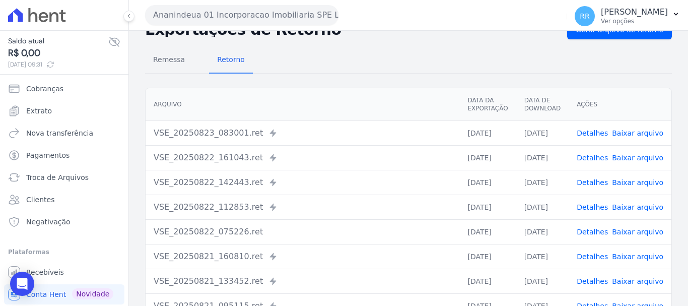
scroll to position [50, 0]
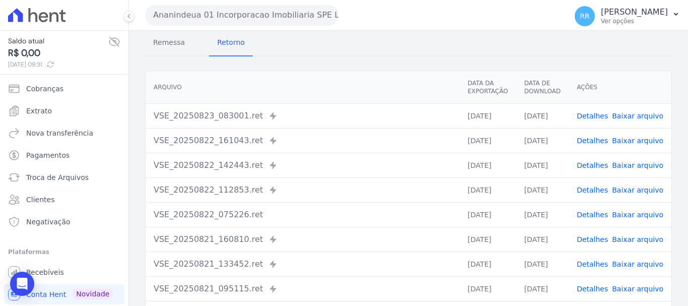
click at [600, 242] on link "Detalhes" at bounding box center [592, 239] width 31 height 8
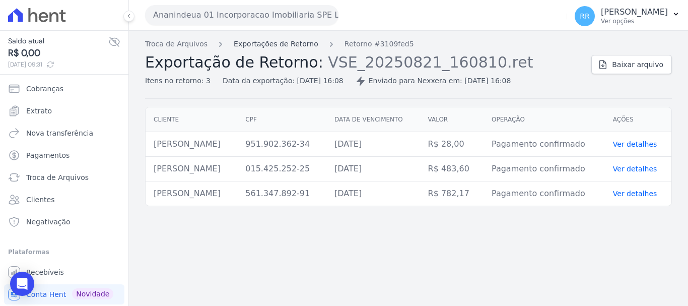
click at [291, 47] on link "Exportações de Retorno" at bounding box center [276, 44] width 85 height 11
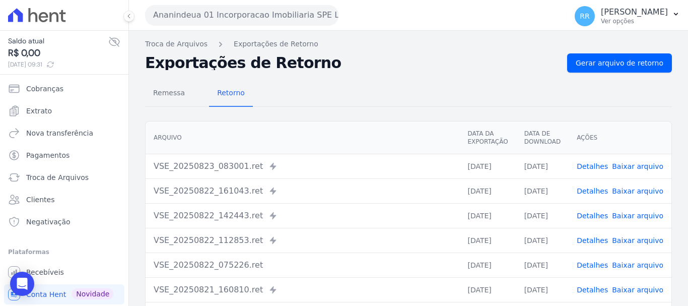
click at [602, 242] on link "Detalhes" at bounding box center [592, 240] width 31 height 8
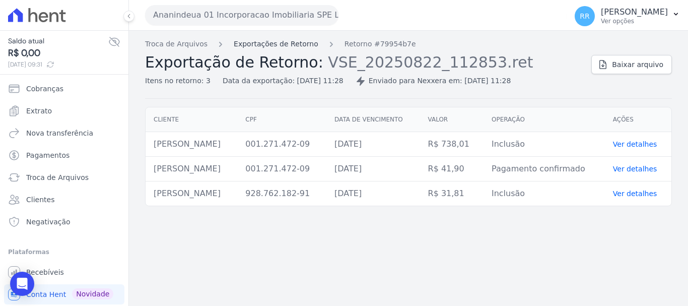
click at [280, 44] on link "Exportações de Retorno" at bounding box center [276, 44] width 85 height 11
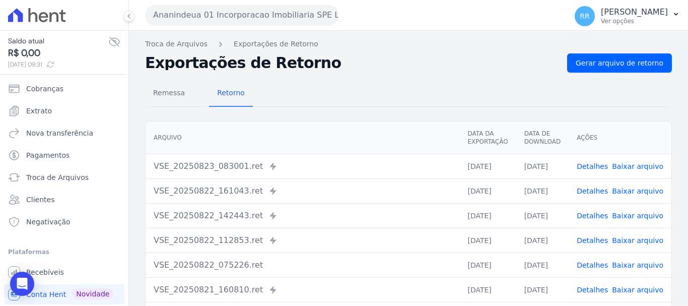
click at [599, 266] on link "Detalhes" at bounding box center [592, 265] width 31 height 8
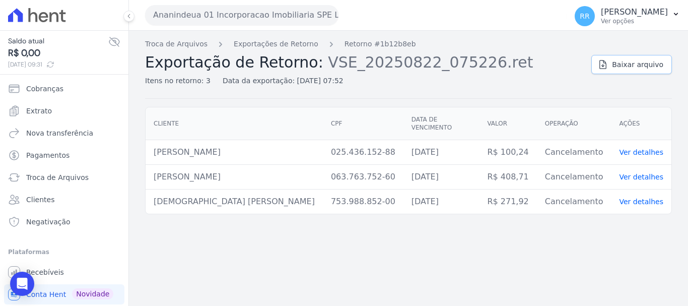
click at [623, 66] on span "Baixar arquivo" at bounding box center [637, 64] width 51 height 10
click at [264, 45] on link "Exportações de Retorno" at bounding box center [276, 44] width 85 height 11
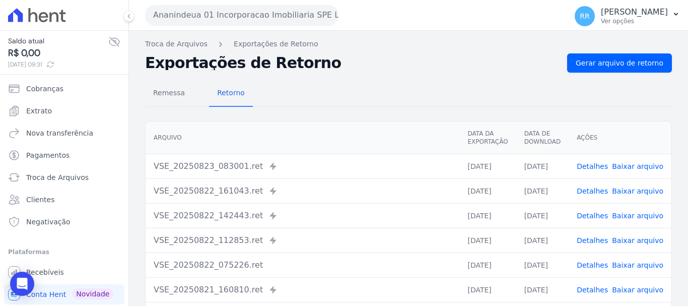
drag, startPoint x: 340, startPoint y: 231, endPoint x: 355, endPoint y: 221, distance: 18.6
click at [340, 231] on td "VSE_20250822_112853.ret Enviado para Nexxera em: 22/08/2025, 11:28" at bounding box center [303, 240] width 314 height 25
click at [593, 217] on link "Detalhes" at bounding box center [592, 216] width 31 height 8
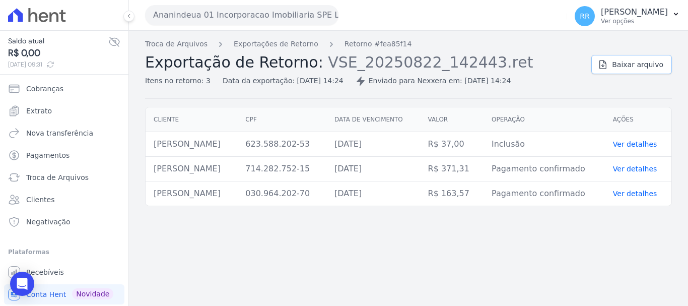
click at [620, 64] on span "Baixar arquivo" at bounding box center [637, 64] width 51 height 10
click at [257, 44] on link "Exportações de Retorno" at bounding box center [276, 44] width 85 height 11
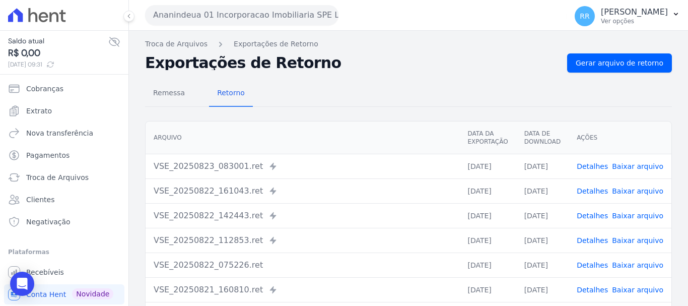
click at [600, 196] on td "Detalhes Baixar arquivo" at bounding box center [620, 190] width 103 height 25
click at [601, 189] on link "Detalhes" at bounding box center [592, 191] width 31 height 8
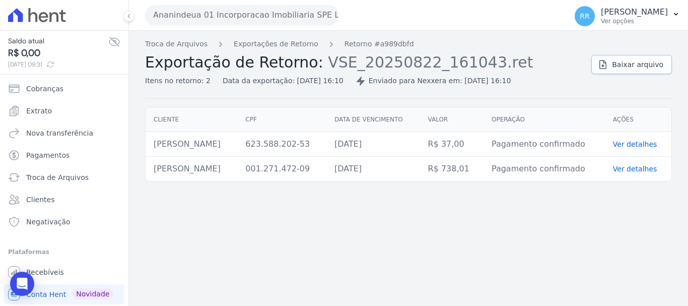
click at [622, 60] on span "Baixar arquivo" at bounding box center [637, 64] width 51 height 10
click at [263, 41] on link "Exportações de Retorno" at bounding box center [276, 44] width 85 height 11
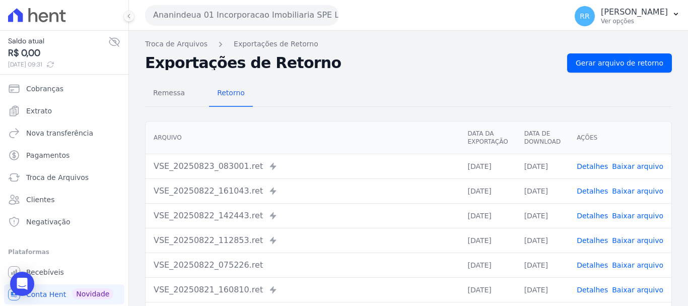
click at [222, 4] on div "Ananindeua 01 Incorporacao Imobiliaria SPE LTDA Via Sul Engenharia AGUAS DE [GE…" at bounding box center [354, 14] width 418 height 31
click at [222, 16] on button "Ananindeua 01 Incorporacao Imobiliaria SPE LTDA" at bounding box center [242, 15] width 194 height 20
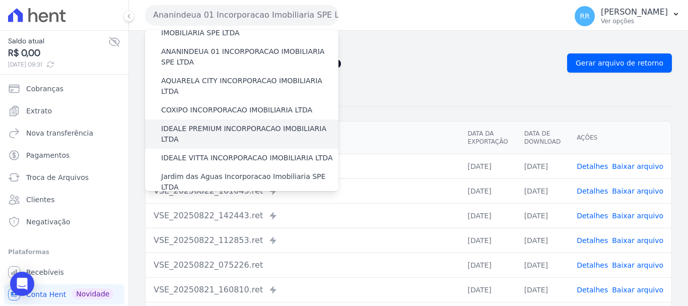
scroll to position [101, 0]
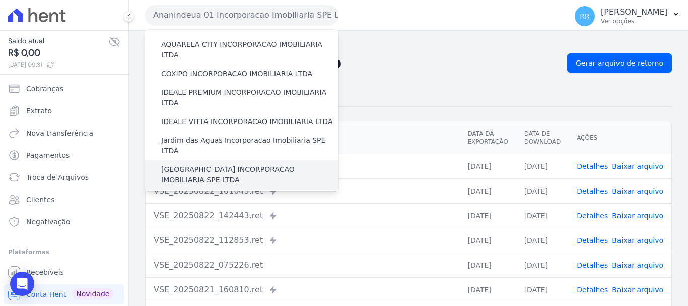
click at [219, 164] on label "[GEOGRAPHIC_DATA] INCORPORACAO IMOBILIARIA SPE LTDA" at bounding box center [249, 174] width 177 height 21
click at [0, 0] on input "[GEOGRAPHIC_DATA] INCORPORACAO IMOBILIARIA SPE LTDA" at bounding box center [0, 0] width 0 height 0
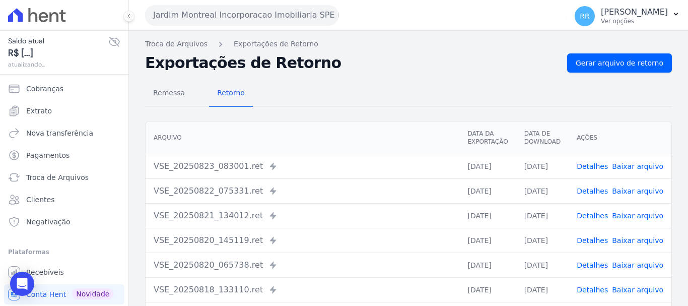
click at [598, 190] on link "Detalhes" at bounding box center [592, 191] width 31 height 8
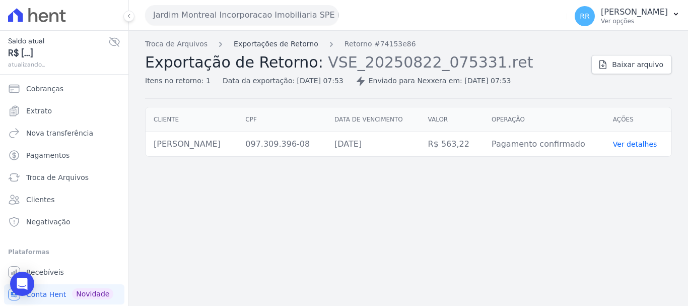
click at [265, 46] on link "Exportações de Retorno" at bounding box center [276, 44] width 85 height 11
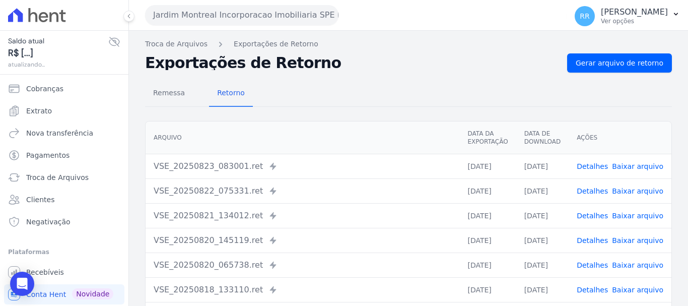
click at [584, 214] on link "Detalhes" at bounding box center [592, 216] width 31 height 8
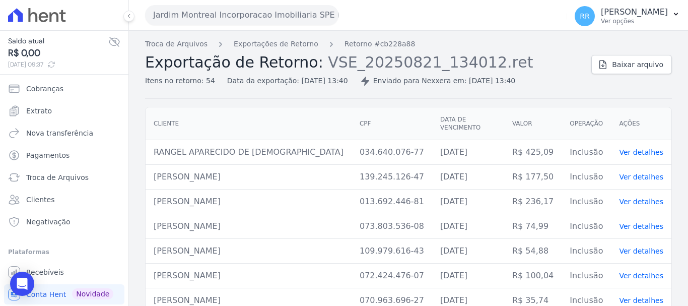
click at [289, 39] on link "Exportações de Retorno" at bounding box center [276, 44] width 85 height 11
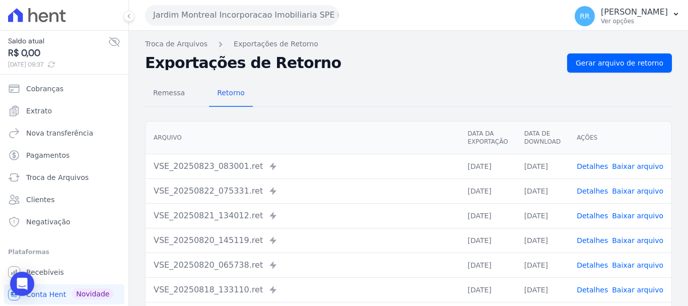
click at [592, 189] on link "Detalhes" at bounding box center [592, 191] width 31 height 8
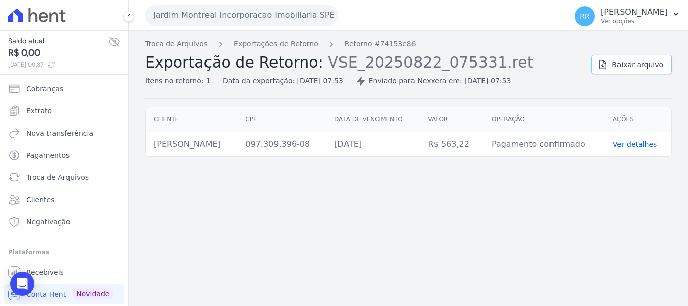
click at [635, 63] on span "Baixar arquivo" at bounding box center [637, 64] width 51 height 10
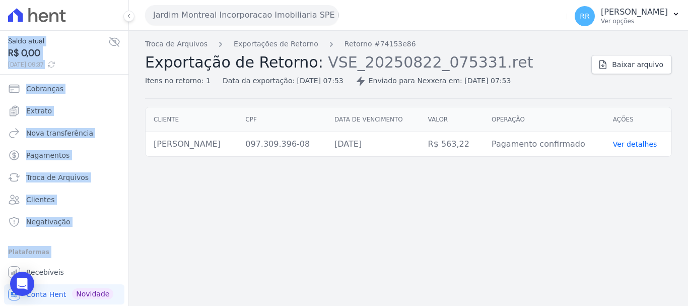
drag, startPoint x: 3, startPoint y: 264, endPoint x: -22, endPoint y: -39, distance: 303.4
click at [0, 0] on html "Saldo atual R$ 0,00 25/08/2025, 09:37 Cobranças Extrato Nova transferência Paga…" at bounding box center [344, 153] width 688 height 306
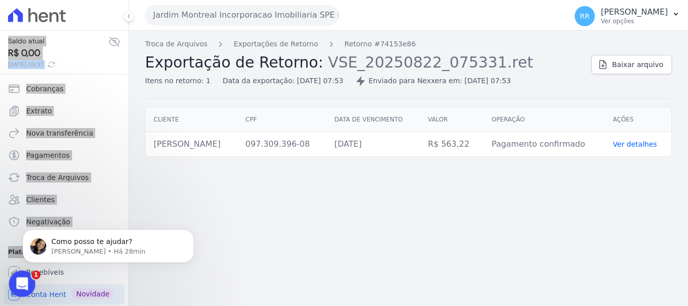
click at [26, 285] on div "Abertura do Messenger da Intercom" at bounding box center [20, 282] width 33 height 33
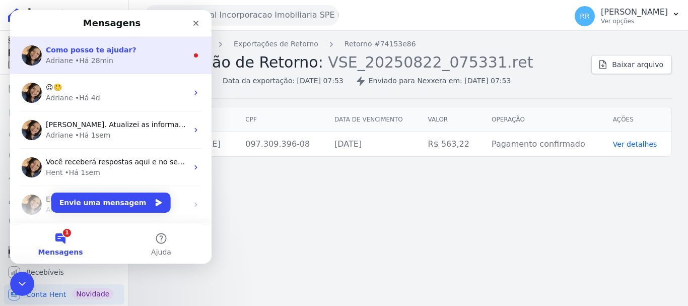
click at [103, 57] on div "• Há 28min" at bounding box center [94, 60] width 38 height 11
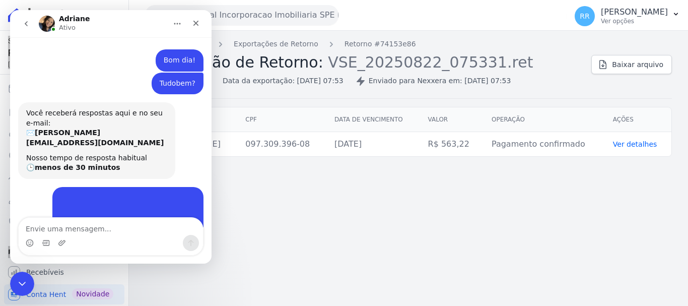
scroll to position [12, 0]
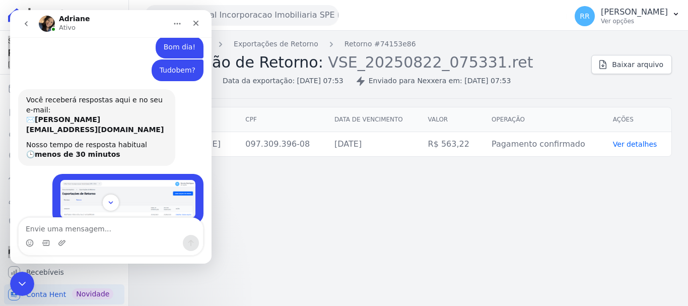
click at [69, 180] on img "Renato diz…" at bounding box center [127, 199] width 135 height 38
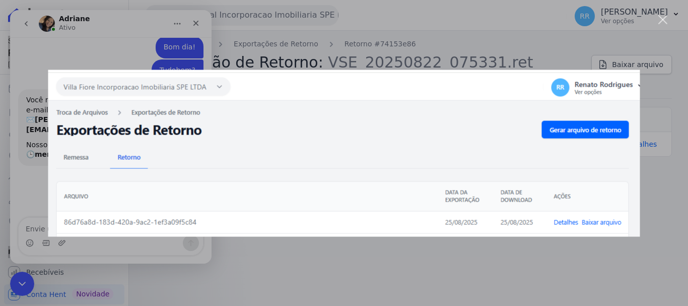
scroll to position [0, 0]
click at [248, 160] on img "Fechar" at bounding box center [344, 153] width 592 height 167
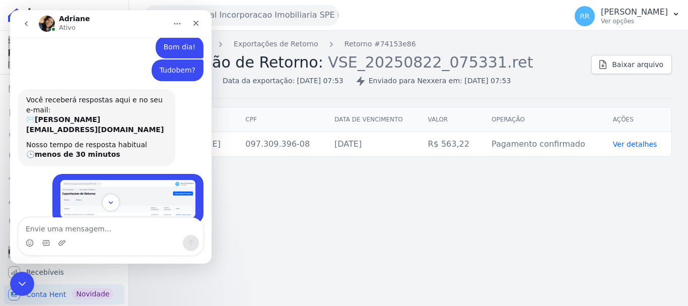
click at [109, 180] on img "Renato diz…" at bounding box center [127, 199] width 135 height 38
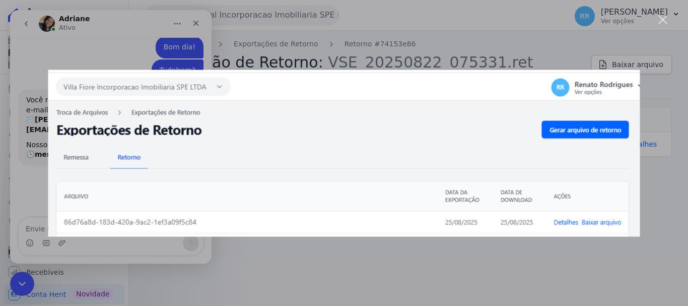
click at [324, 283] on div "Messenger da Intercom" at bounding box center [344, 153] width 688 height 306
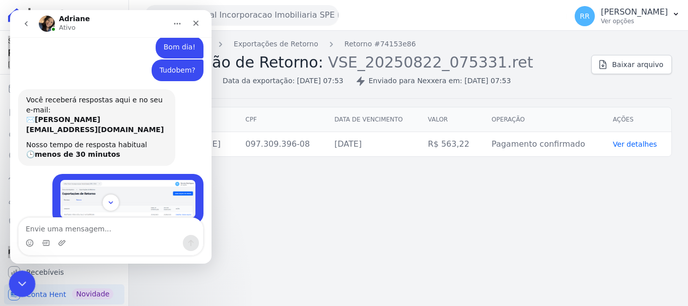
click at [9, 287] on html at bounding box center [21, 282] width 24 height 24
click at [200, 23] on icon "Fechar" at bounding box center [196, 23] width 8 height 8
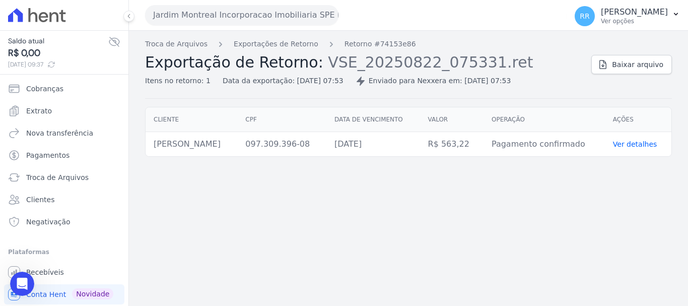
scroll to position [205, 0]
click at [409, 277] on div "Troca de Arquivos Exportações de Retorno Retorno #74153e86 Exportação de Retorn…" at bounding box center [408, 168] width 559 height 275
click at [628, 141] on link "Ver detalhes" at bounding box center [635, 144] width 44 height 8
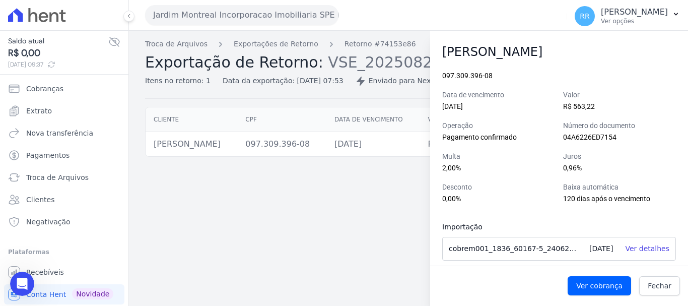
scroll to position [13, 0]
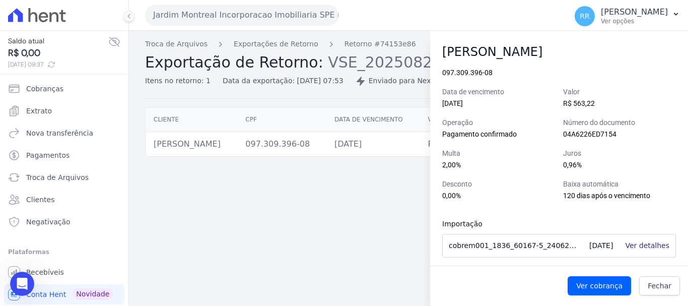
click at [642, 244] on link "Ver detalhes" at bounding box center [647, 245] width 44 height 8
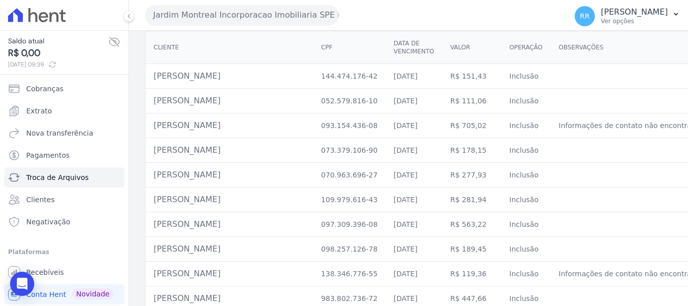
scroll to position [252, 0]
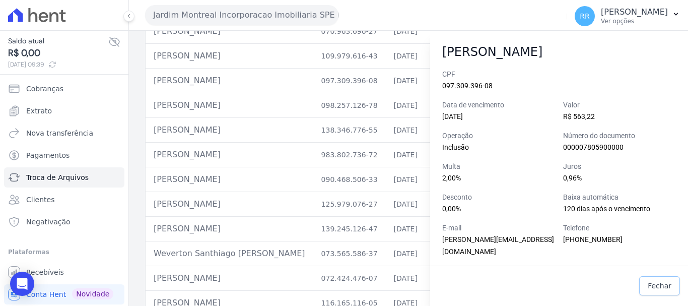
click at [678, 283] on div "Fechar" at bounding box center [559, 285] width 258 height 35
click at [652, 285] on span "Fechar" at bounding box center [660, 286] width 24 height 10
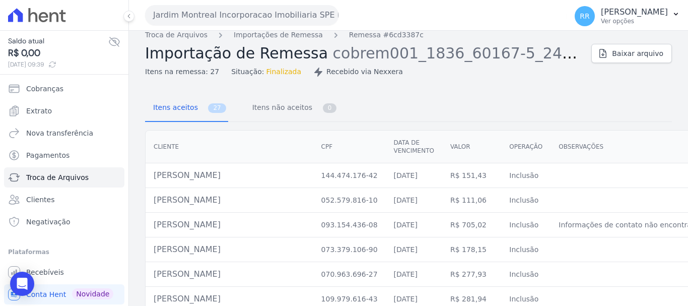
scroll to position [0, 0]
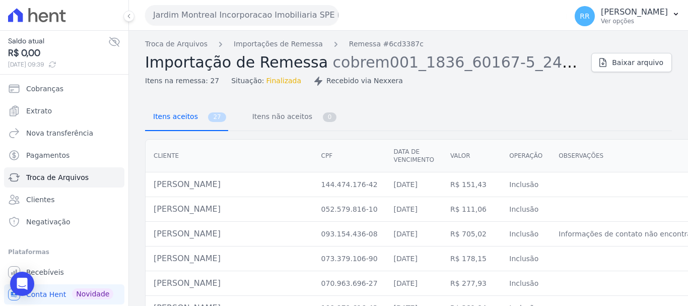
click at [181, 121] on span "Itens aceitos" at bounding box center [173, 116] width 53 height 20
click at [56, 172] on span "Troca de Arquivos" at bounding box center [57, 177] width 62 height 10
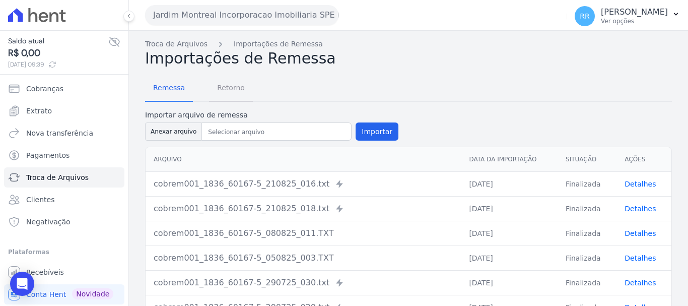
click at [231, 85] on span "Retorno" at bounding box center [231, 88] width 40 height 20
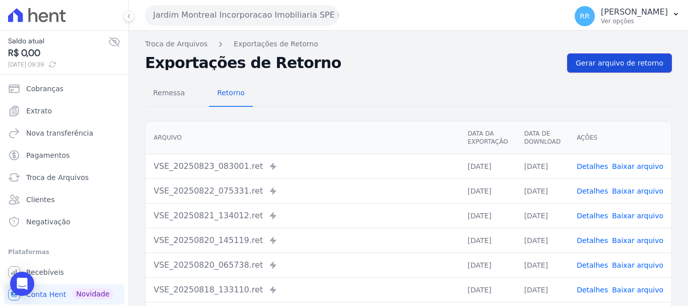
click at [607, 54] on link "Gerar arquivo de retorno" at bounding box center [619, 62] width 105 height 19
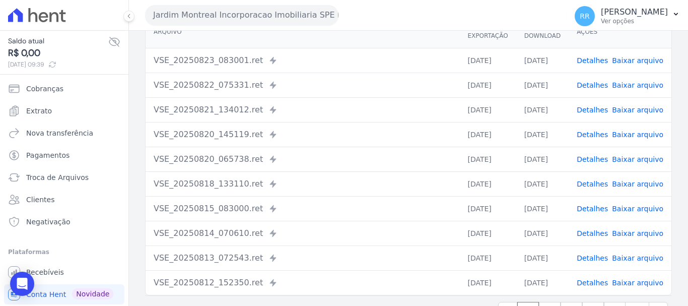
scroll to position [89, 0]
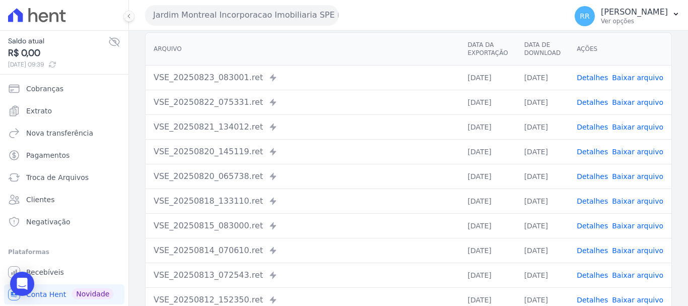
click at [588, 133] on td "Detalhes Baixar arquivo" at bounding box center [620, 126] width 103 height 25
click at [592, 127] on link "Detalhes" at bounding box center [592, 127] width 31 height 8
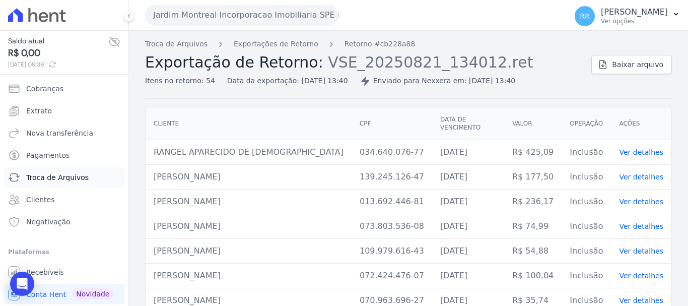
click at [33, 186] on link "Troca de Arquivos" at bounding box center [64, 177] width 120 height 20
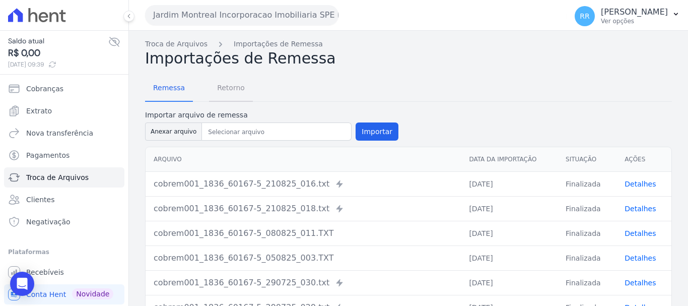
click at [221, 92] on span "Retorno" at bounding box center [231, 88] width 40 height 20
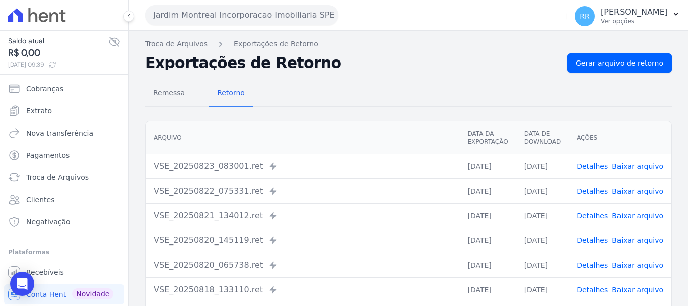
click at [1, 288] on div "Saldo atual R$ 0,00 25/08/2025, 09:39 Cobranças Extrato Nova transferência Paga…" at bounding box center [64, 153] width 129 height 306
drag, startPoint x: 35, startPoint y: 109, endPoint x: 29, endPoint y: 109, distance: 6.0
click at [35, 109] on span "Extrato" at bounding box center [39, 111] width 26 height 10
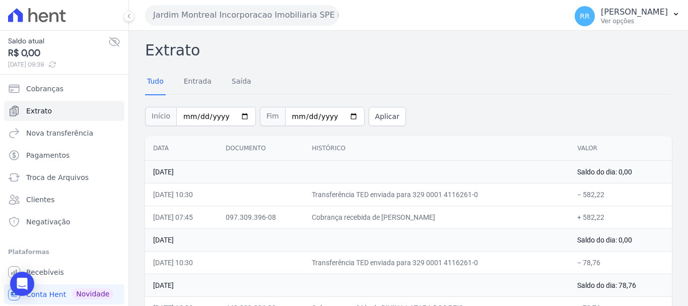
drag, startPoint x: 396, startPoint y: 217, endPoint x: 462, endPoint y: 218, distance: 66.0
click at [462, 218] on td "Cobrança recebida de [PERSON_NAME]" at bounding box center [437, 217] width 266 height 23
drag, startPoint x: 480, startPoint y: 217, endPoint x: 392, endPoint y: 222, distance: 88.3
click at [392, 222] on td "Cobrança recebida de [PERSON_NAME]" at bounding box center [437, 217] width 266 height 23
copy td "DANIELI DIAS FERREIRA"
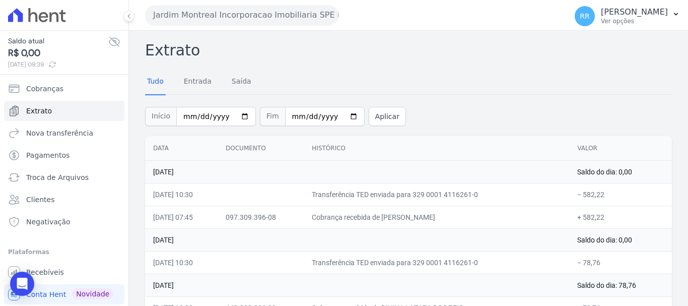
click at [424, 143] on th "Histórico" at bounding box center [437, 148] width 266 height 25
